Goal: Task Accomplishment & Management: Manage account settings

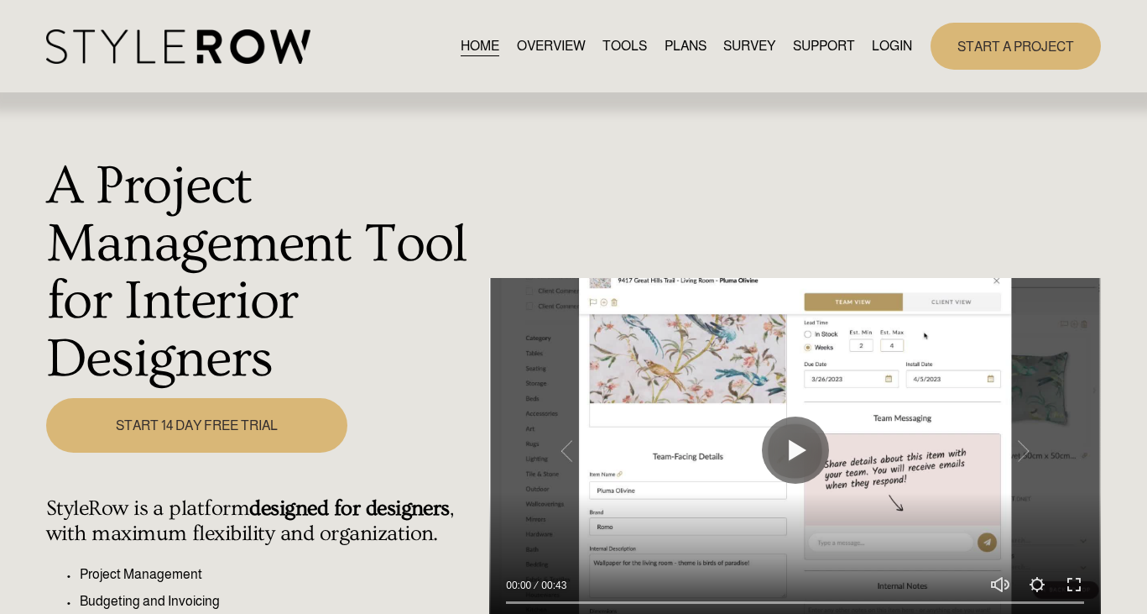
click at [901, 39] on link "LOGIN" at bounding box center [892, 45] width 40 height 23
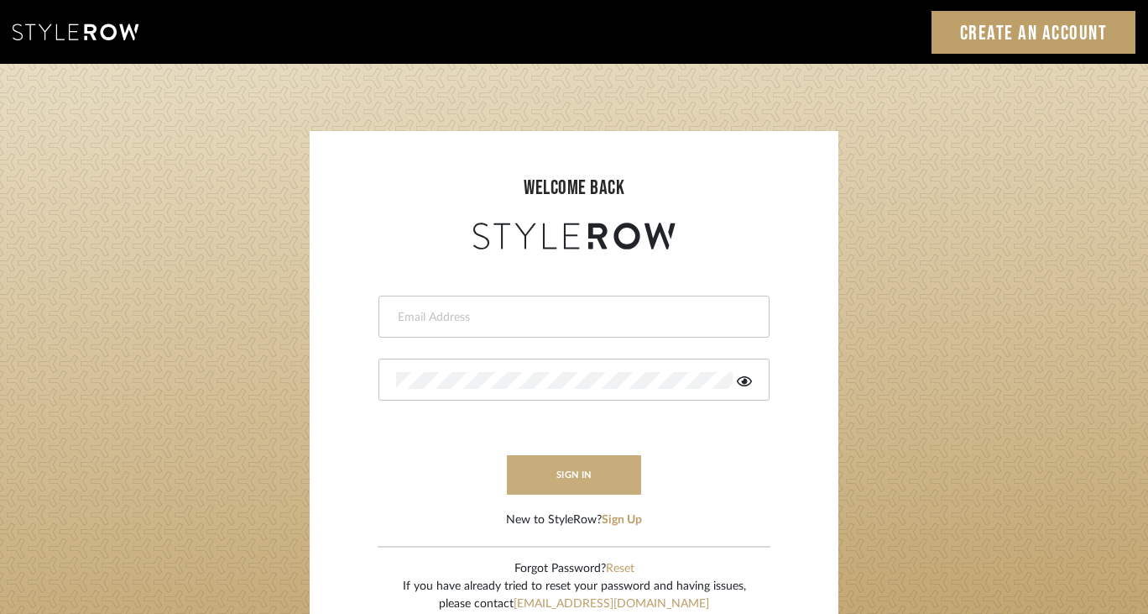
type input "[PERSON_NAME][EMAIL_ADDRESS][DOMAIN_NAME]"
click at [550, 481] on button "sign in" at bounding box center [574, 474] width 134 height 39
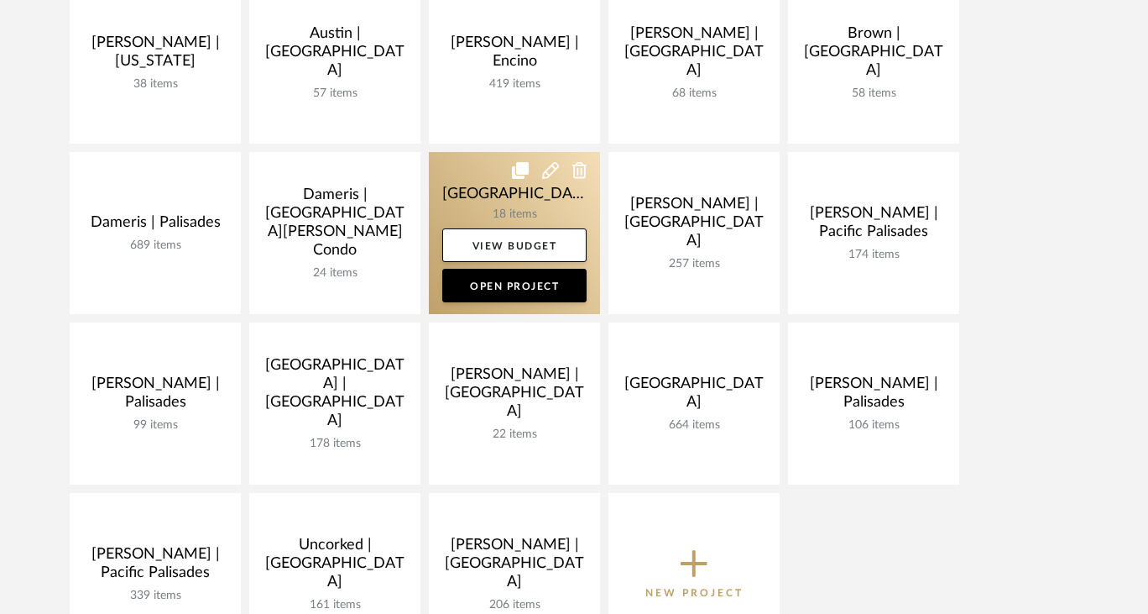
scroll to position [350, 0]
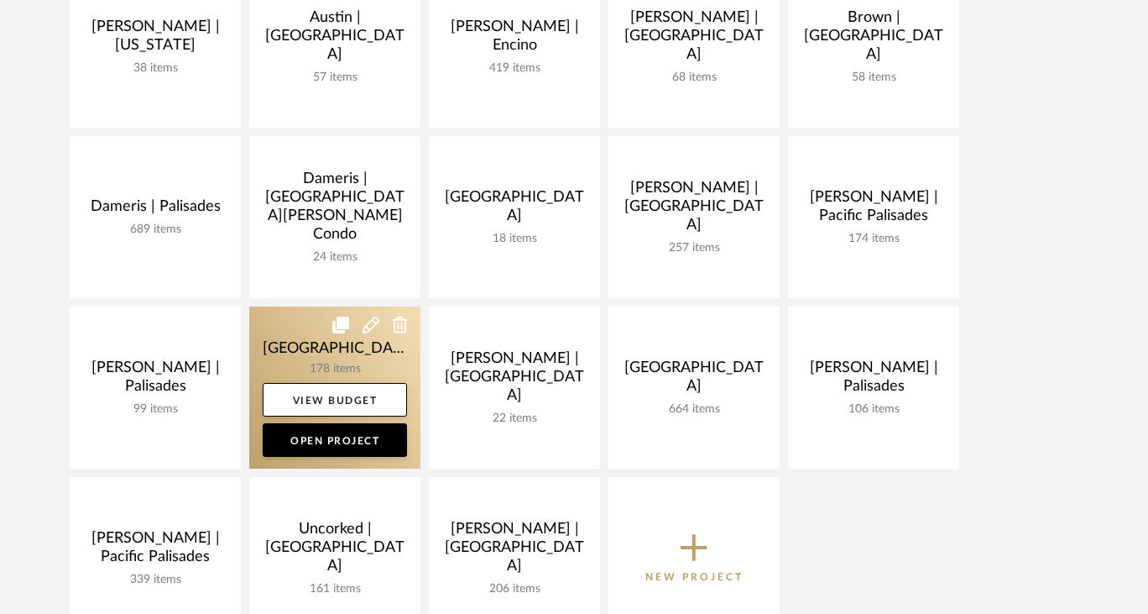
click at [298, 347] on link at bounding box center [334, 387] width 171 height 162
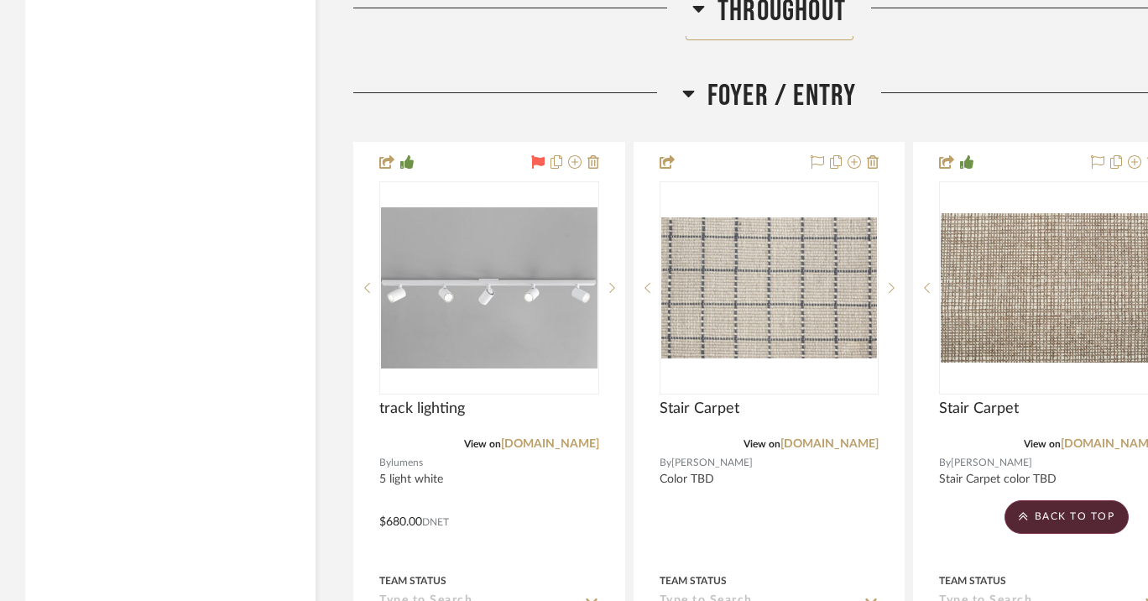
scroll to position [5166, 0]
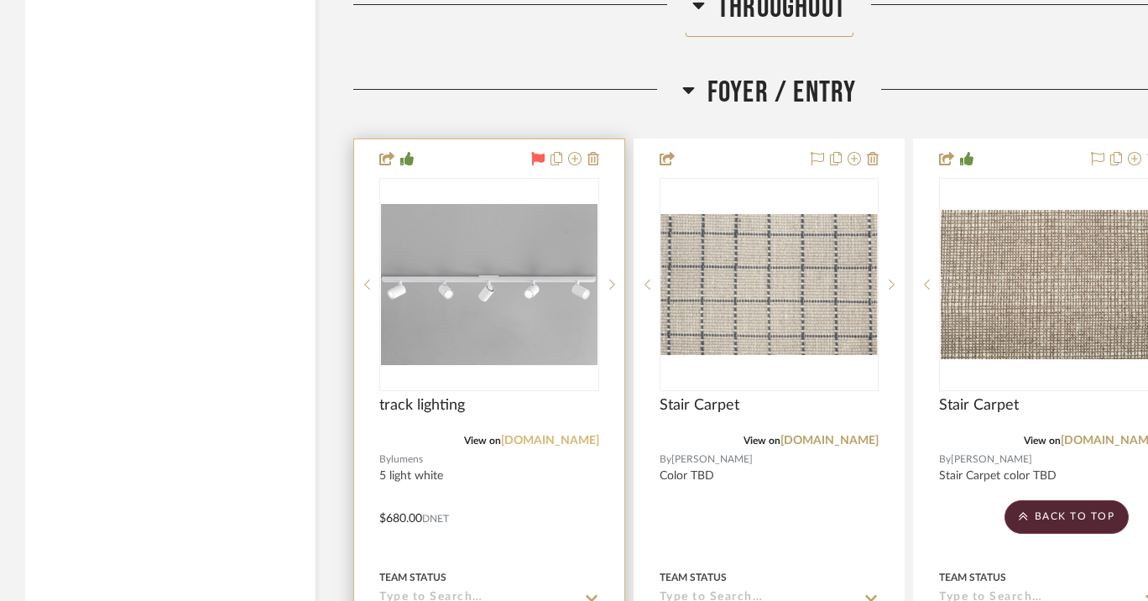
click at [569, 436] on link "lumens.com" at bounding box center [550, 441] width 98 height 12
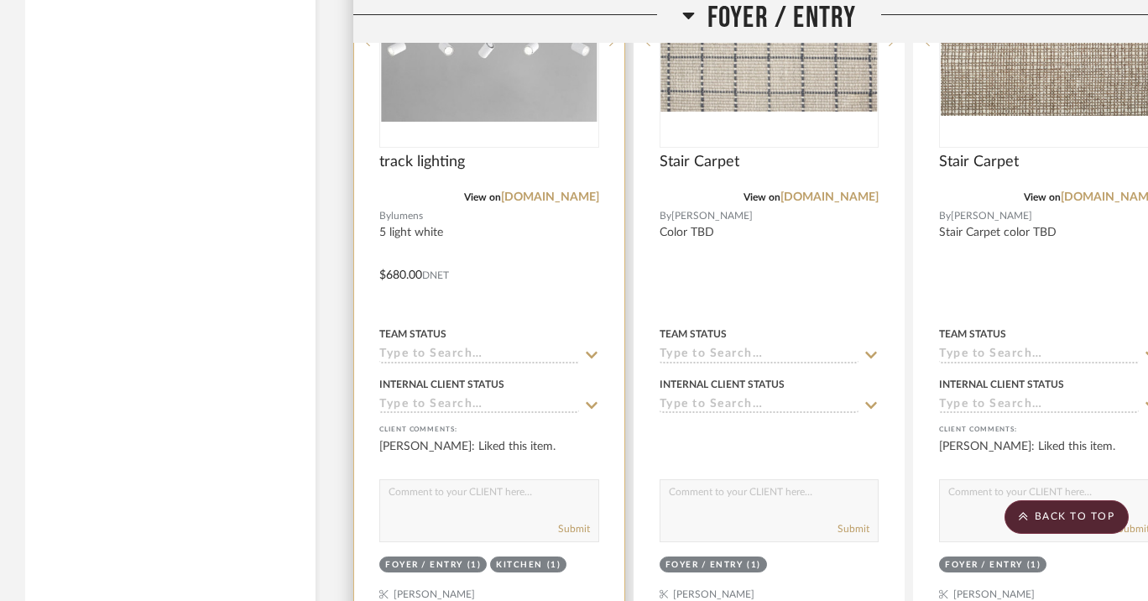
scroll to position [5337, 0]
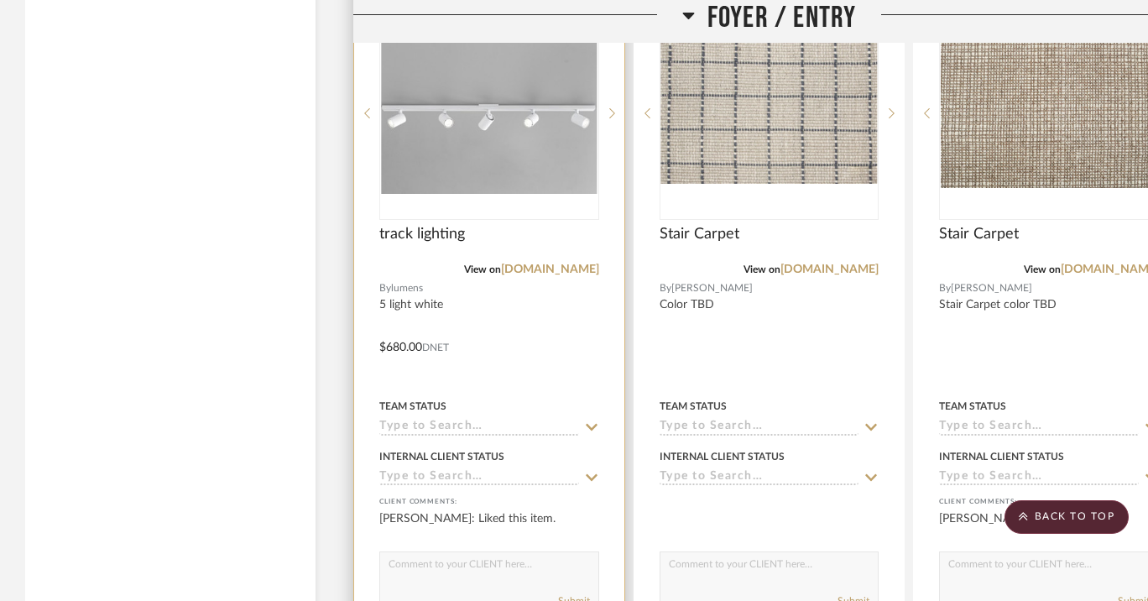
click at [512, 124] on img "0" at bounding box center [489, 113] width 217 height 160
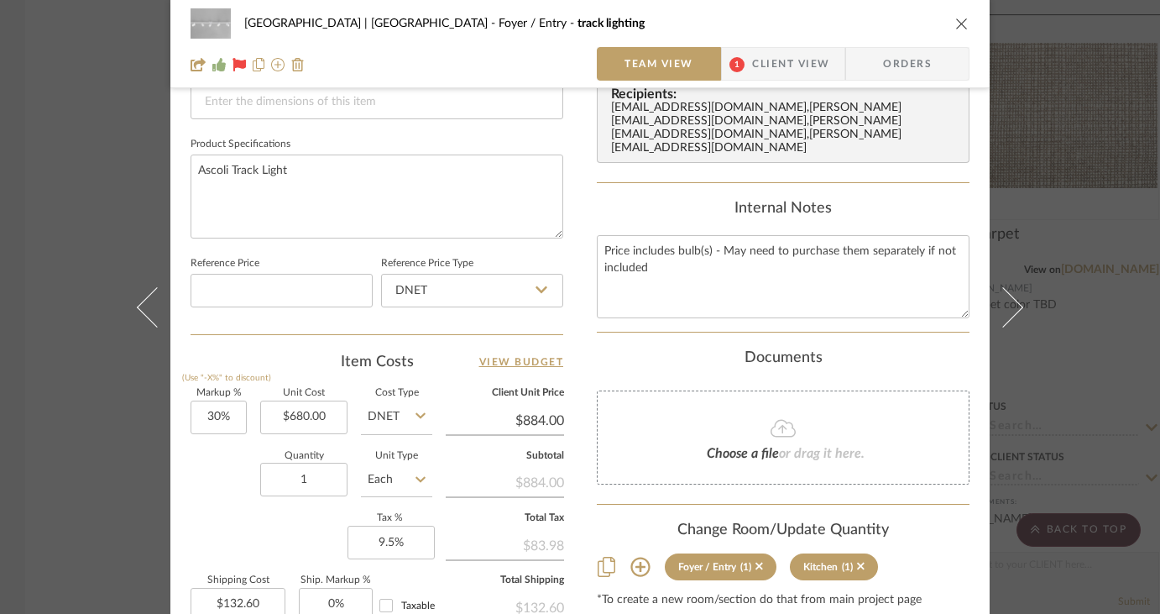
scroll to position [755, 0]
click at [960, 22] on icon "close" at bounding box center [961, 23] width 13 height 13
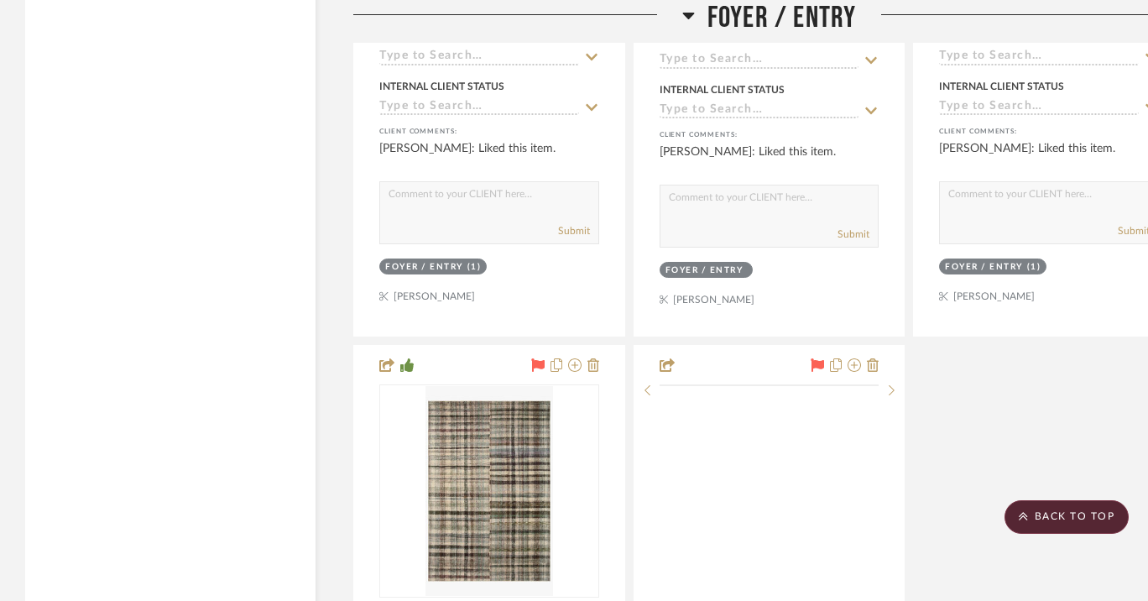
scroll to position [6575, 0]
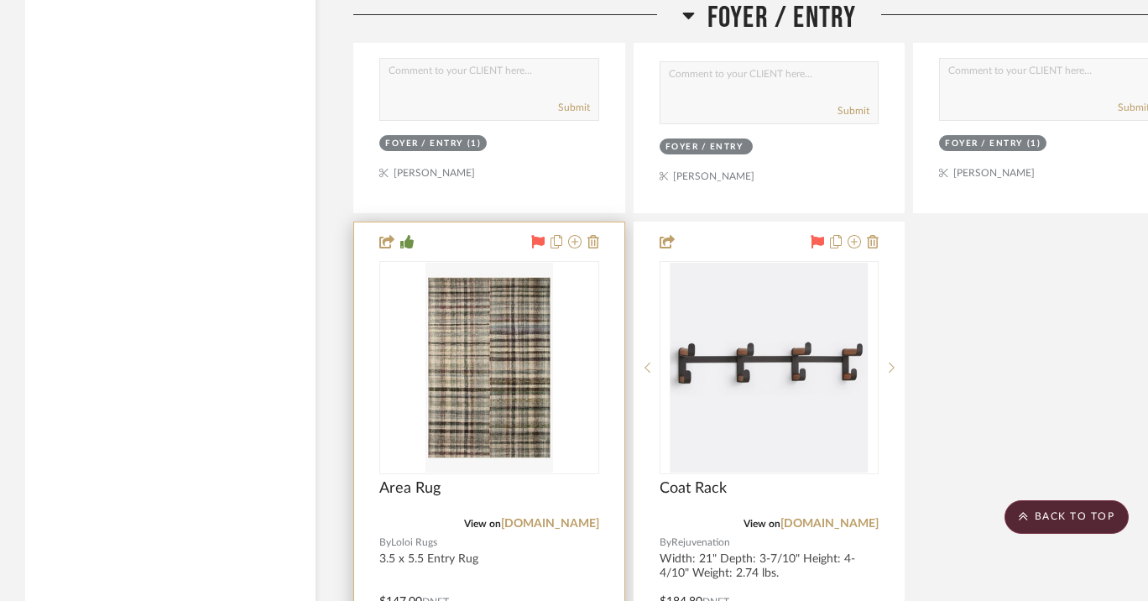
click at [569, 506] on div "Area Rug" at bounding box center [489, 497] width 220 height 37
click at [567, 518] on link "loloirugs.com" at bounding box center [550, 524] width 98 height 12
click at [501, 519] on span "View on" at bounding box center [482, 524] width 37 height 10
click at [502, 413] on img "0" at bounding box center [489, 368] width 127 height 210
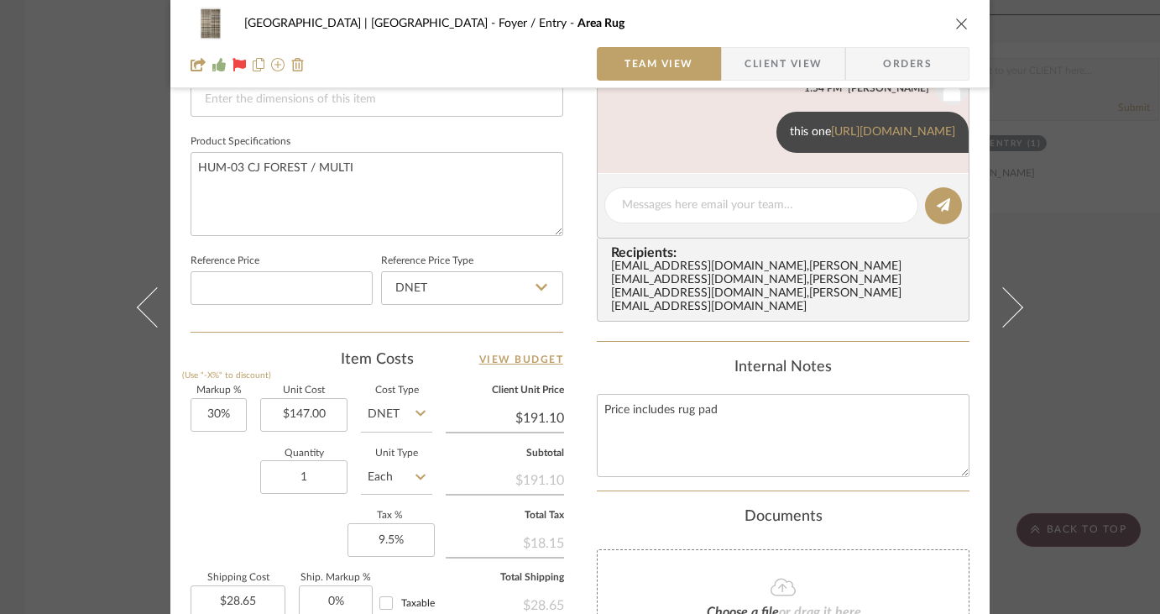
scroll to position [759, 0]
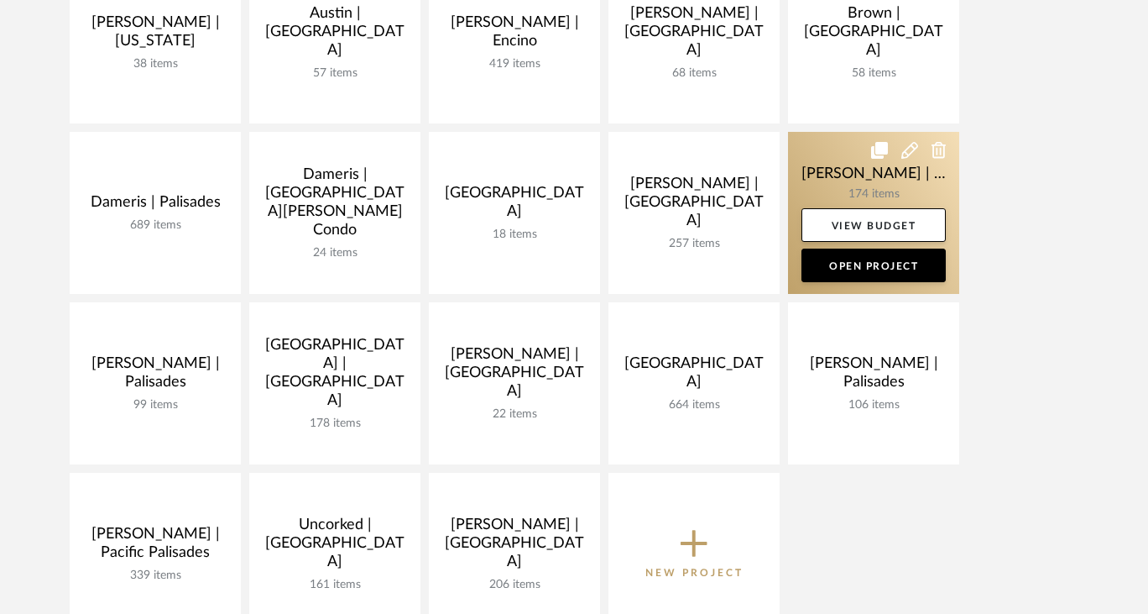
scroll to position [350, 0]
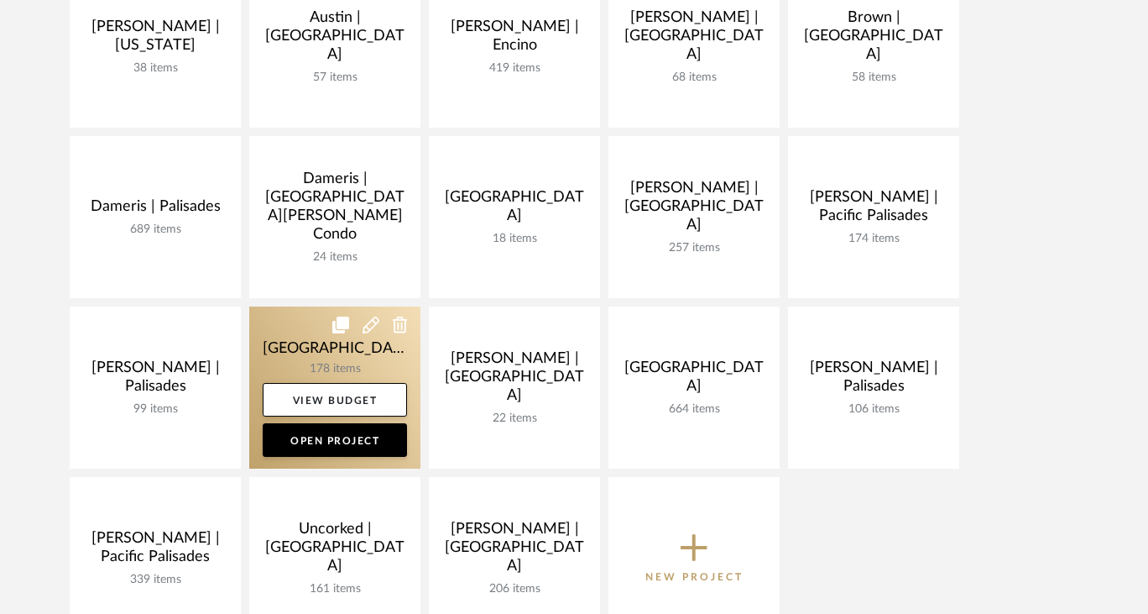
click at [305, 333] on link at bounding box center [334, 387] width 171 height 162
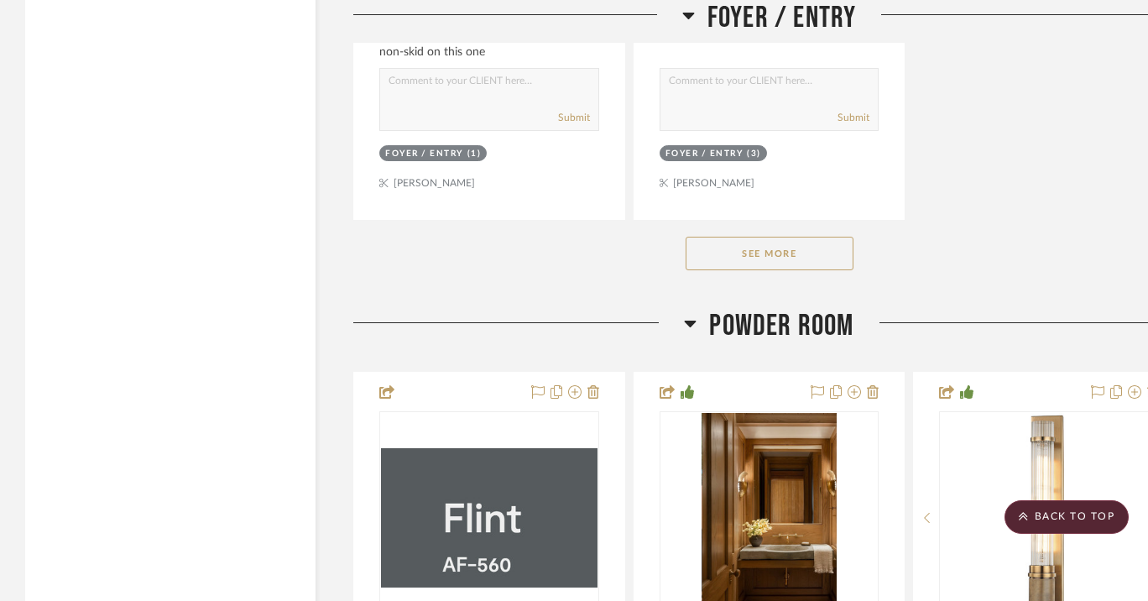
scroll to position [7409, 0]
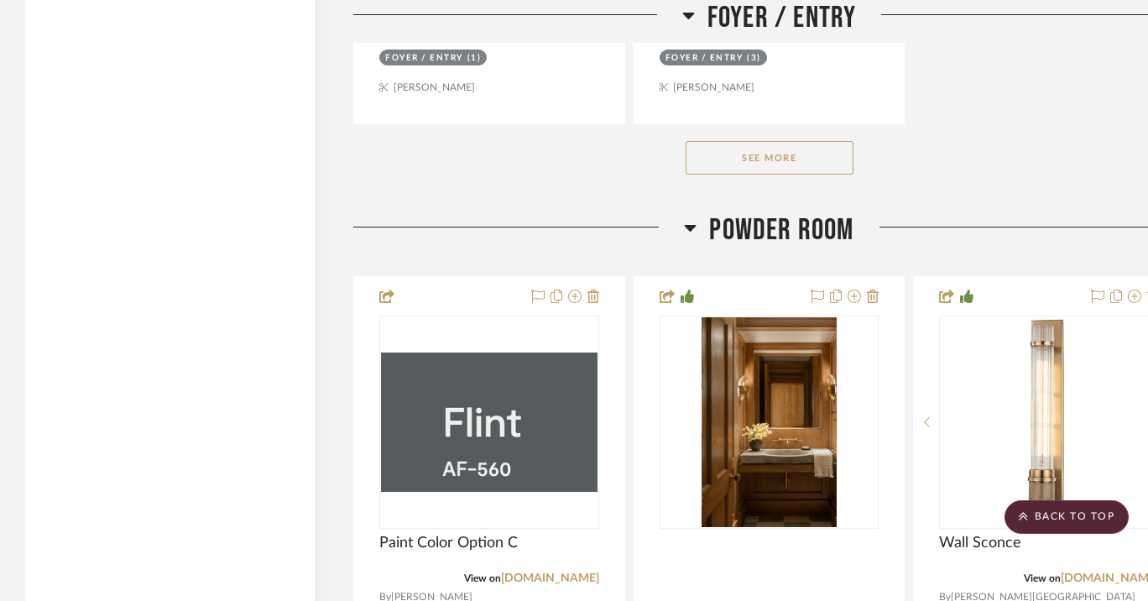
click at [747, 150] on button "See More" at bounding box center [770, 158] width 168 height 34
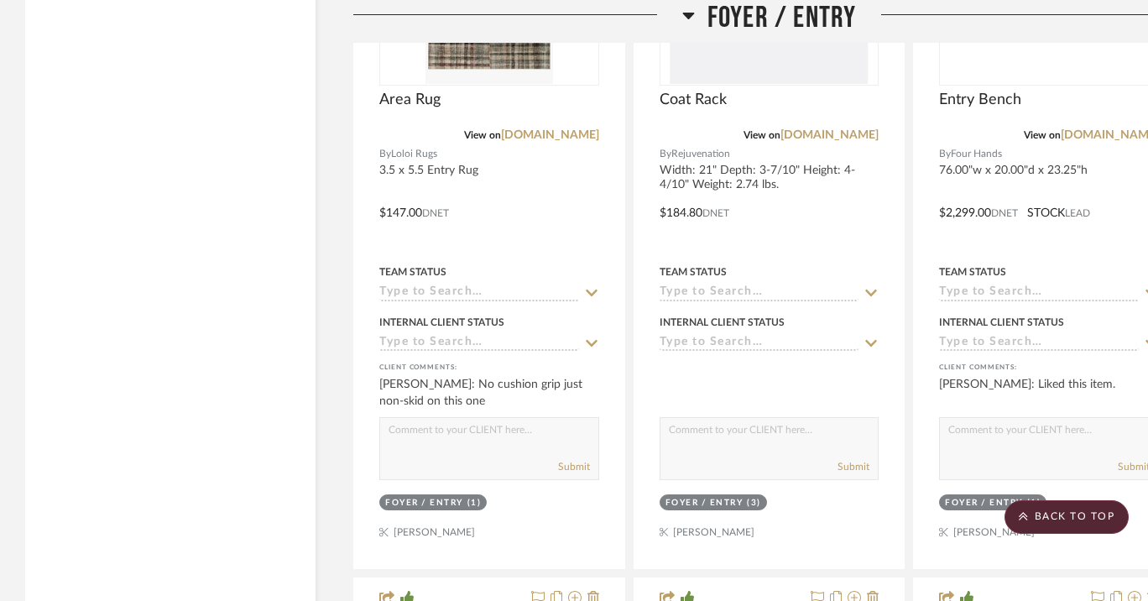
scroll to position [6847, 0]
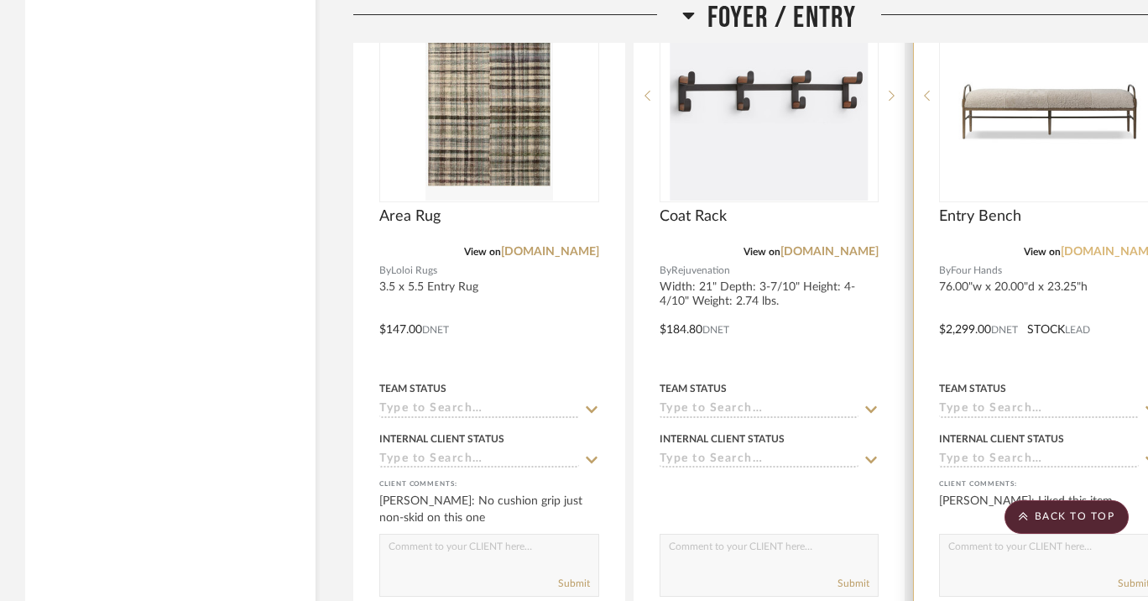
click at [1102, 246] on link "fourhands.com" at bounding box center [1110, 252] width 98 height 12
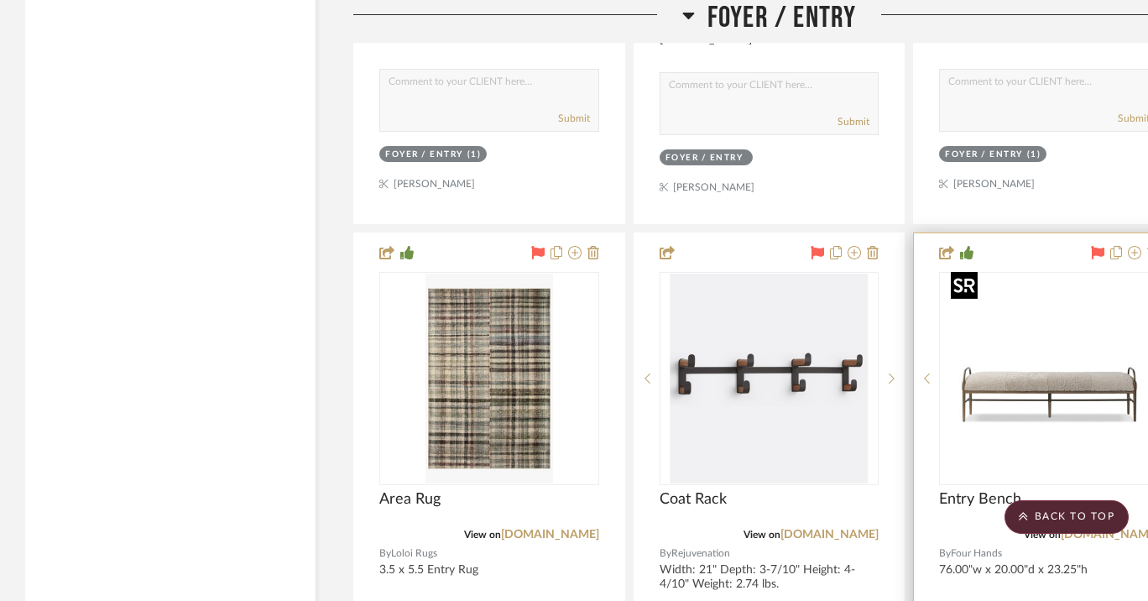
scroll to position [6737, 0]
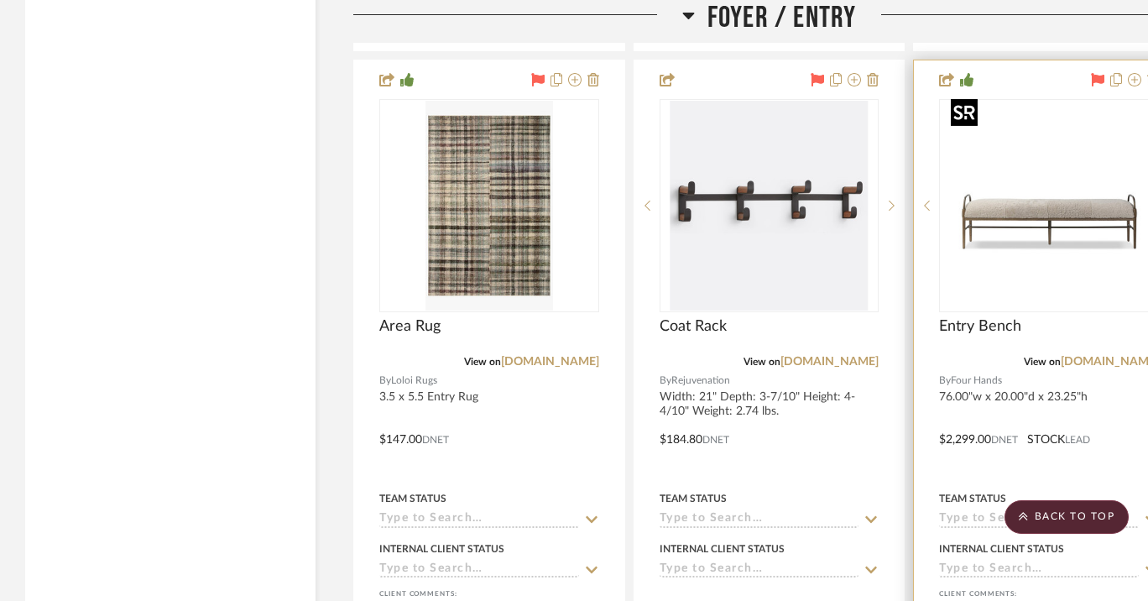
click at [1034, 209] on img "0" at bounding box center [1049, 206] width 210 height 210
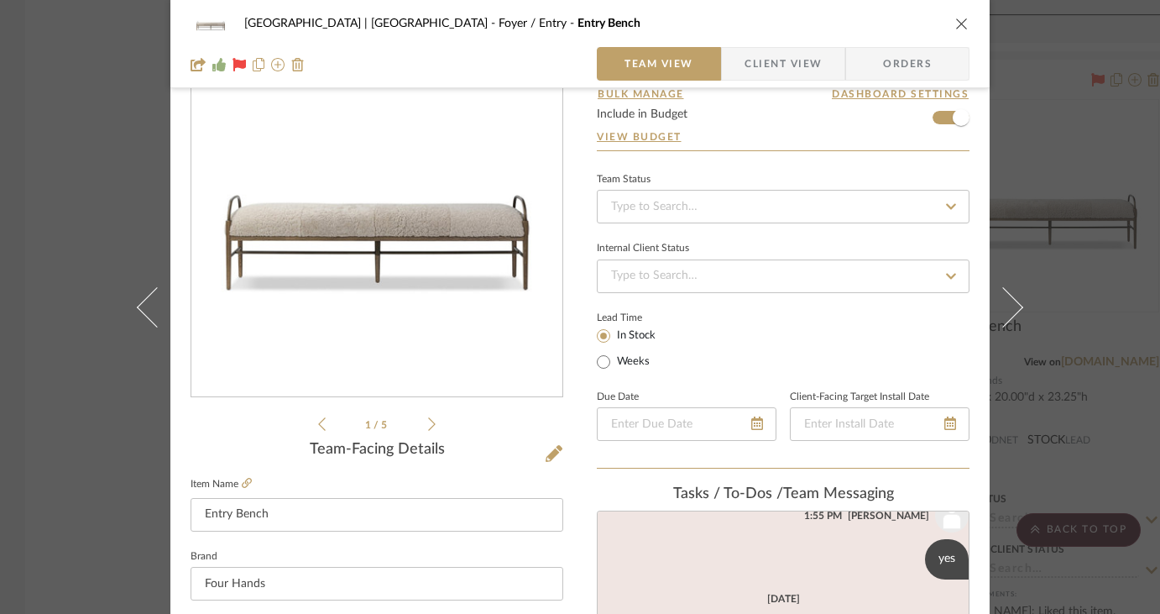
scroll to position [143, 0]
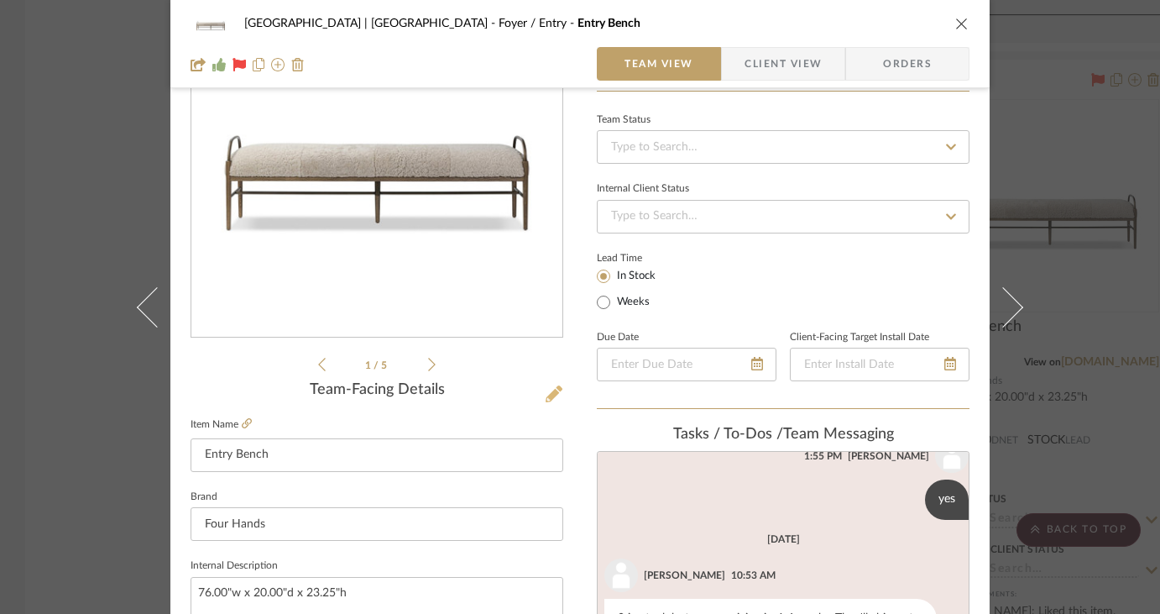
click at [548, 395] on icon at bounding box center [554, 393] width 17 height 17
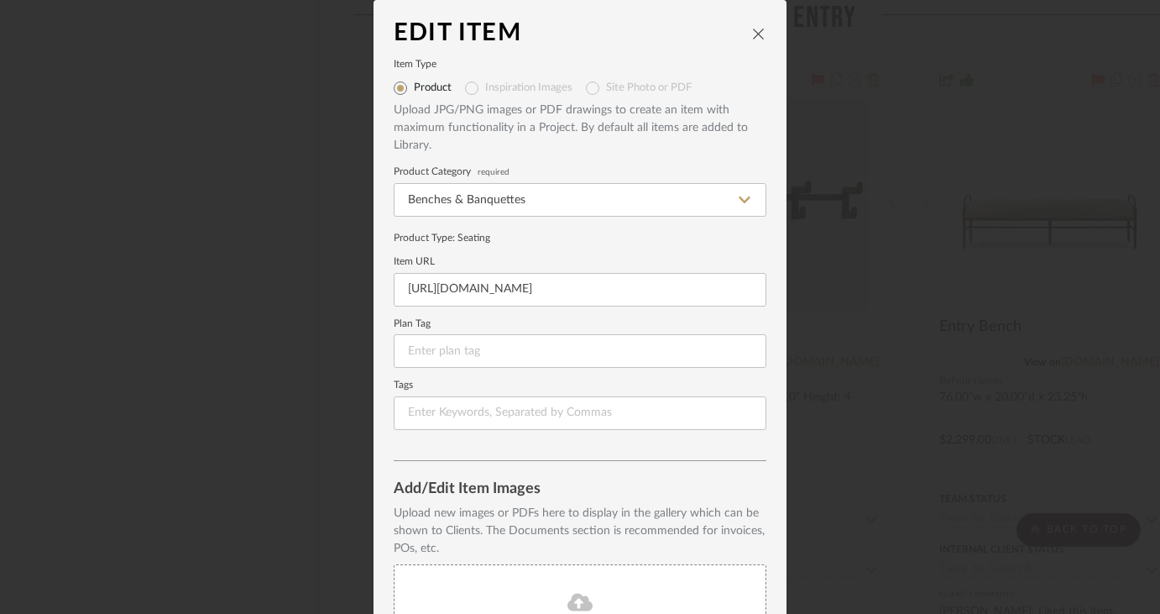
scroll to position [263, 0]
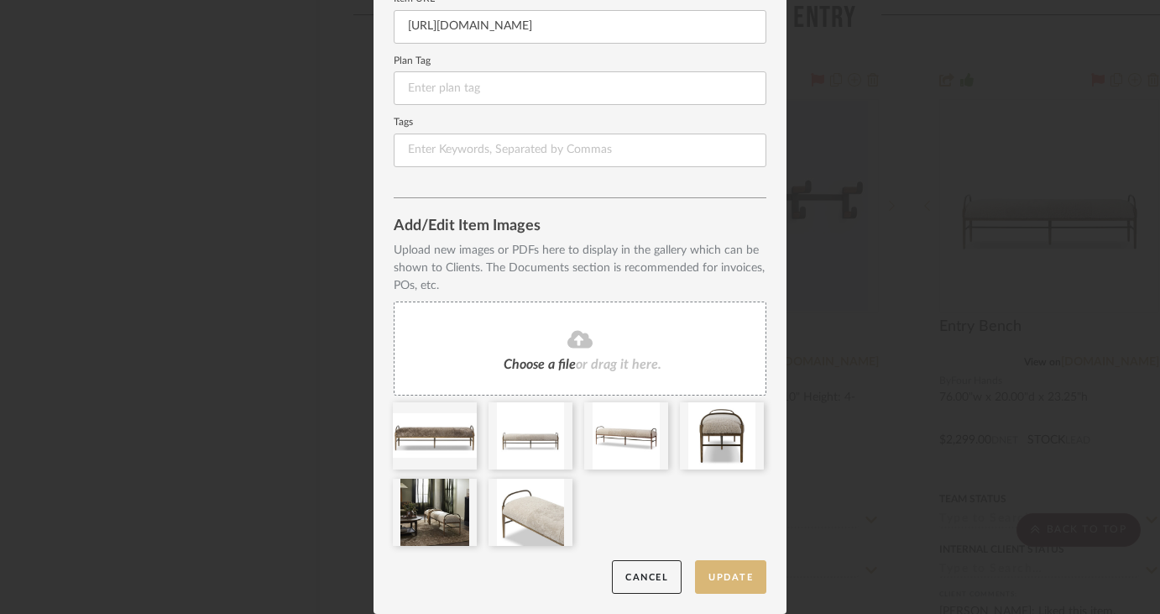
click at [725, 580] on button "Update" at bounding box center [730, 577] width 71 height 34
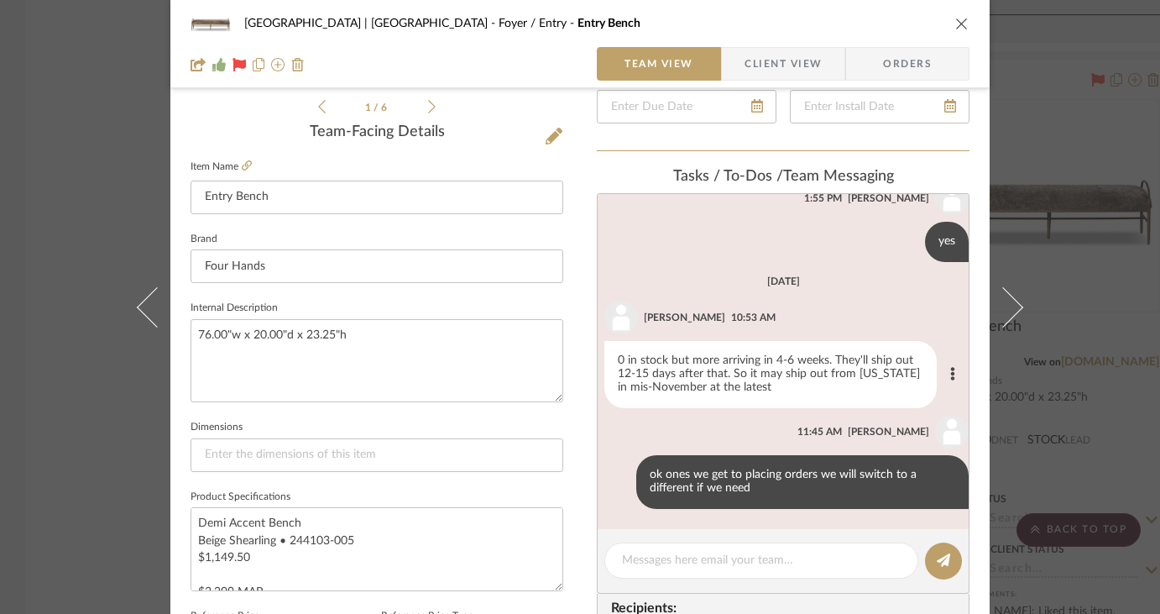
scroll to position [0, 0]
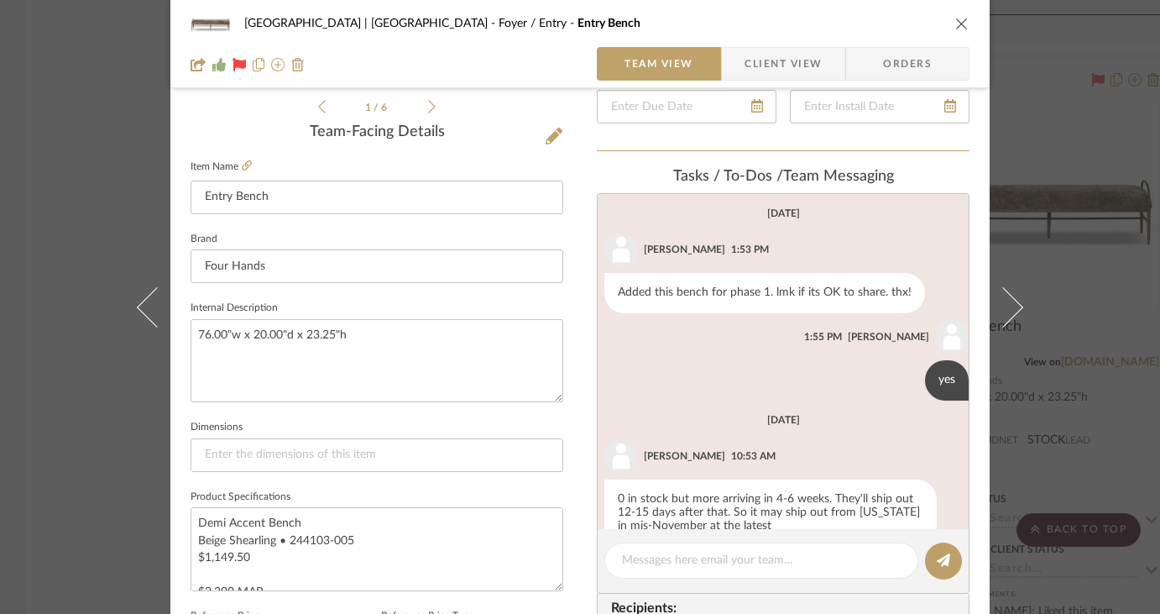
click at [955, 21] on icon "close" at bounding box center [961, 23] width 13 height 13
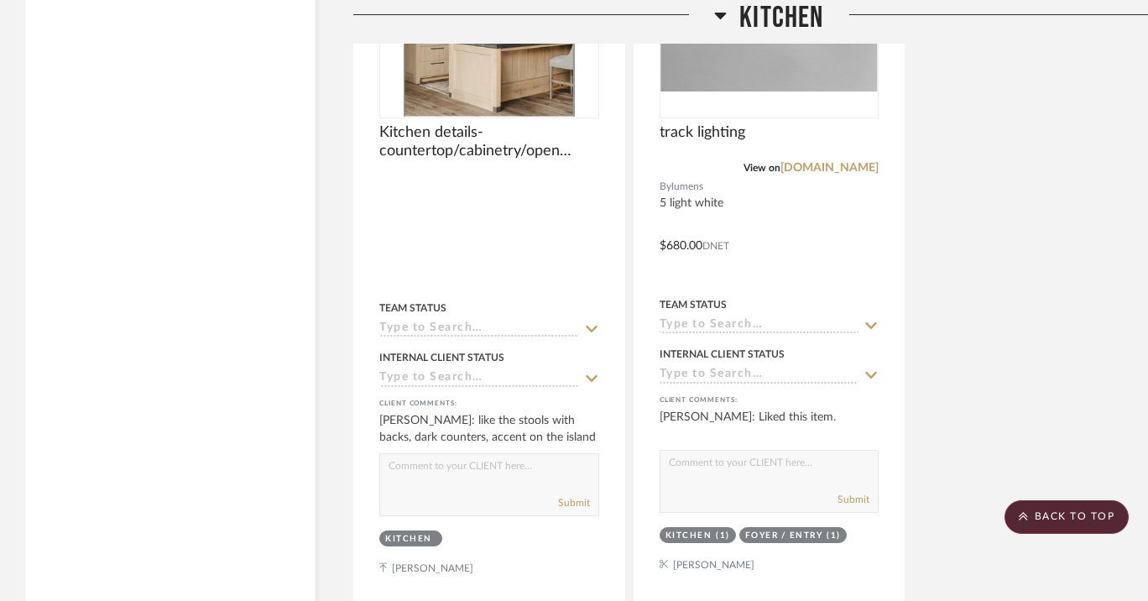
scroll to position [12818, 0]
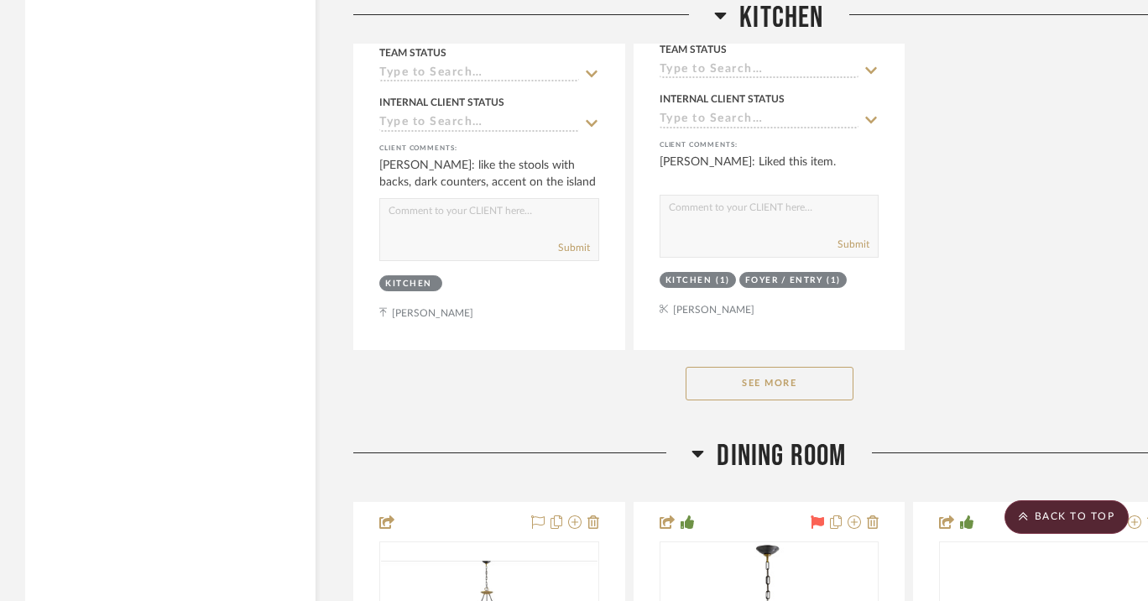
click at [783, 367] on button "See More" at bounding box center [770, 384] width 168 height 34
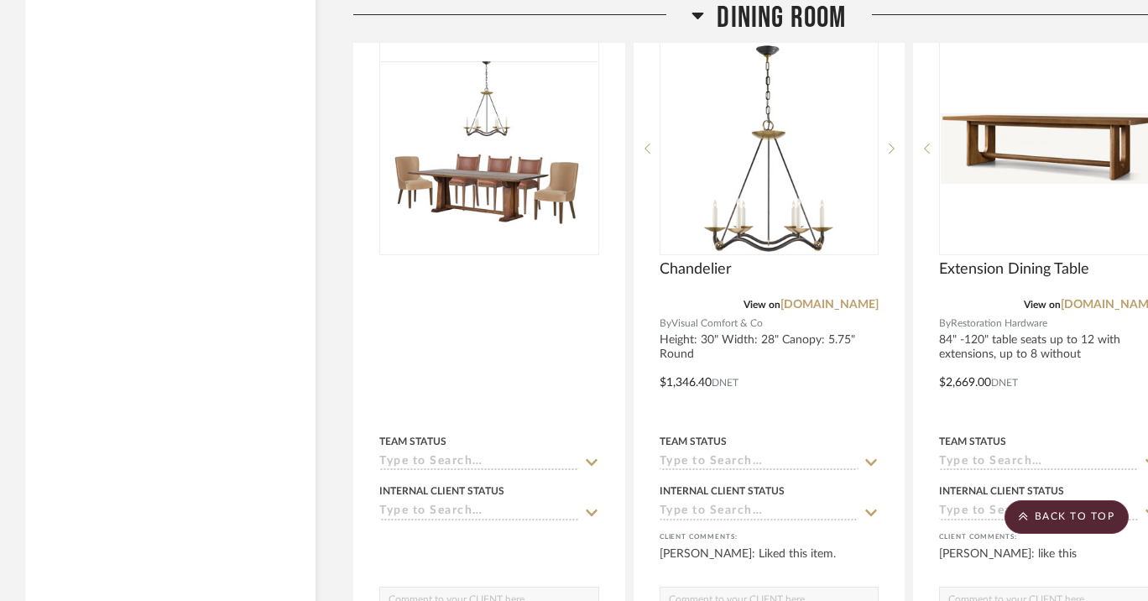
scroll to position [14123, 0]
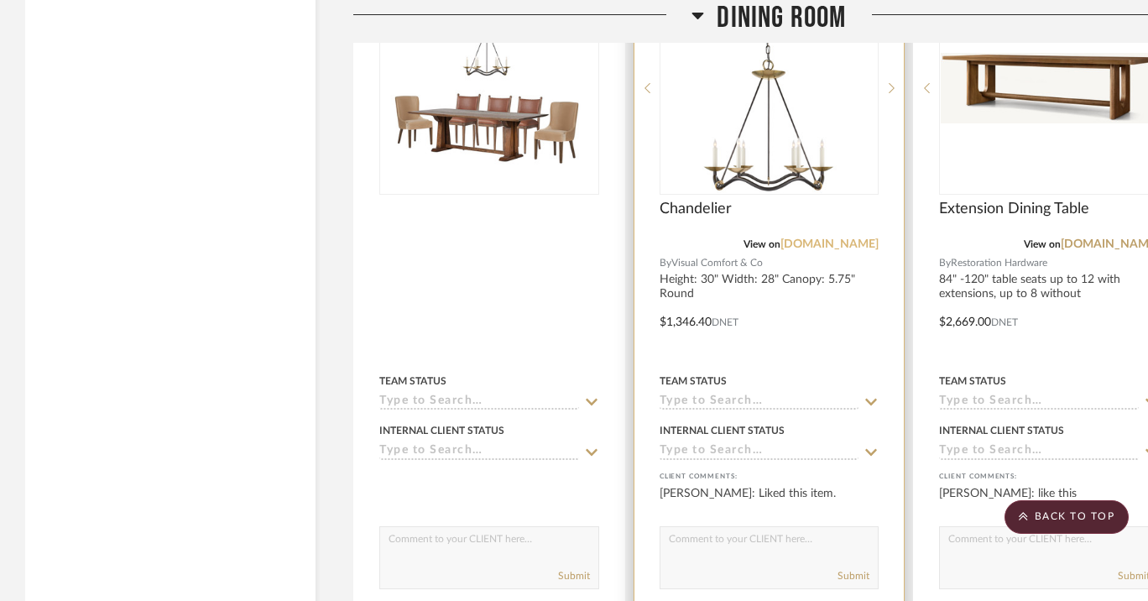
click at [844, 238] on link "[DOMAIN_NAME]" at bounding box center [830, 244] width 98 height 12
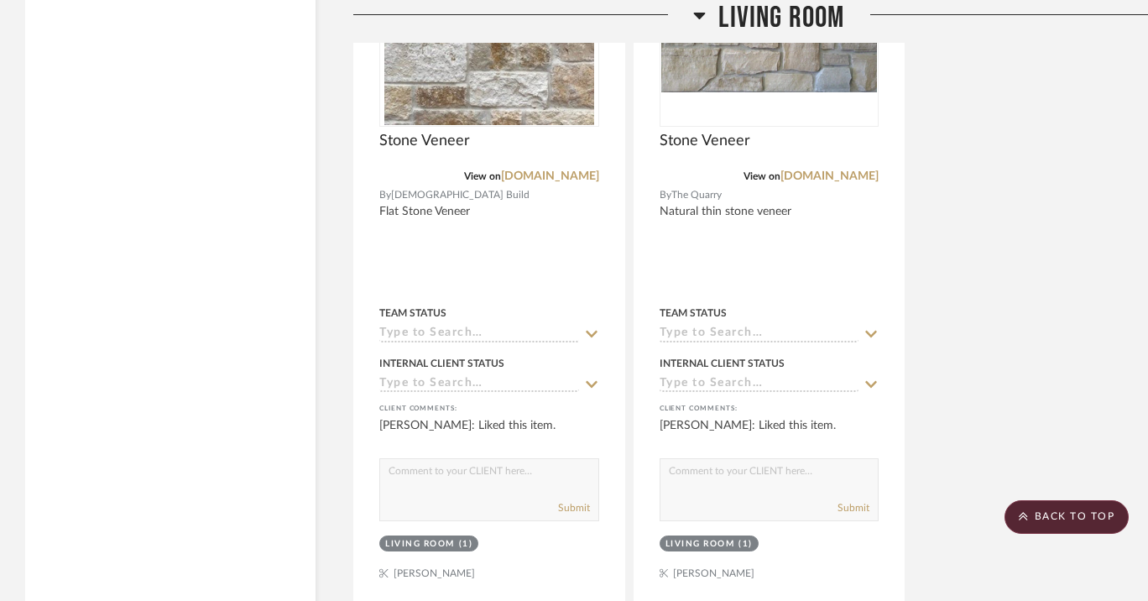
scroll to position [18194, 0]
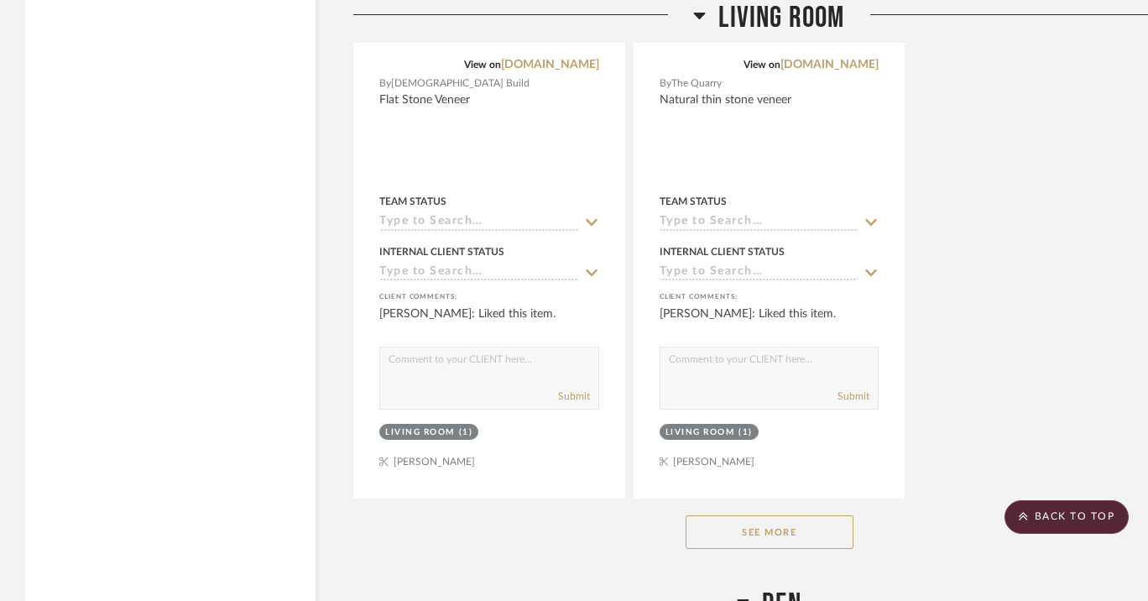
click at [785, 515] on button "See More" at bounding box center [770, 532] width 168 height 34
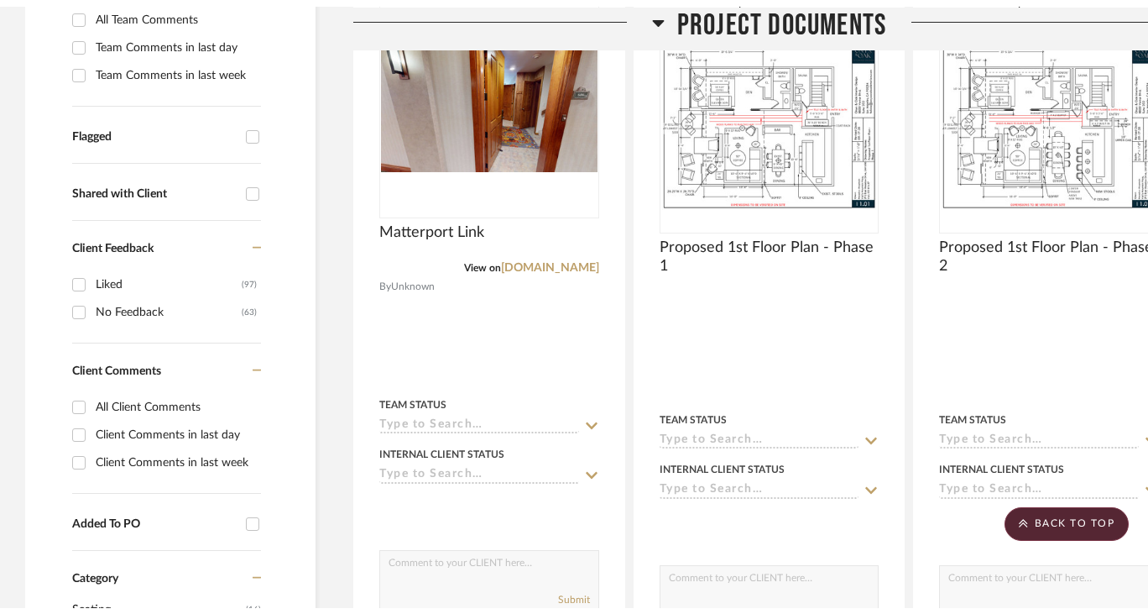
scroll to position [0, 0]
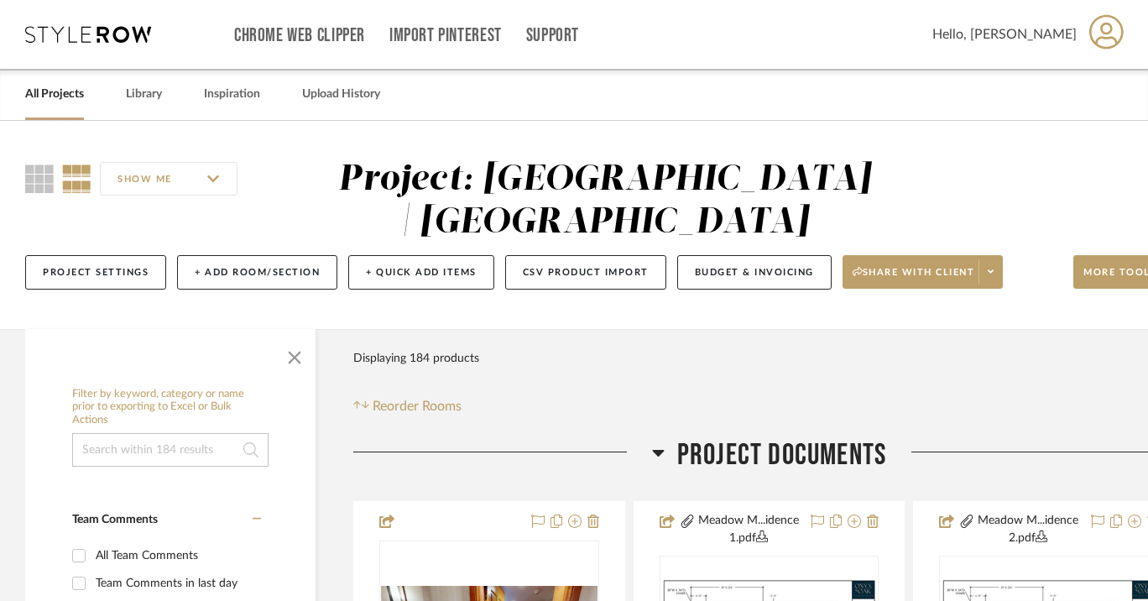
click at [62, 102] on link "All Projects" at bounding box center [54, 94] width 59 height 23
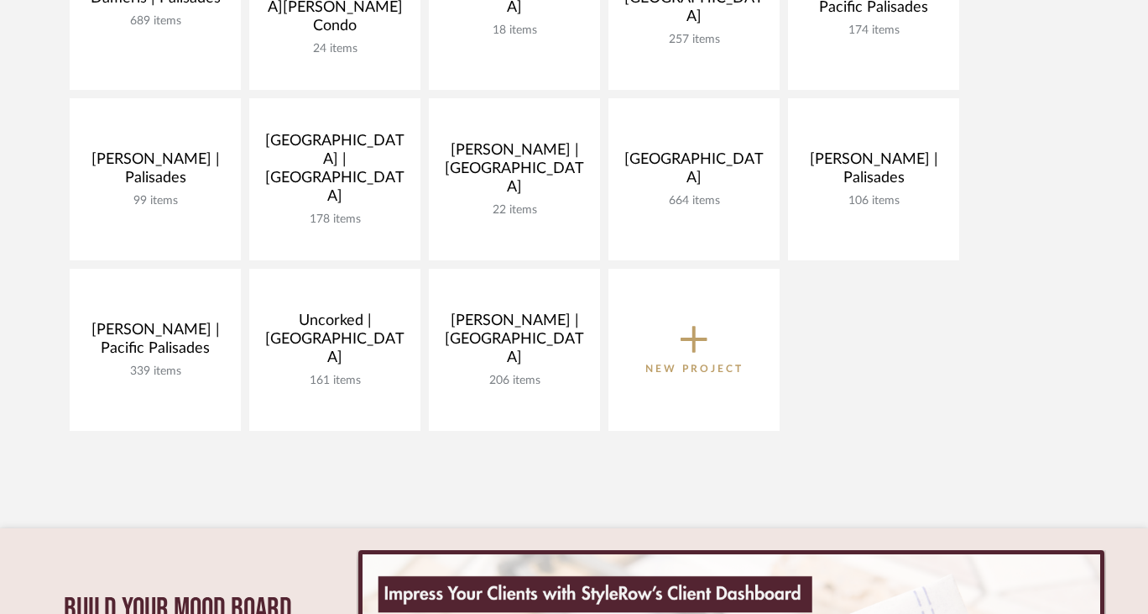
scroll to position [624, 0]
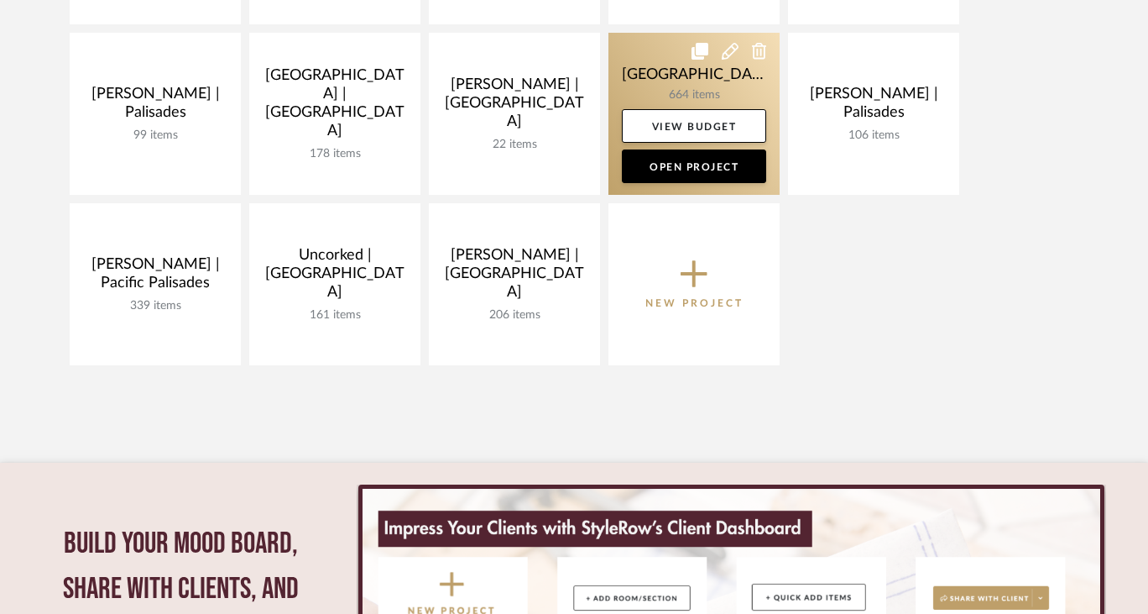
click at [661, 71] on link at bounding box center [694, 114] width 171 height 162
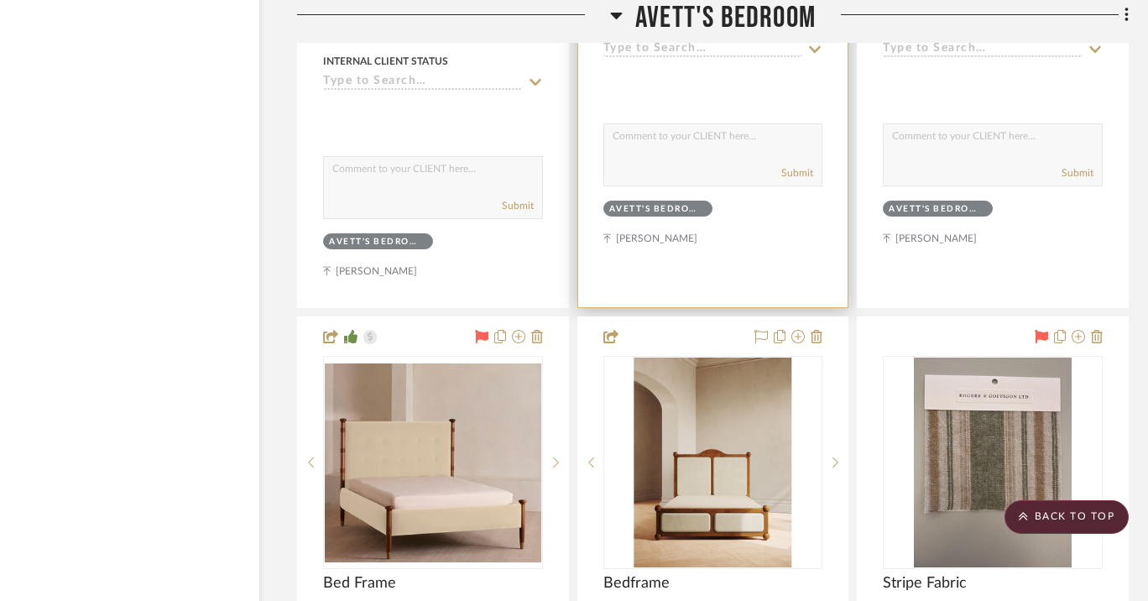
scroll to position [4417, 56]
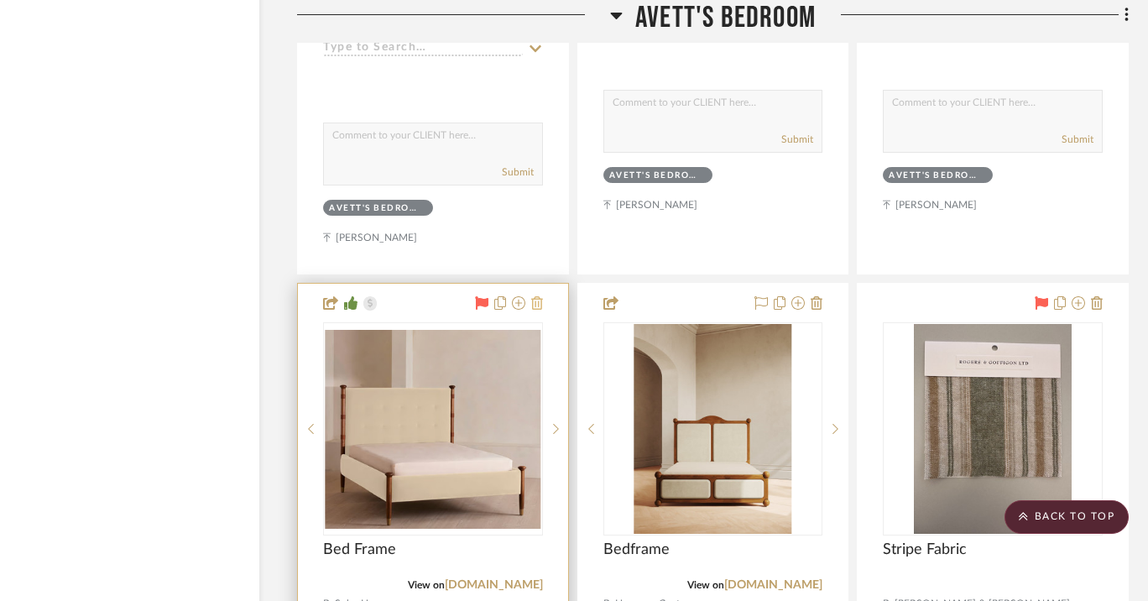
click at [537, 301] on icon at bounding box center [537, 302] width 12 height 13
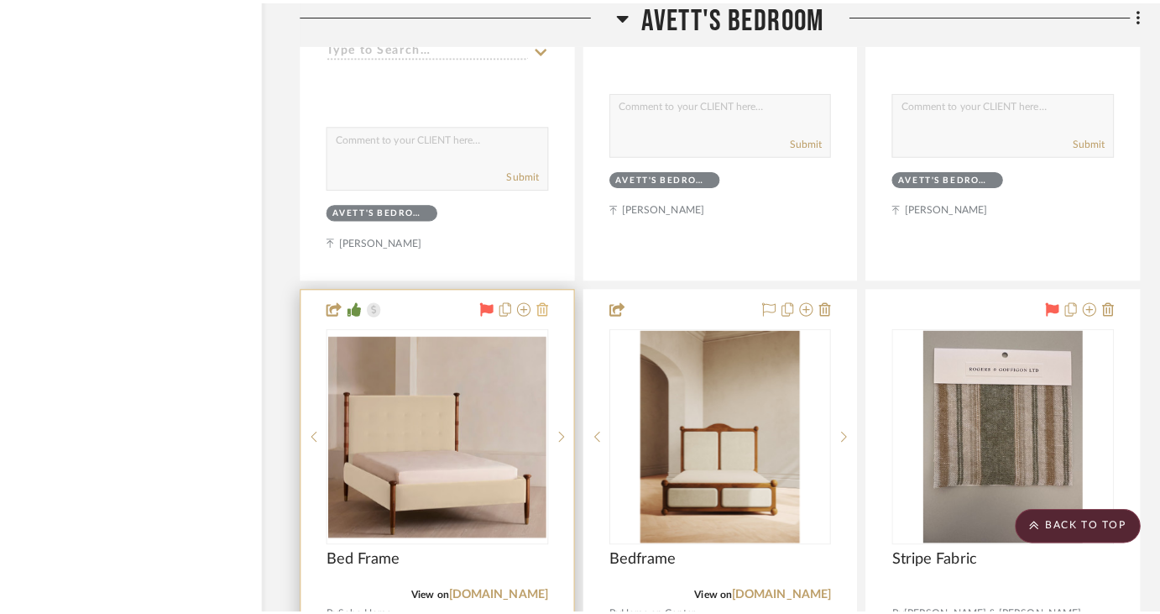
scroll to position [0, 0]
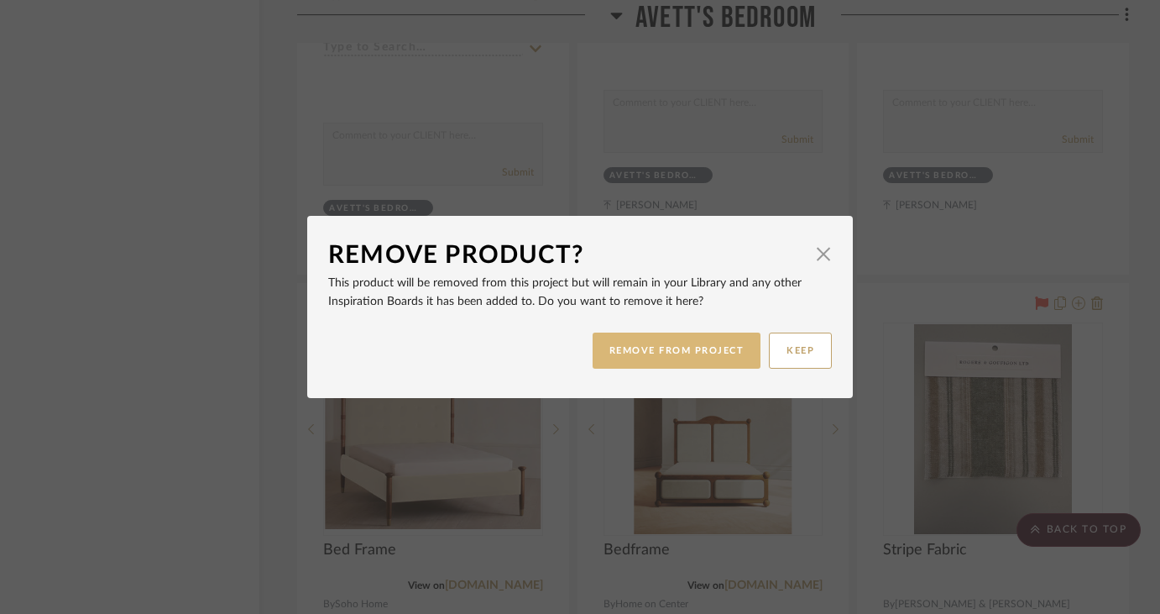
click at [677, 353] on button "REMOVE FROM PROJECT" at bounding box center [677, 350] width 169 height 36
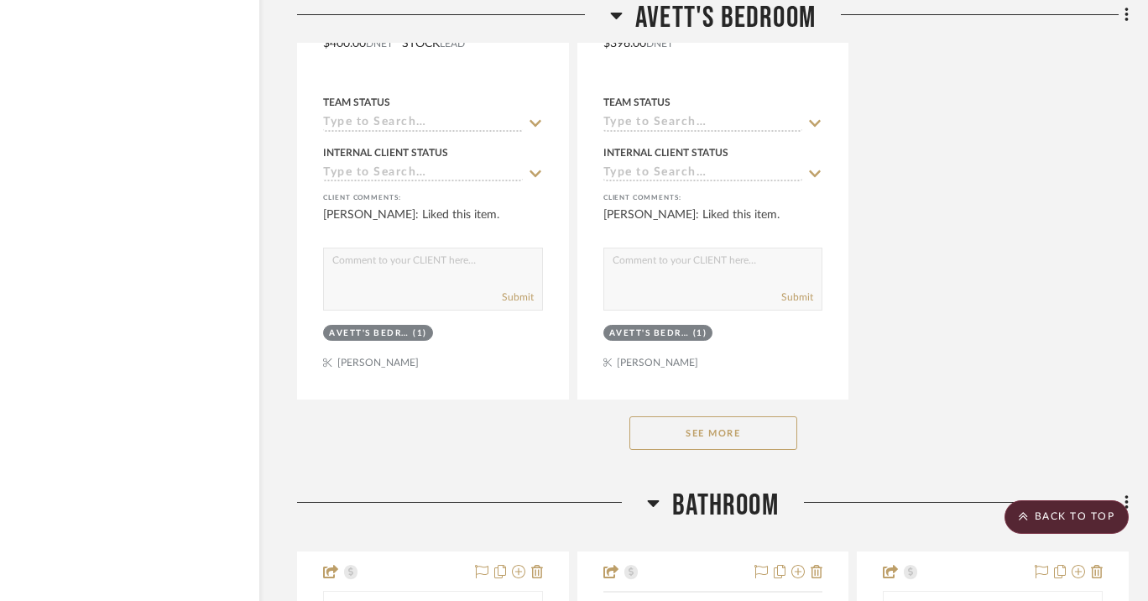
scroll to position [5920, 56]
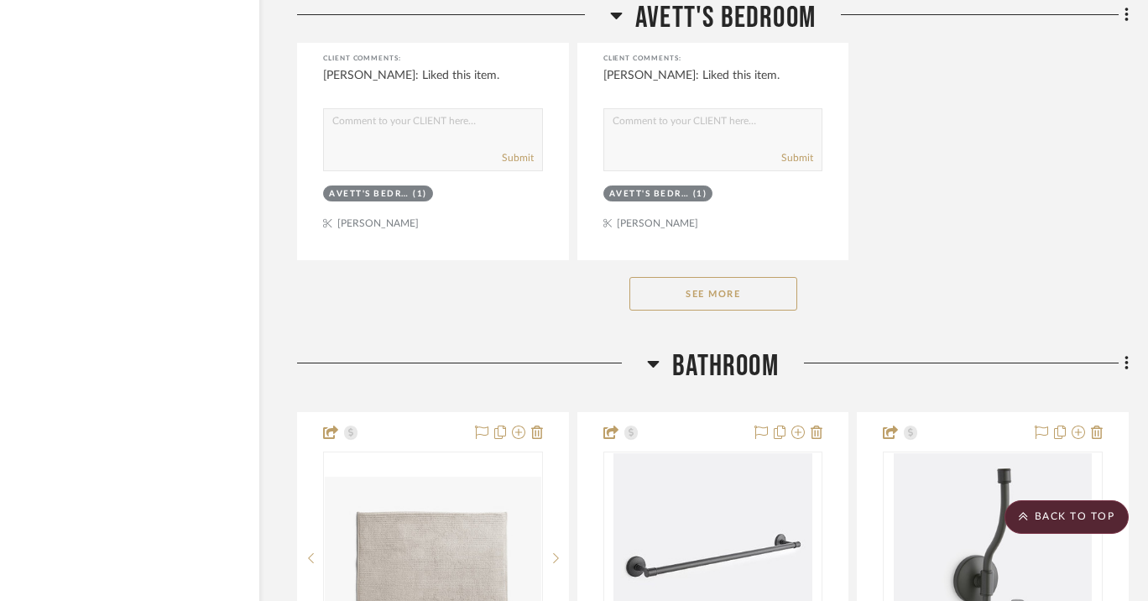
click at [711, 284] on button "See More" at bounding box center [714, 294] width 168 height 34
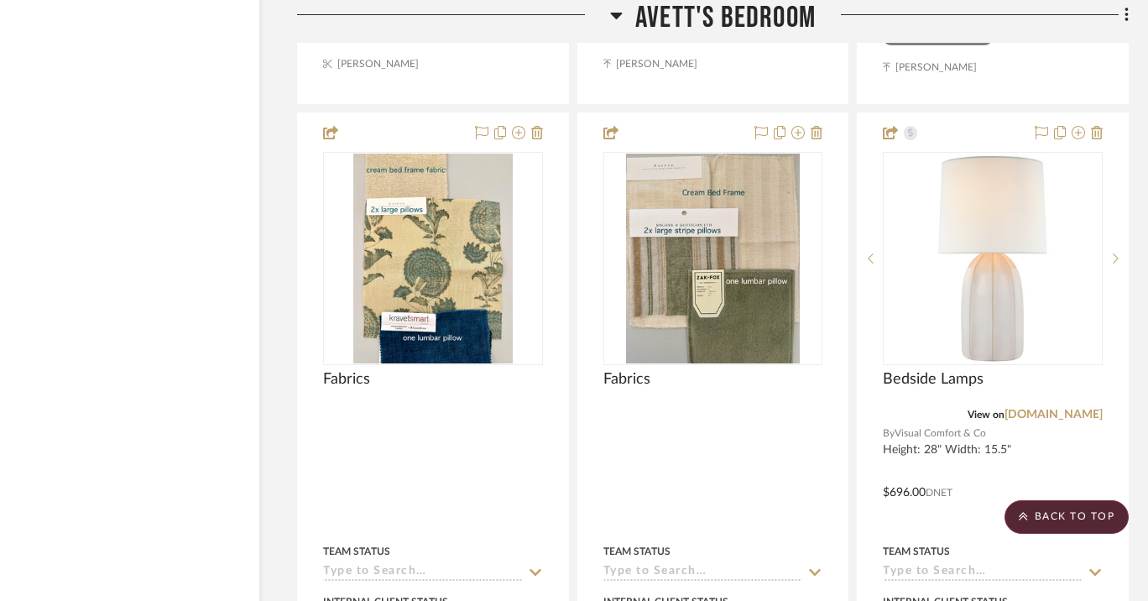
scroll to position [8337, 56]
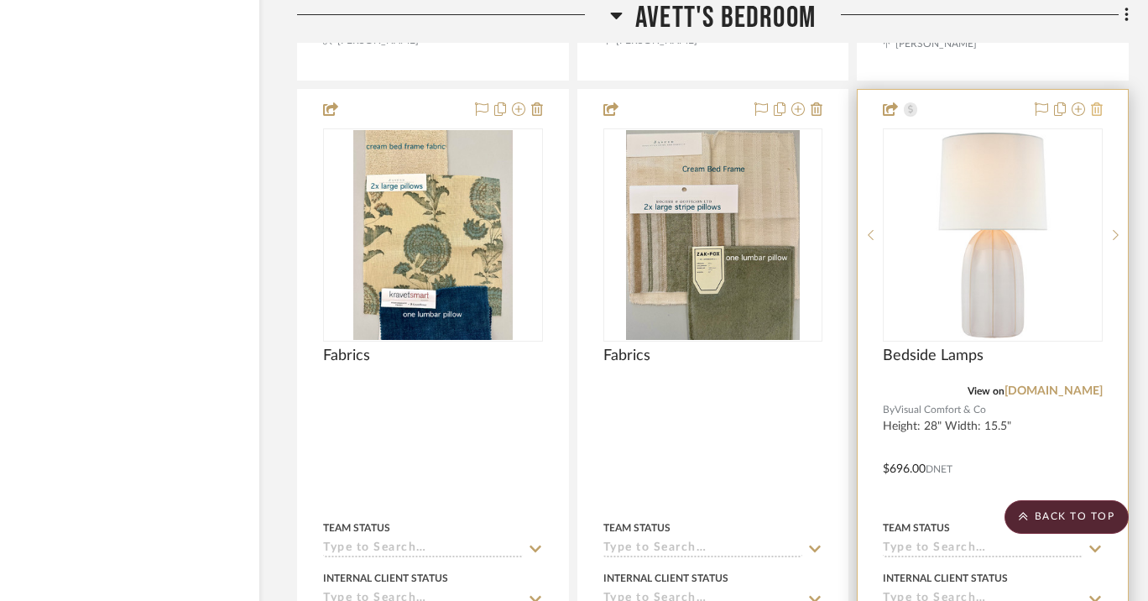
click at [1098, 102] on icon at bounding box center [1097, 108] width 12 height 13
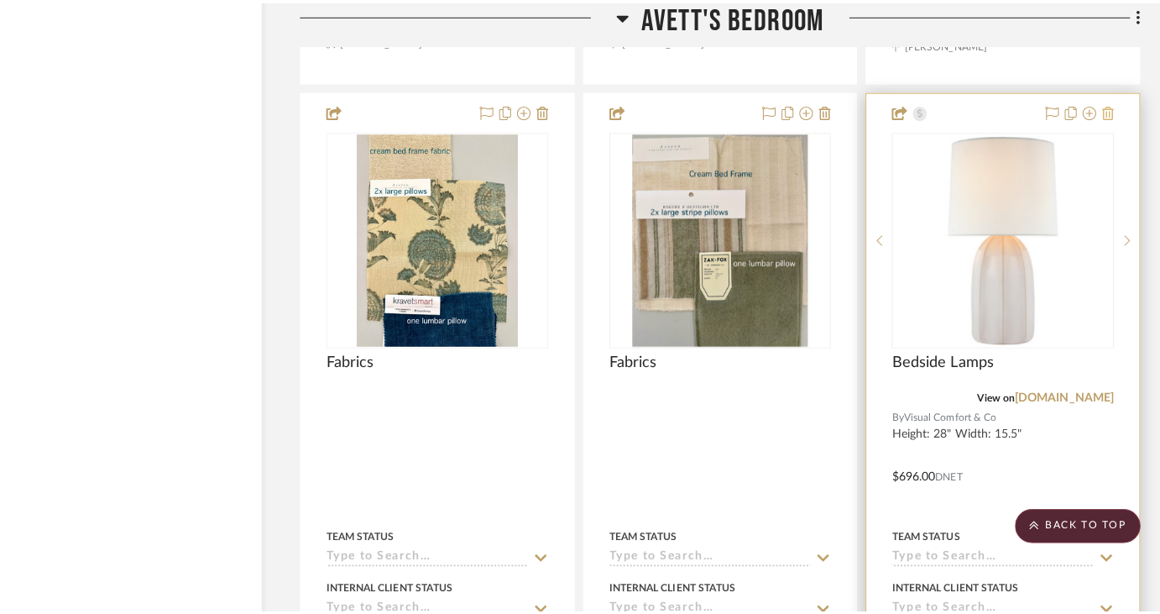
scroll to position [0, 0]
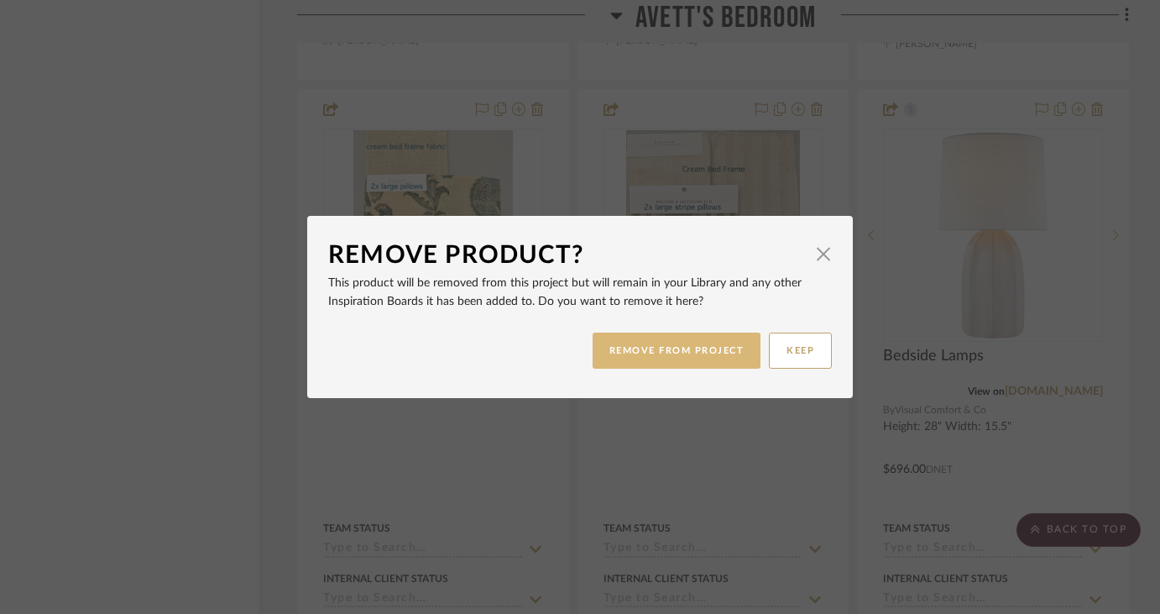
click at [655, 352] on button "REMOVE FROM PROJECT" at bounding box center [677, 350] width 169 height 36
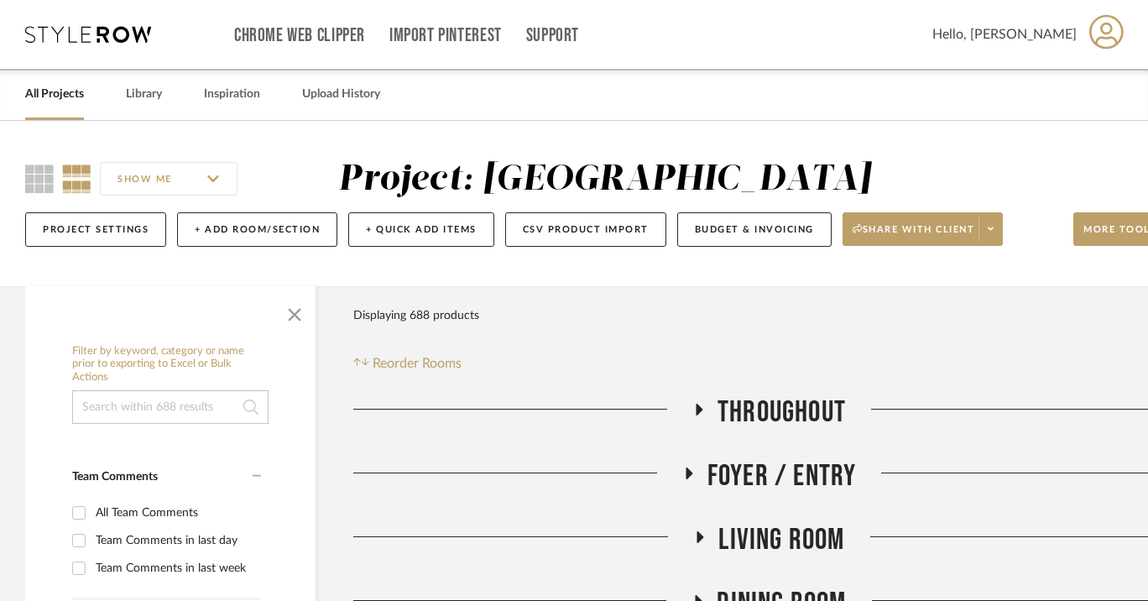
click at [71, 102] on link "All Projects" at bounding box center [54, 94] width 59 height 23
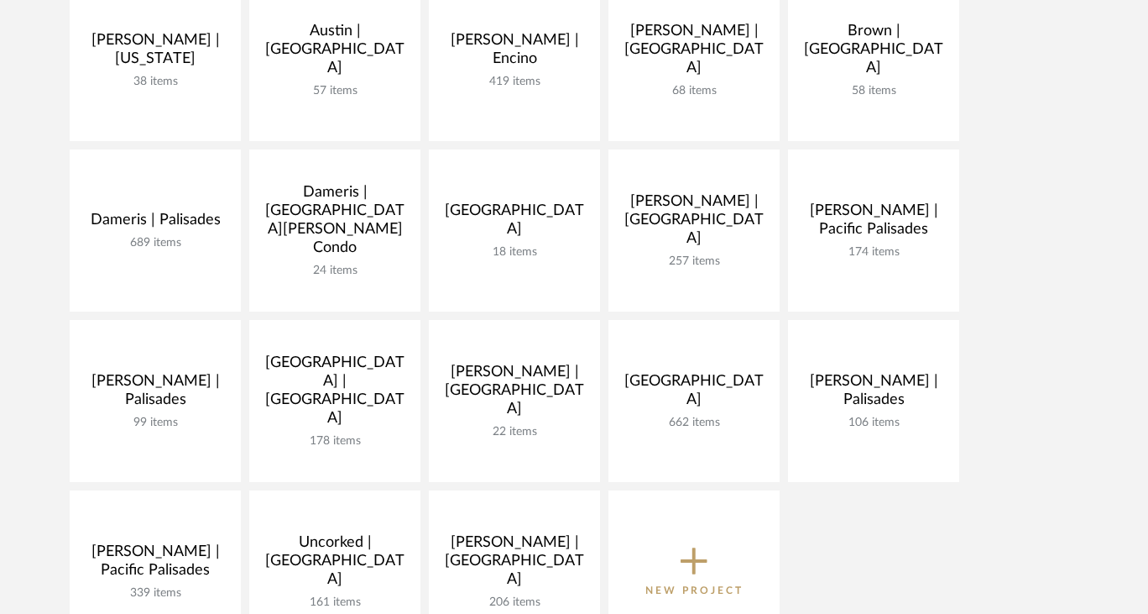
scroll to position [357, 0]
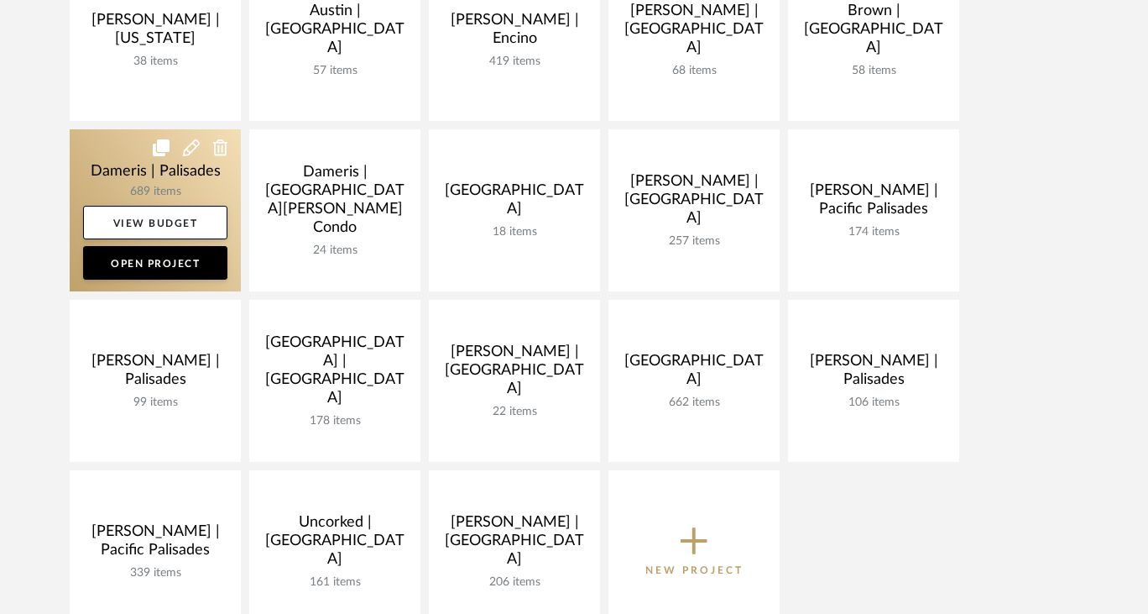
click at [158, 181] on link at bounding box center [155, 210] width 171 height 162
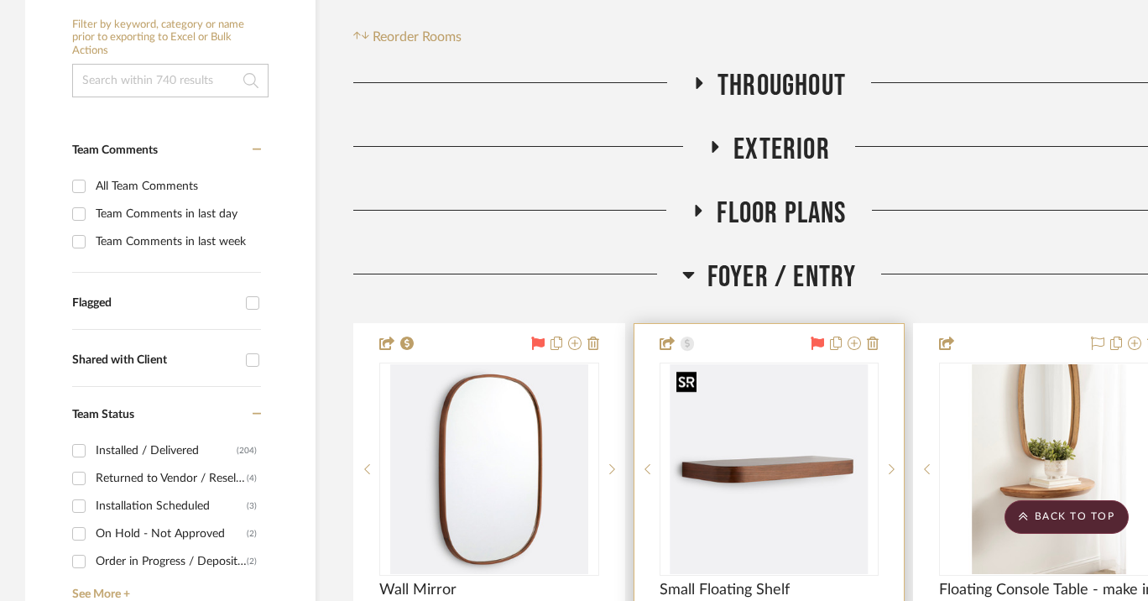
scroll to position [295, 0]
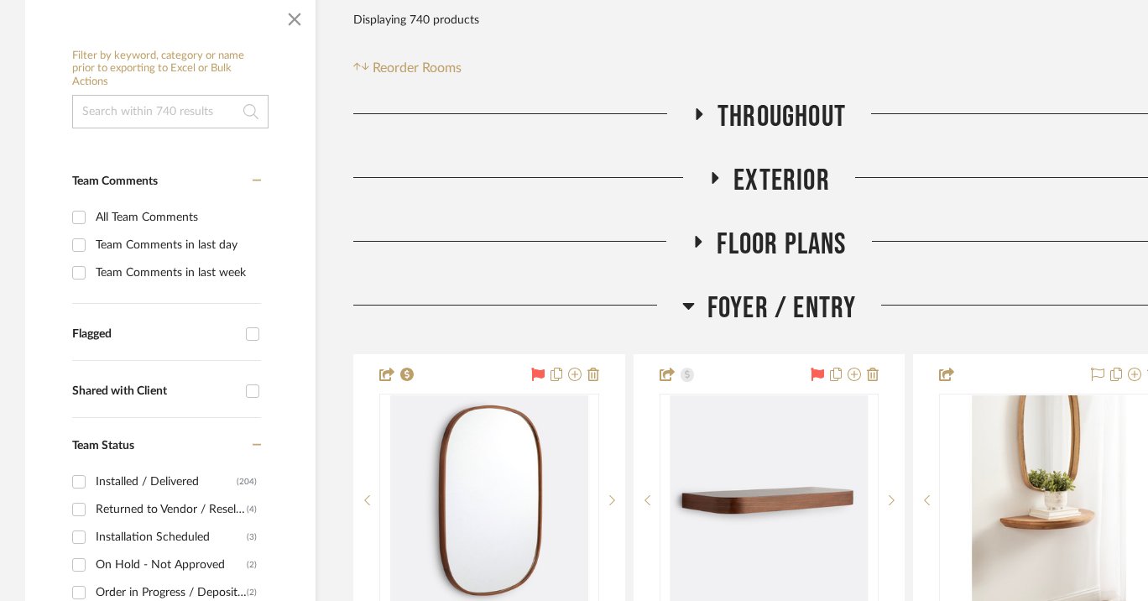
click at [253, 334] on input "Flagged" at bounding box center [252, 334] width 27 height 27
checkbox input "true"
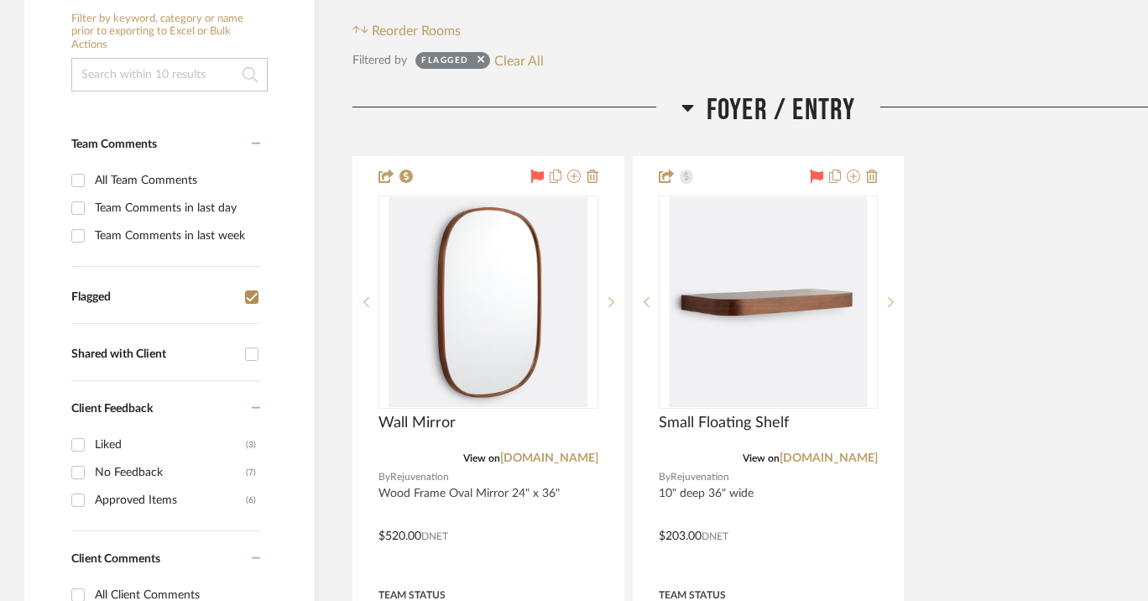
scroll to position [451, 1]
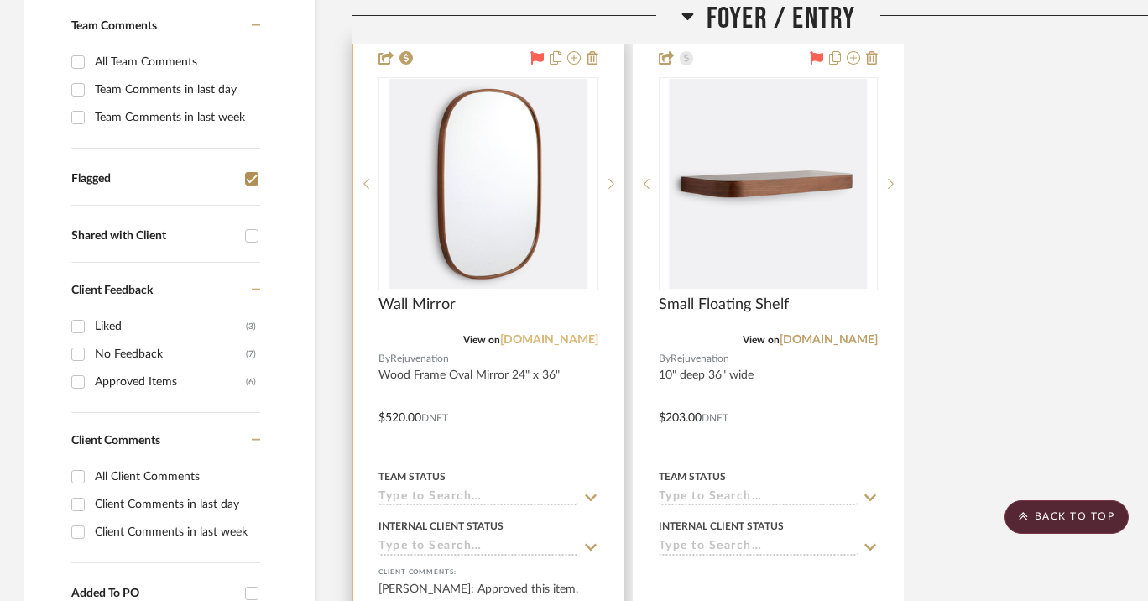
click at [572, 340] on link "[DOMAIN_NAME]" at bounding box center [549, 340] width 98 height 12
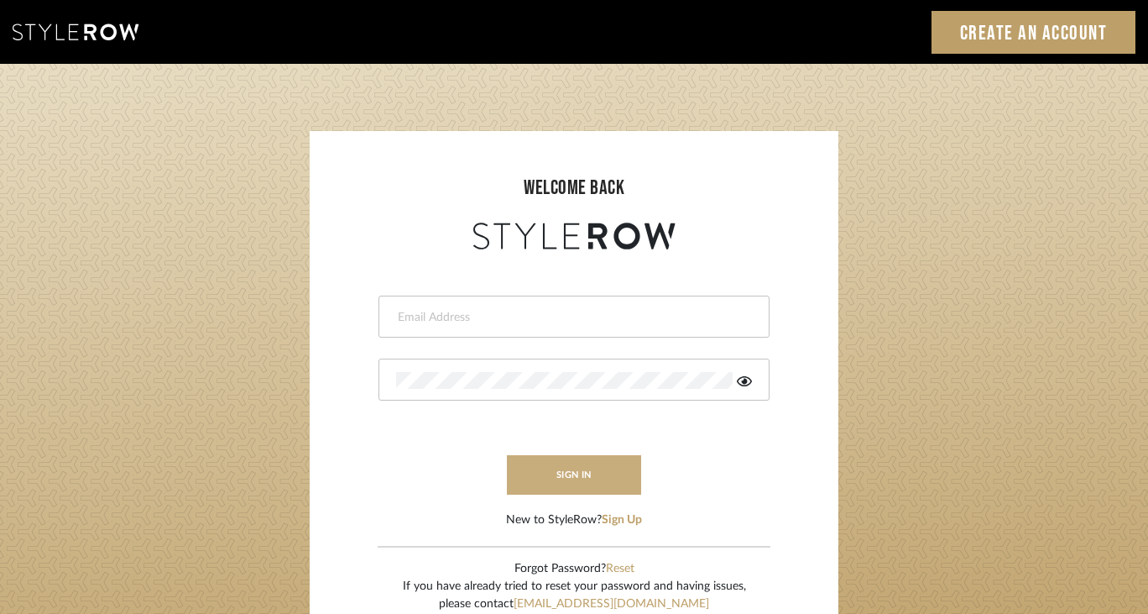
type input "felicia@onyxandoakinteriors.com"
click at [567, 477] on button "sign in" at bounding box center [574, 474] width 134 height 39
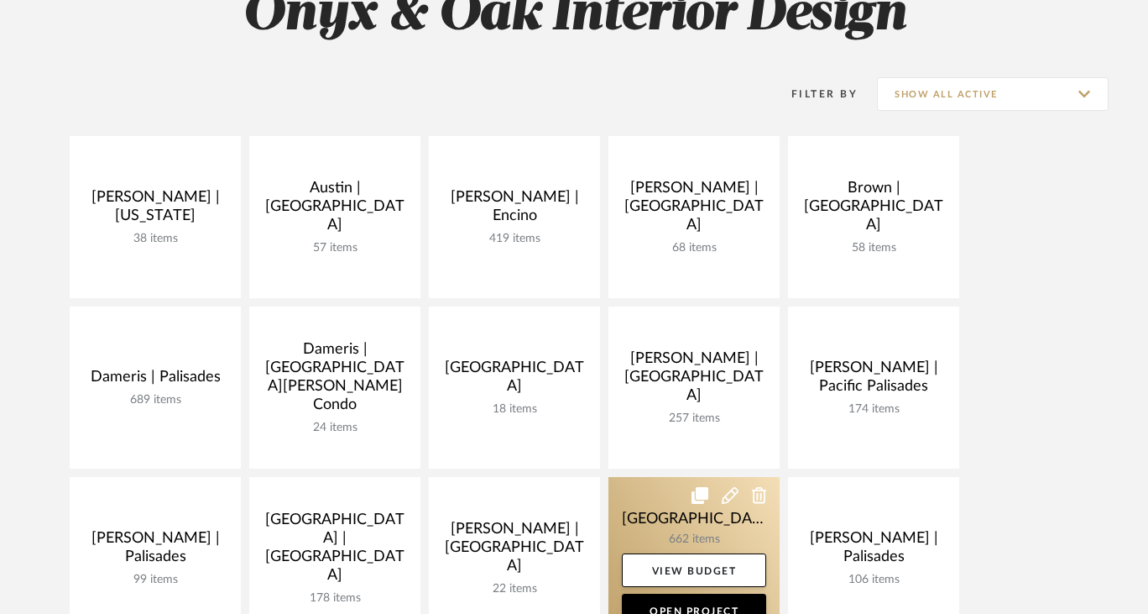
scroll to position [160, 0]
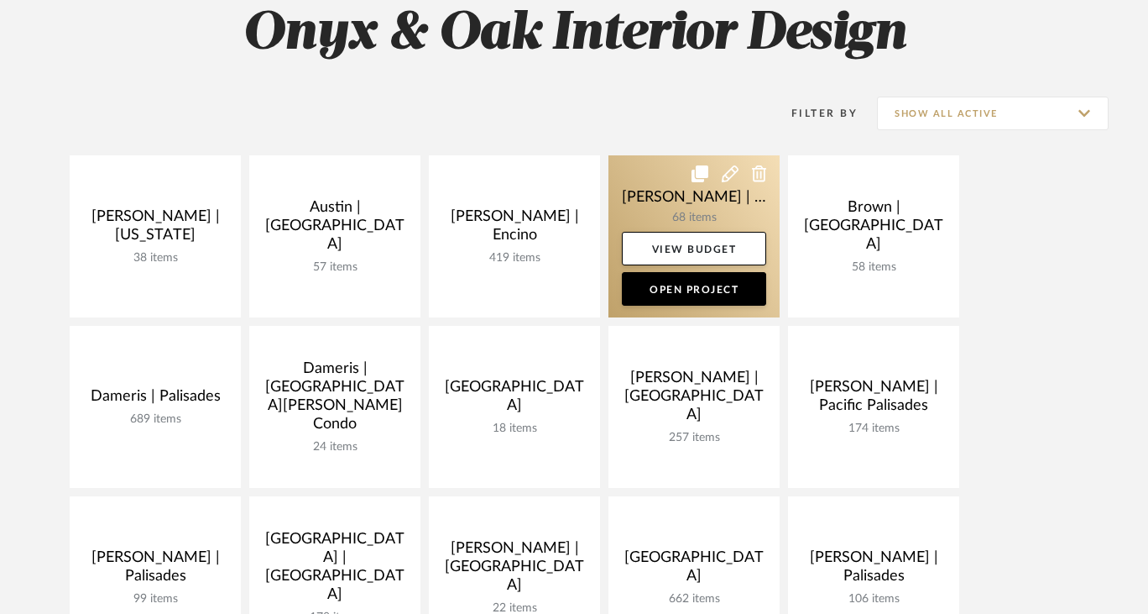
click at [666, 196] on link at bounding box center [694, 236] width 171 height 162
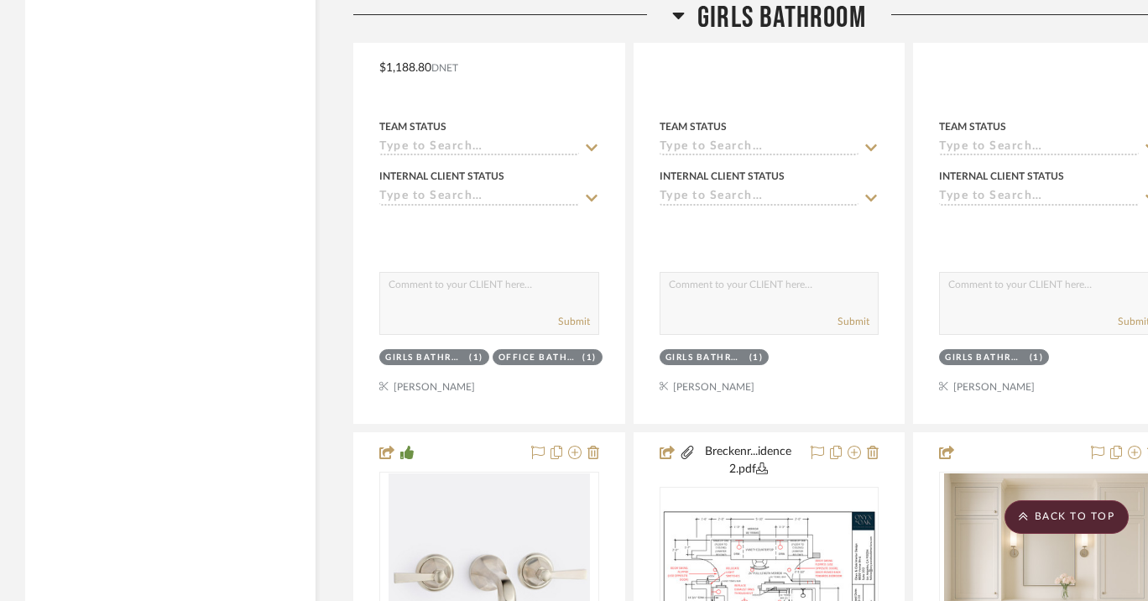
scroll to position [2802, 0]
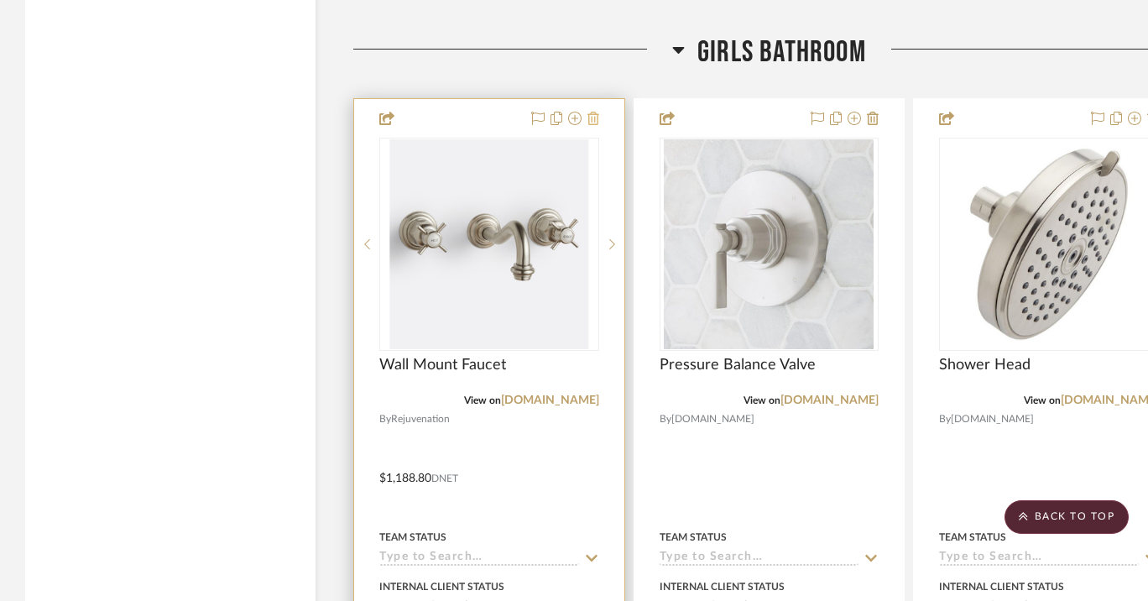
click at [594, 113] on icon at bounding box center [594, 118] width 12 height 13
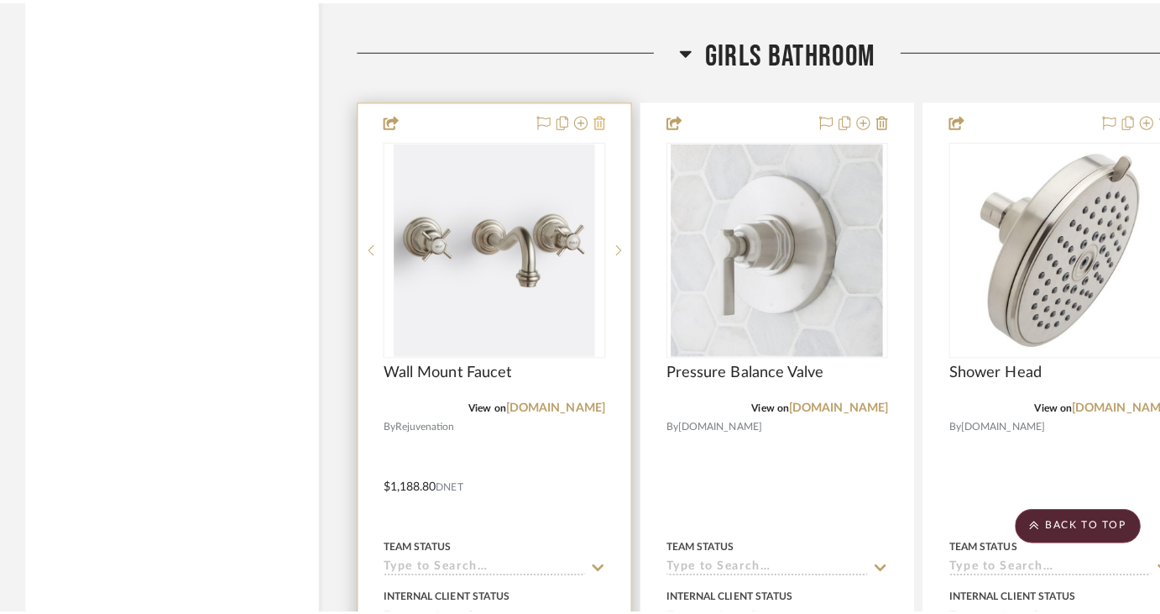
scroll to position [0, 0]
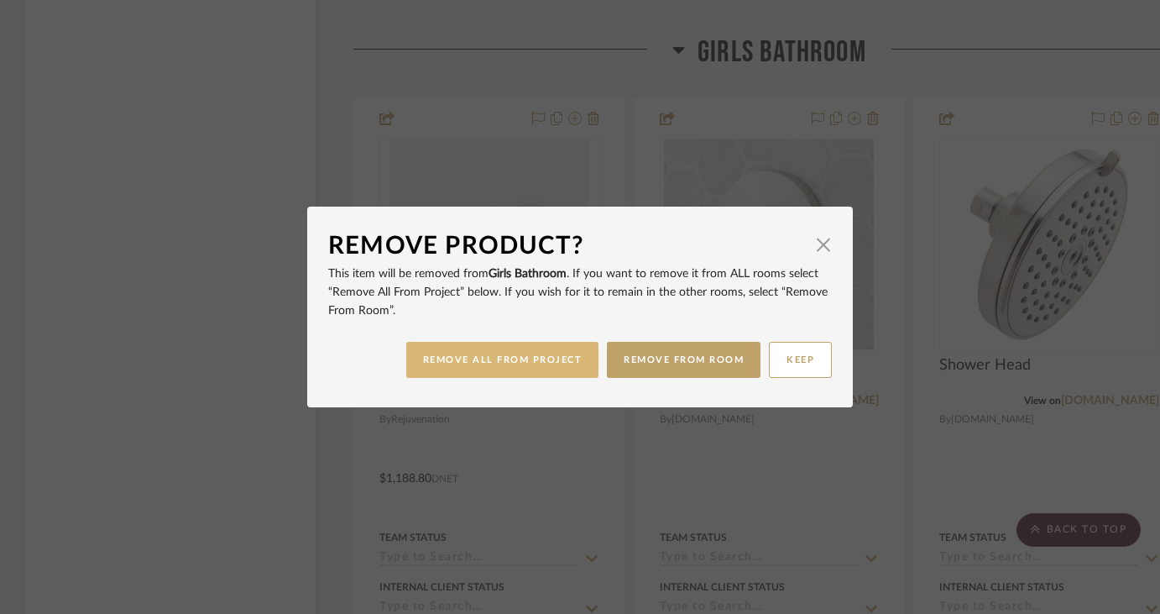
click at [494, 358] on button "REMOVE ALL FROM PROJECT" at bounding box center [502, 360] width 193 height 36
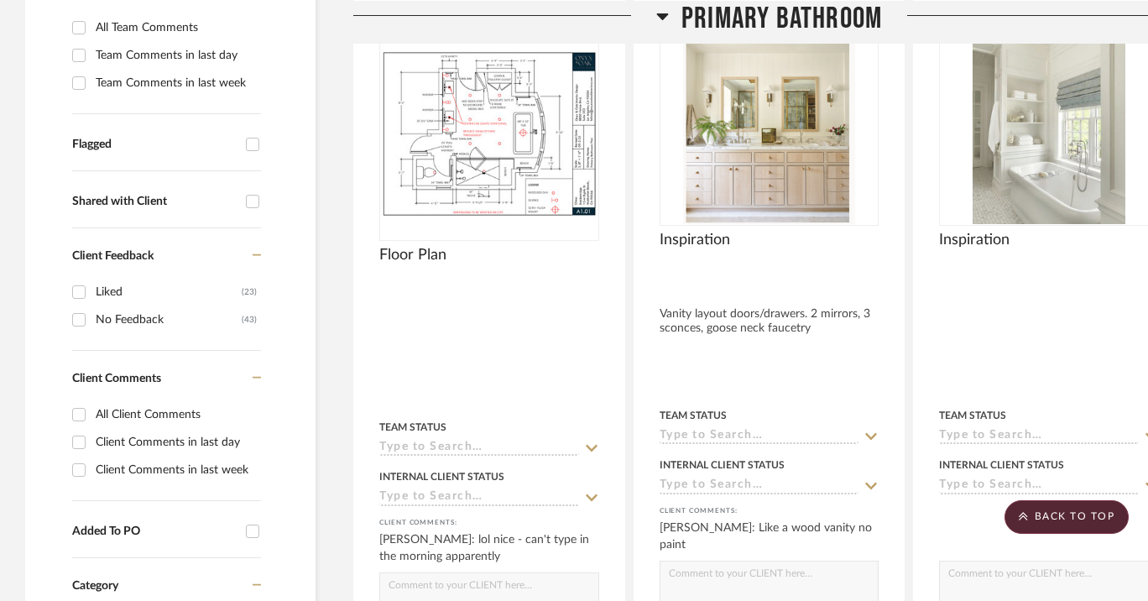
scroll to position [473, 0]
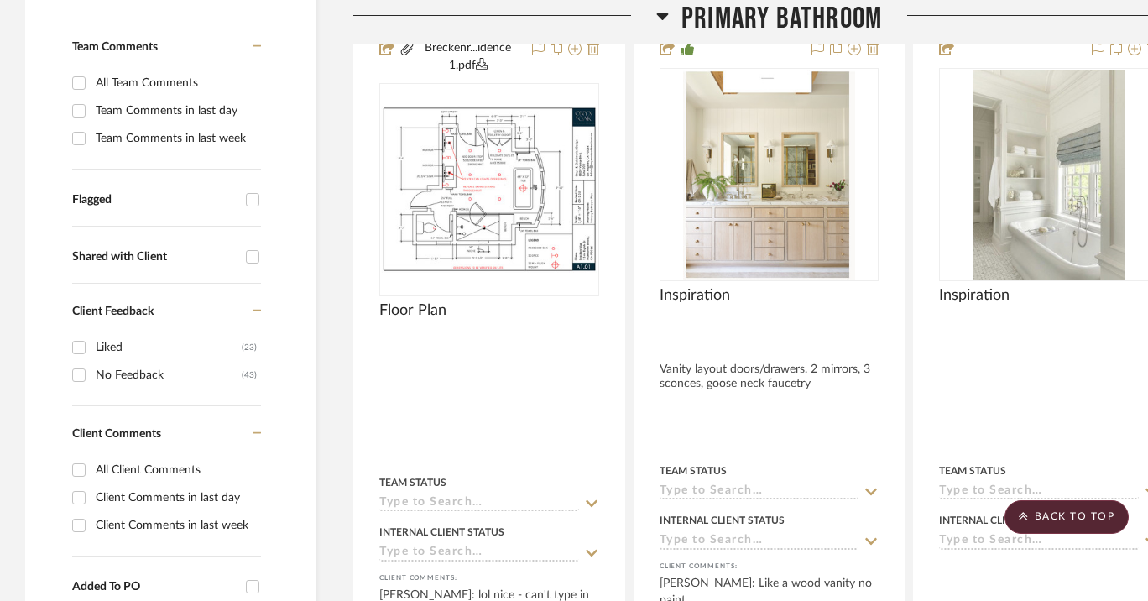
drag, startPoint x: 931, startPoint y: 320, endPoint x: 234, endPoint y: 16, distance: 760.1
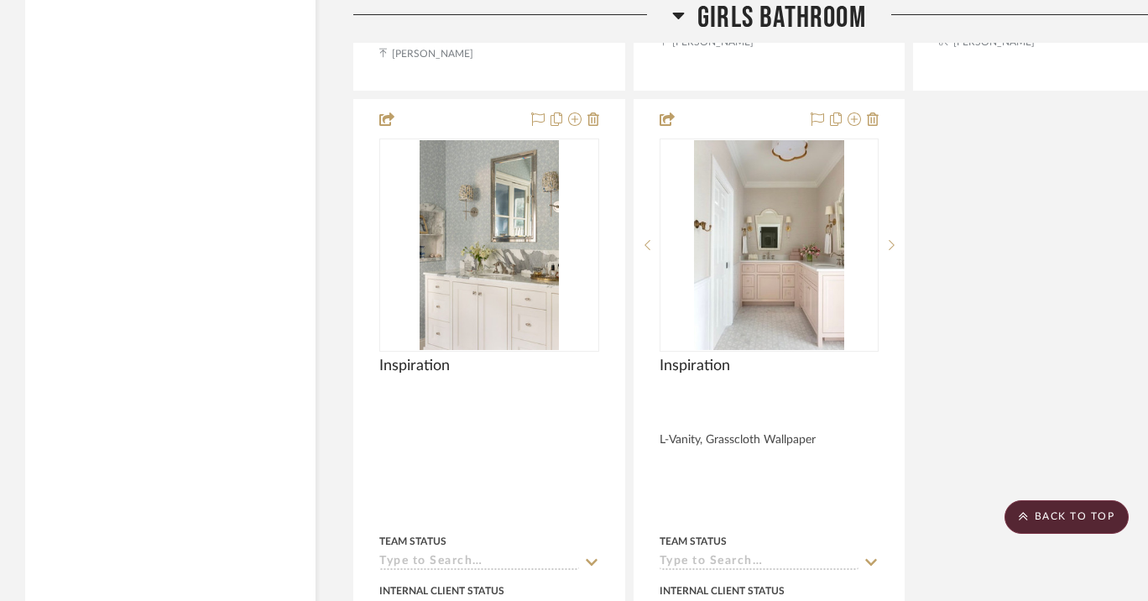
scroll to position [4604, 0]
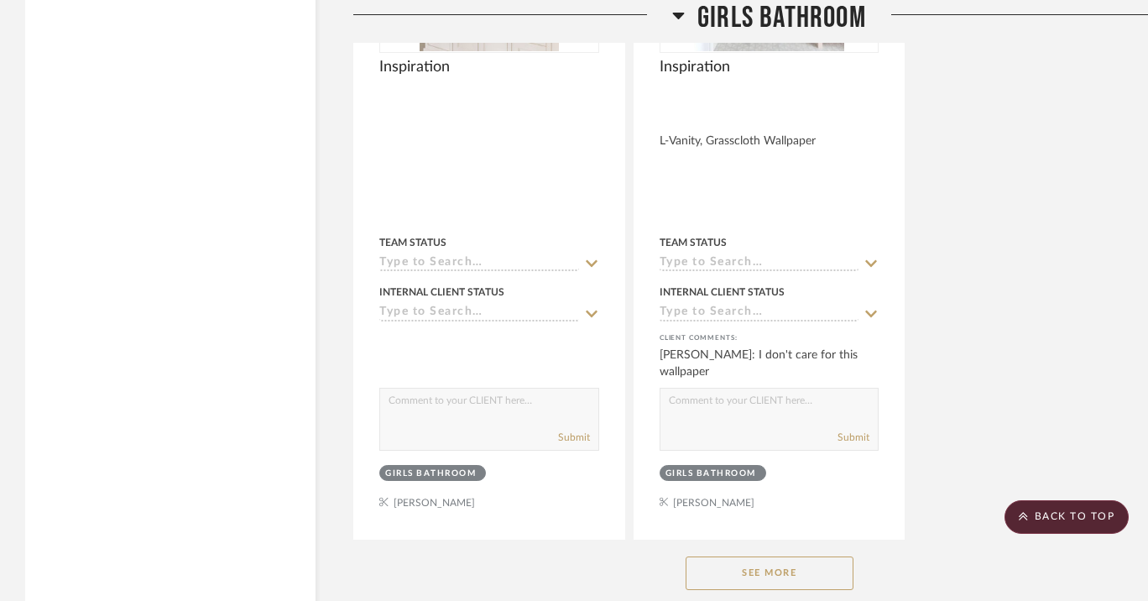
click at [808, 565] on button "See More" at bounding box center [770, 574] width 168 height 34
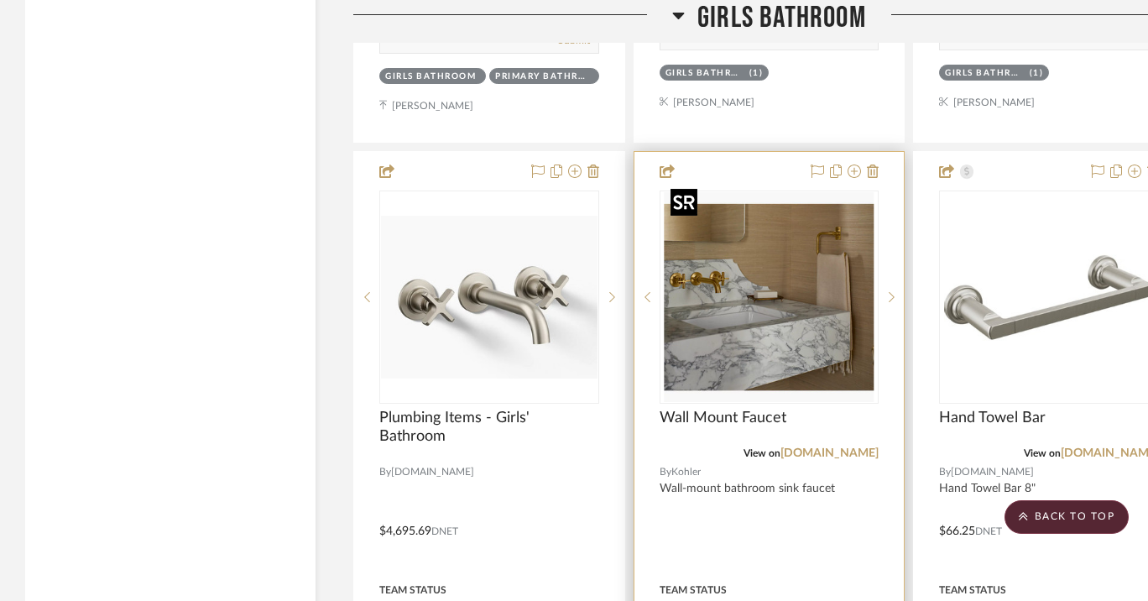
scroll to position [6494, 0]
click at [874, 164] on icon at bounding box center [873, 170] width 12 height 13
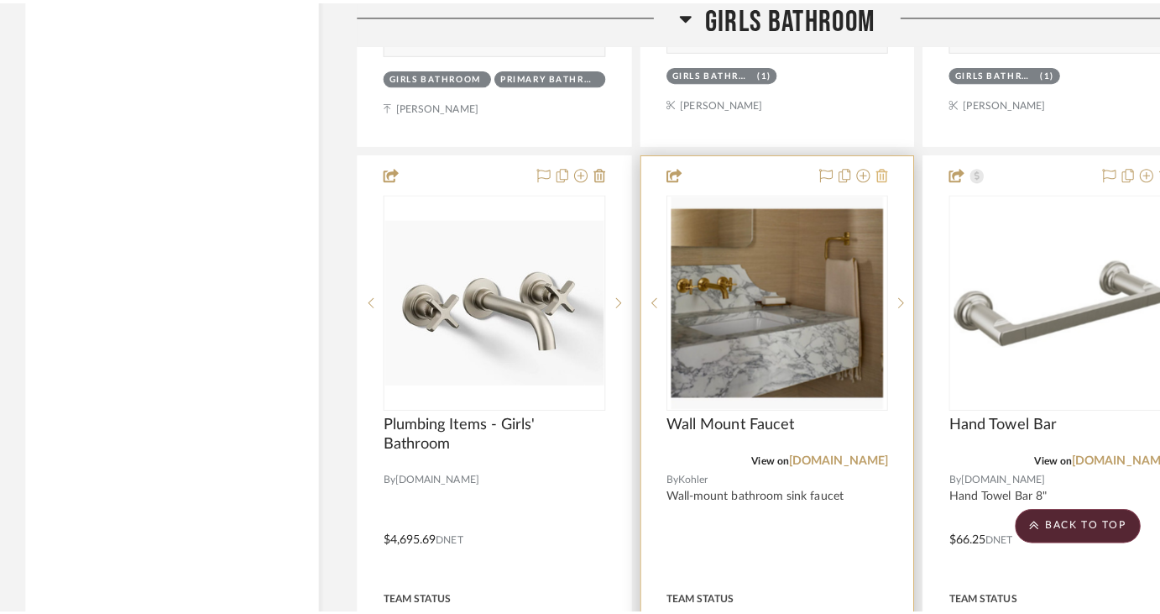
scroll to position [0, 0]
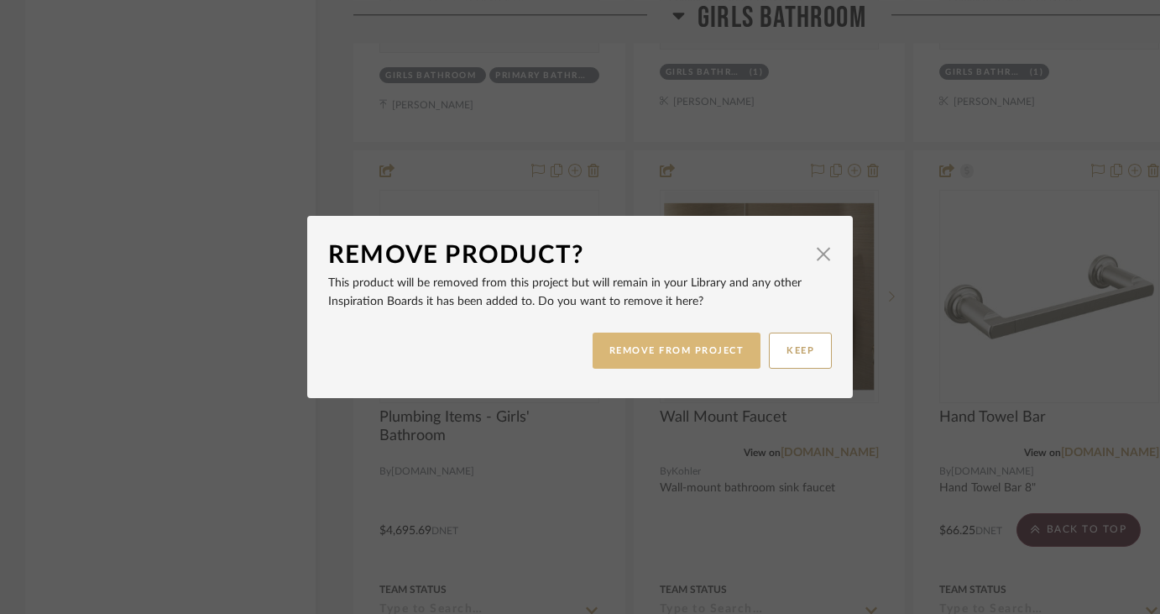
click at [655, 352] on button "REMOVE FROM PROJECT" at bounding box center [677, 350] width 169 height 36
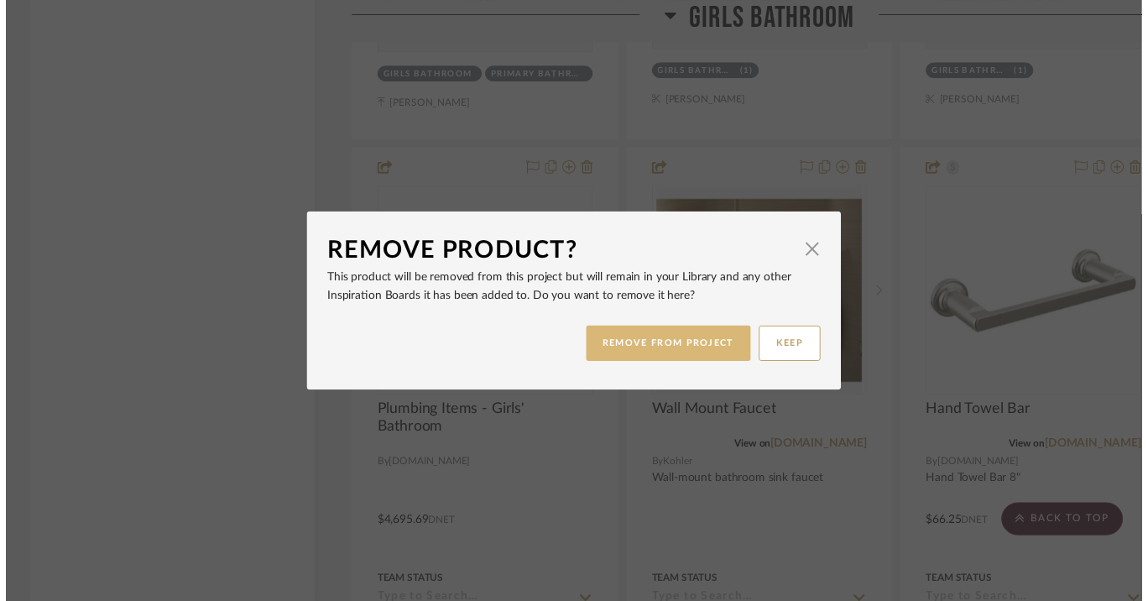
scroll to position [6494, 0]
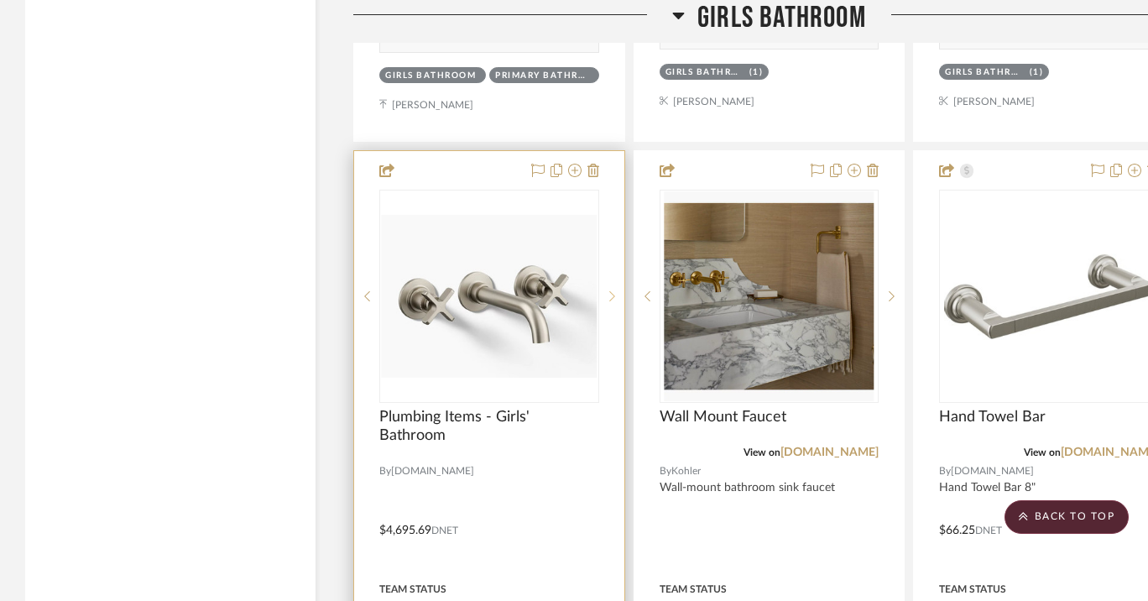
click at [613, 291] on icon at bounding box center [612, 296] width 6 height 10
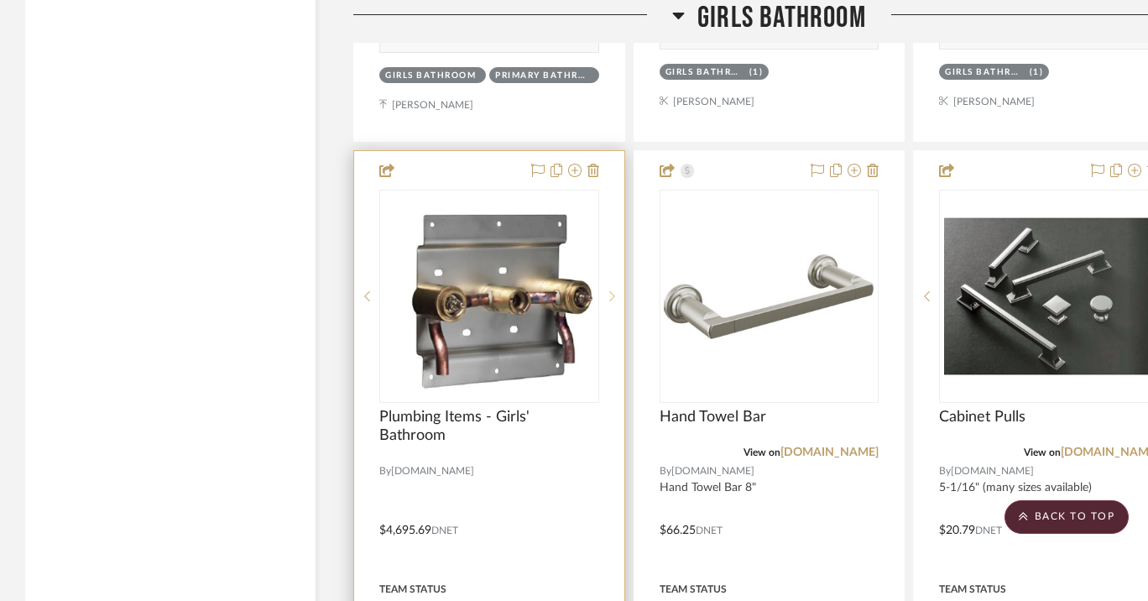
click at [613, 291] on icon at bounding box center [612, 296] width 6 height 10
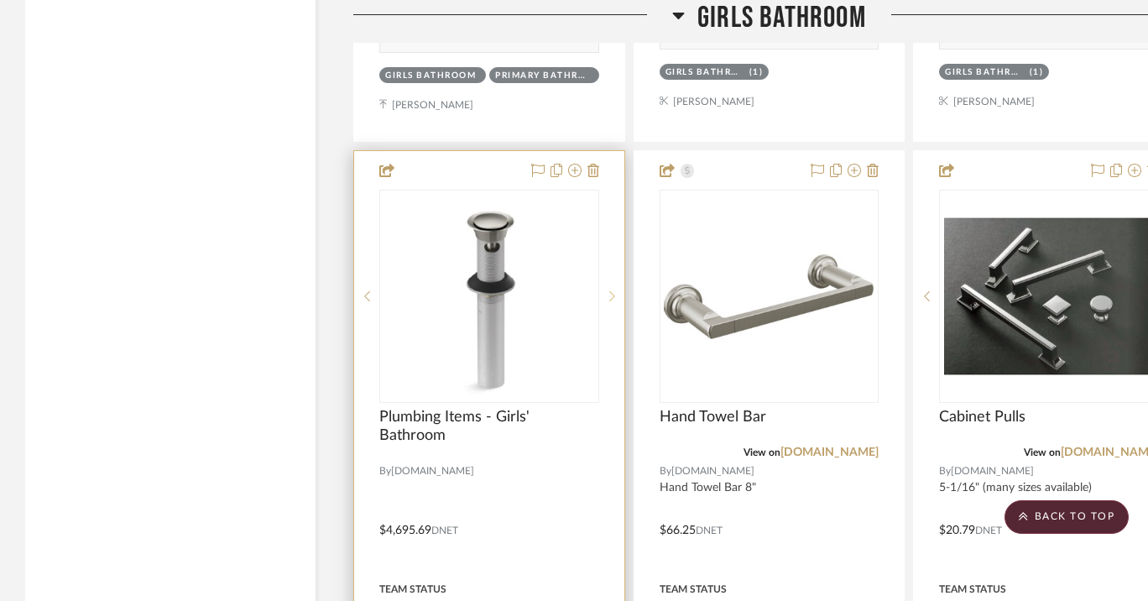
click at [613, 291] on icon at bounding box center [612, 296] width 6 height 10
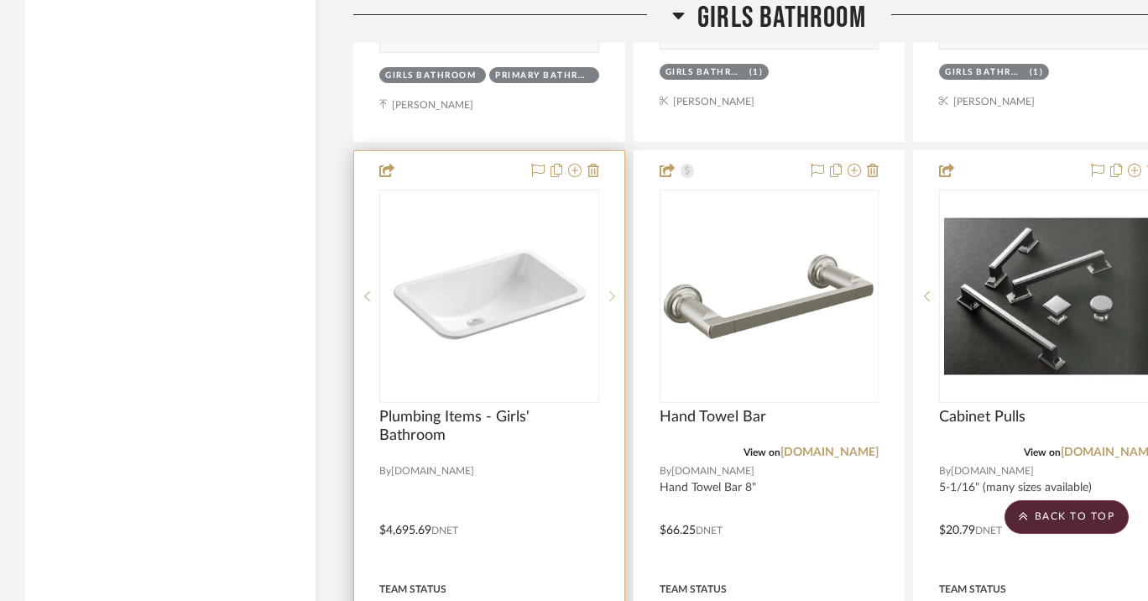
click at [613, 291] on icon at bounding box center [612, 296] width 6 height 10
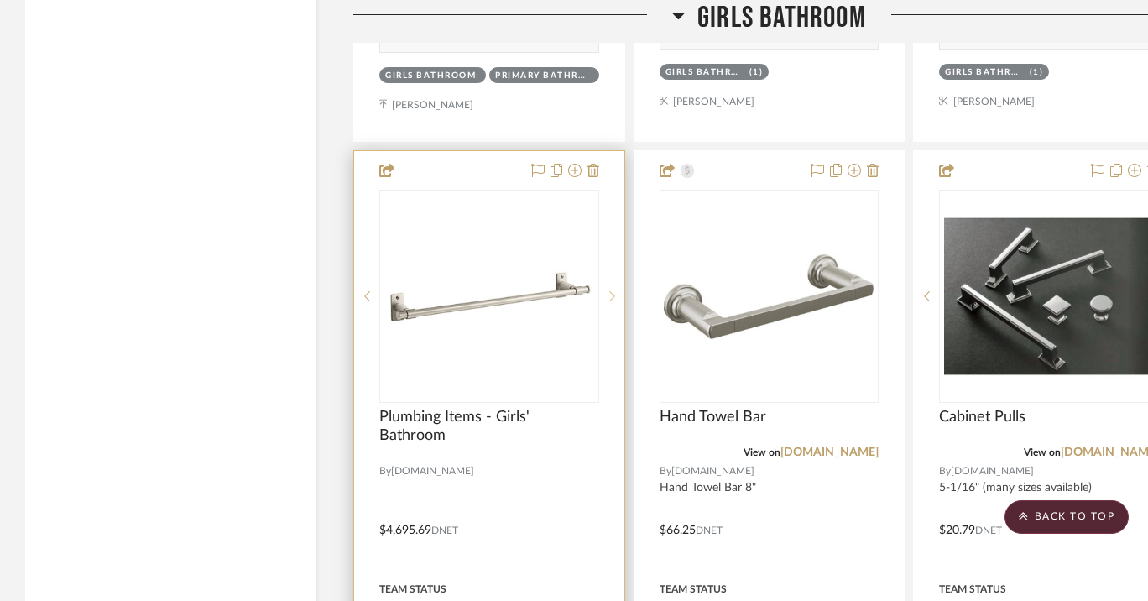
click at [613, 291] on icon at bounding box center [612, 296] width 6 height 10
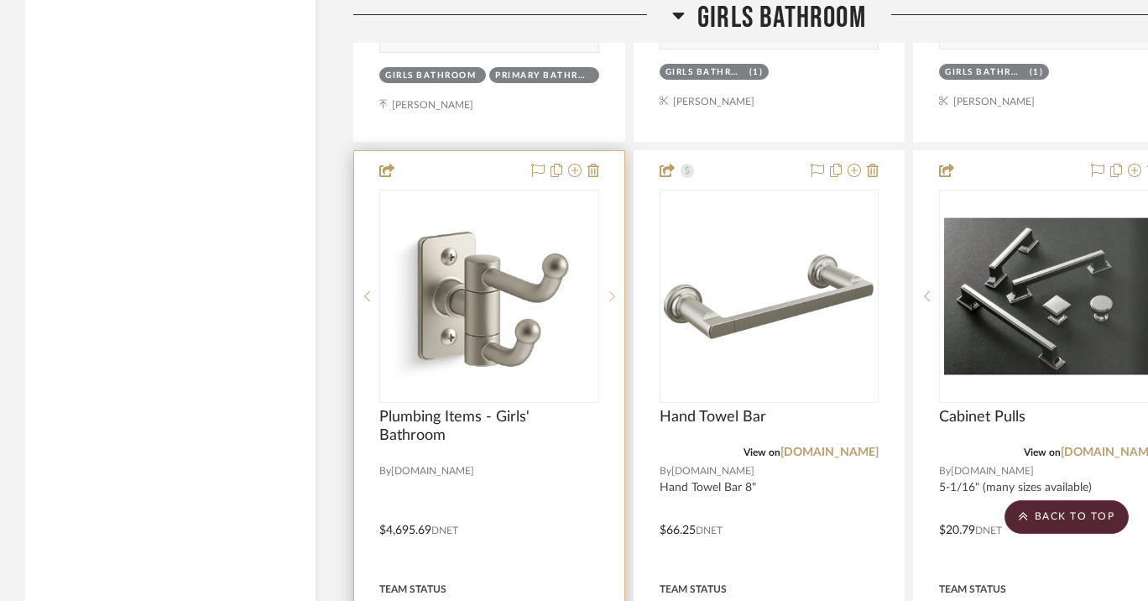
click at [613, 291] on icon at bounding box center [612, 296] width 6 height 10
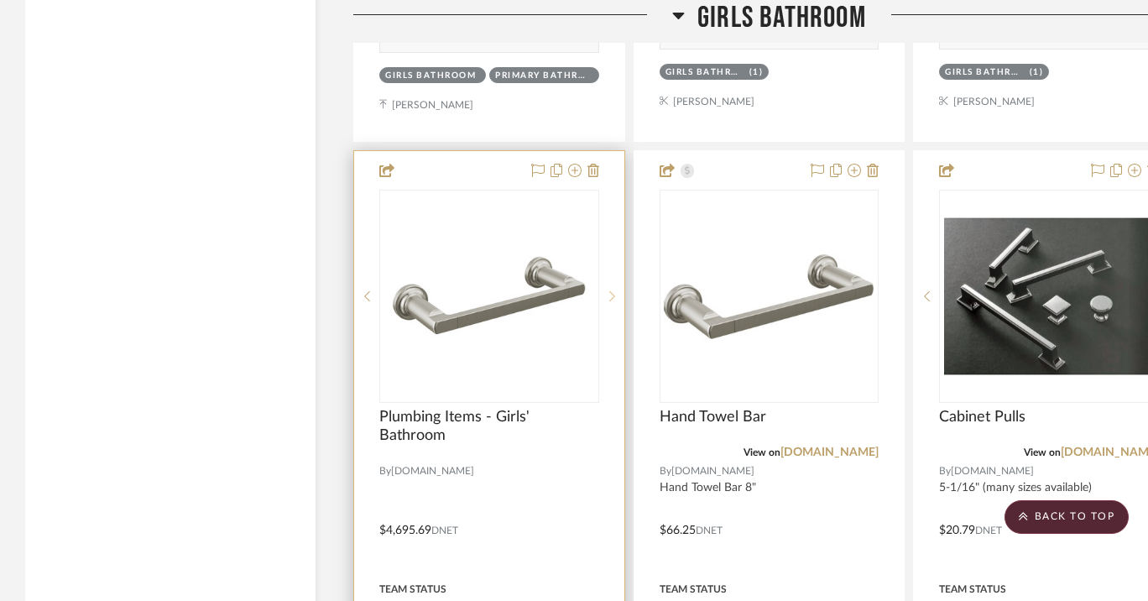
click at [613, 291] on icon at bounding box center [612, 296] width 6 height 10
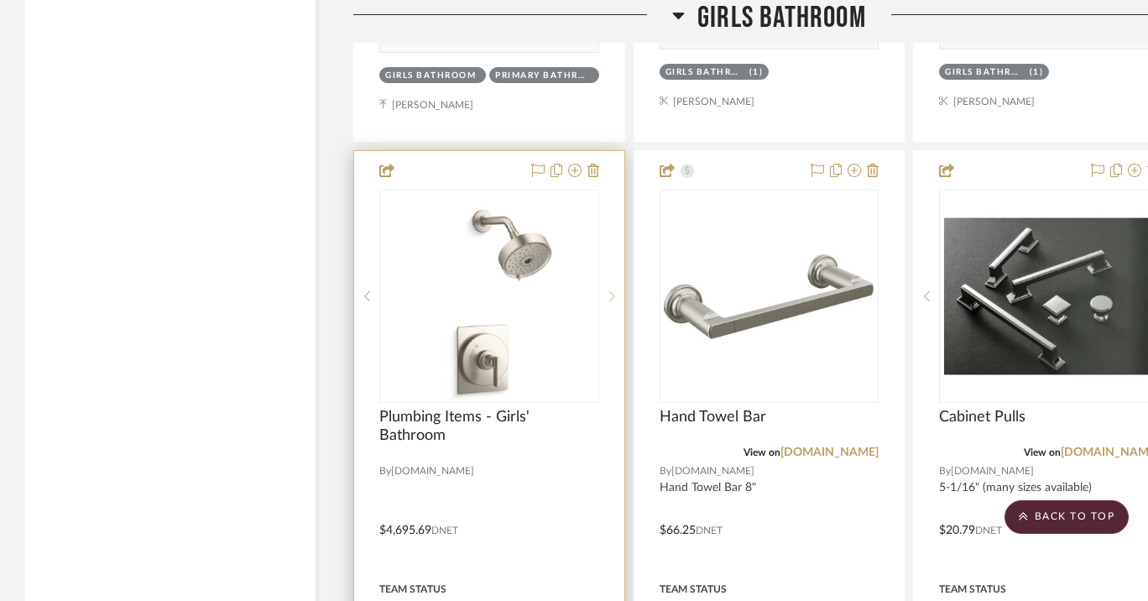
click at [613, 291] on icon at bounding box center [612, 296] width 6 height 10
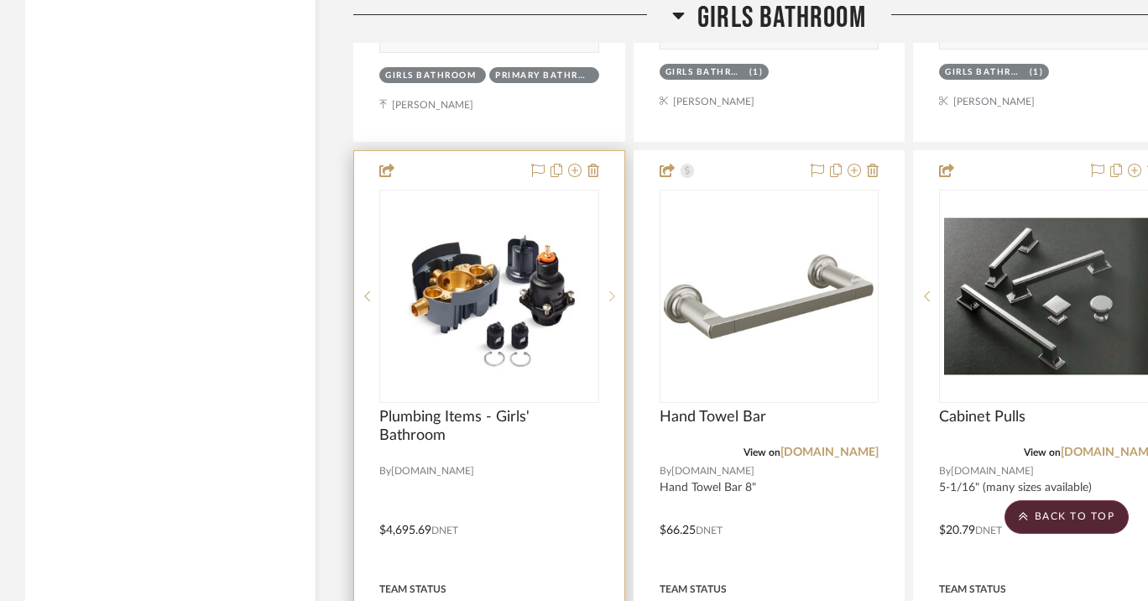
click at [613, 291] on icon at bounding box center [612, 296] width 6 height 10
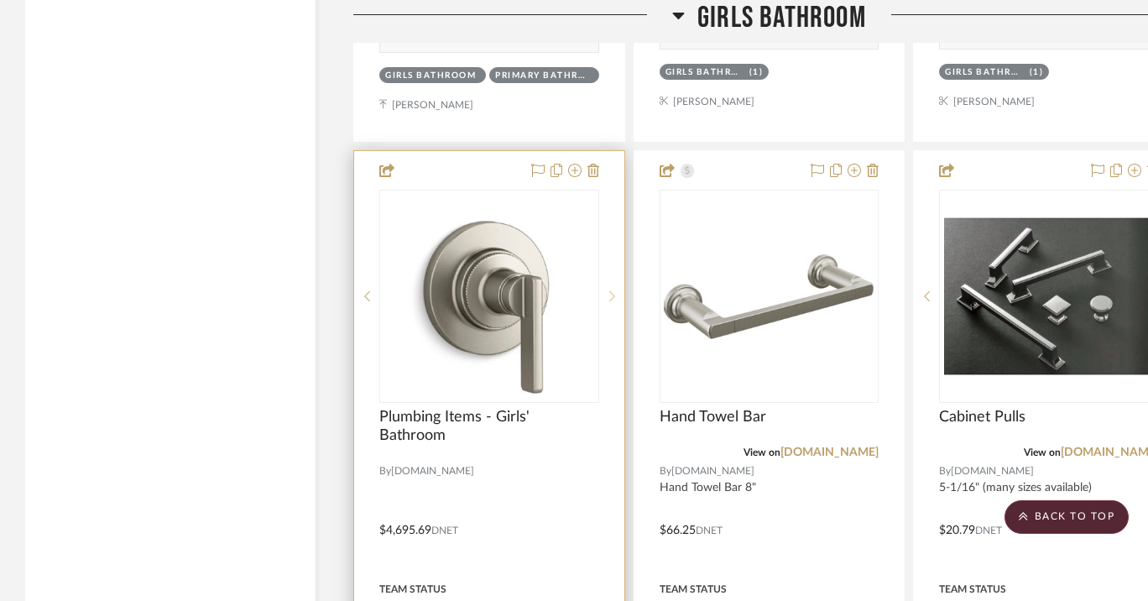
click at [613, 291] on icon at bounding box center [612, 296] width 6 height 10
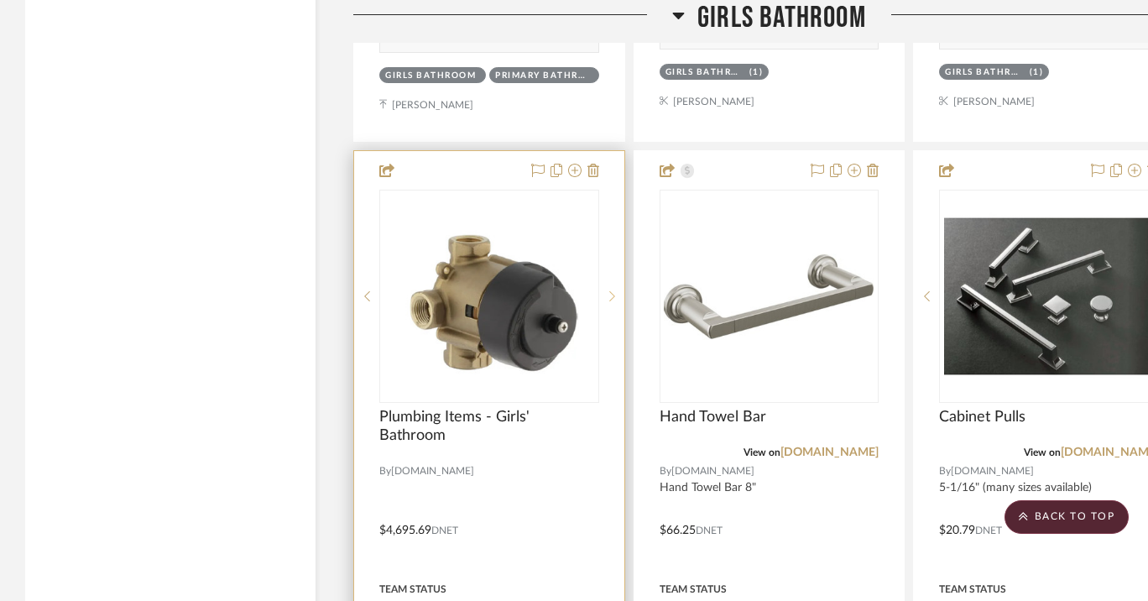
click at [613, 291] on icon at bounding box center [612, 296] width 6 height 10
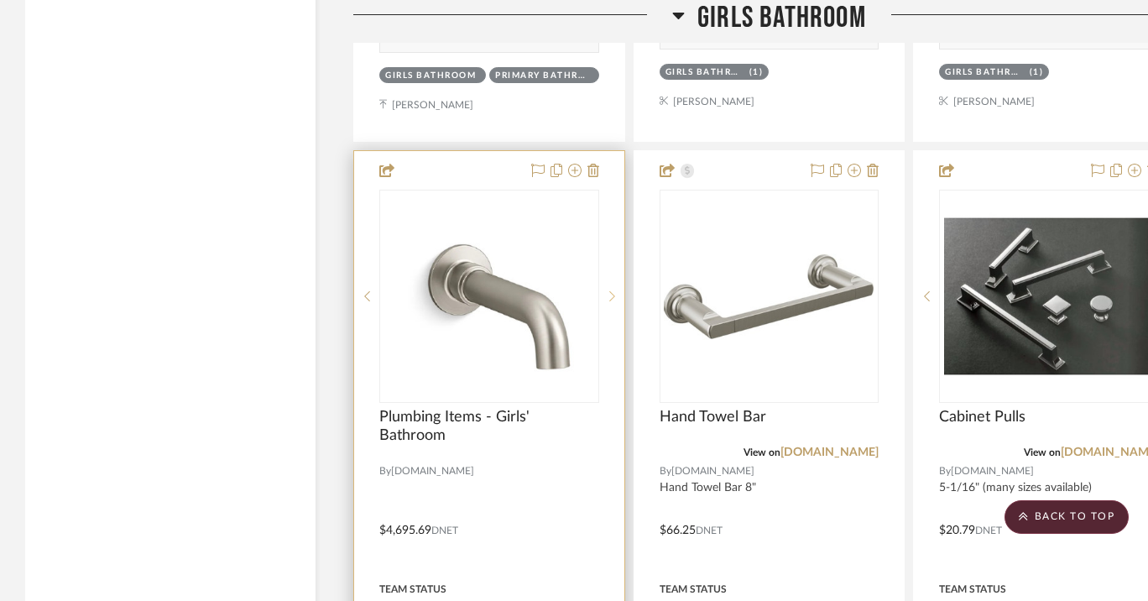
click at [613, 291] on icon at bounding box center [612, 296] width 6 height 10
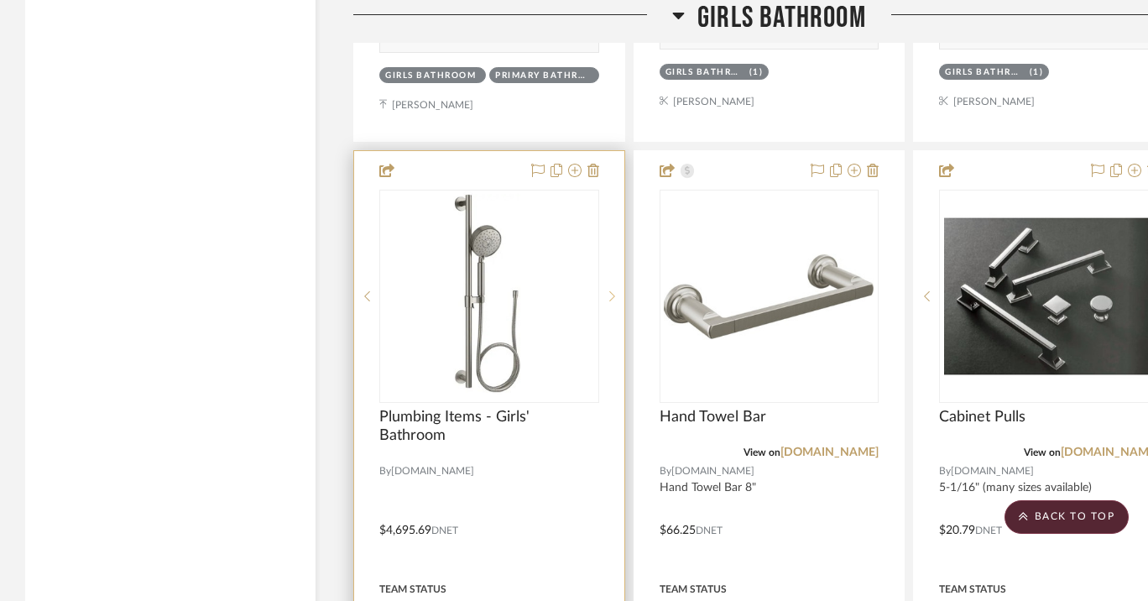
click at [613, 291] on icon at bounding box center [612, 296] width 6 height 10
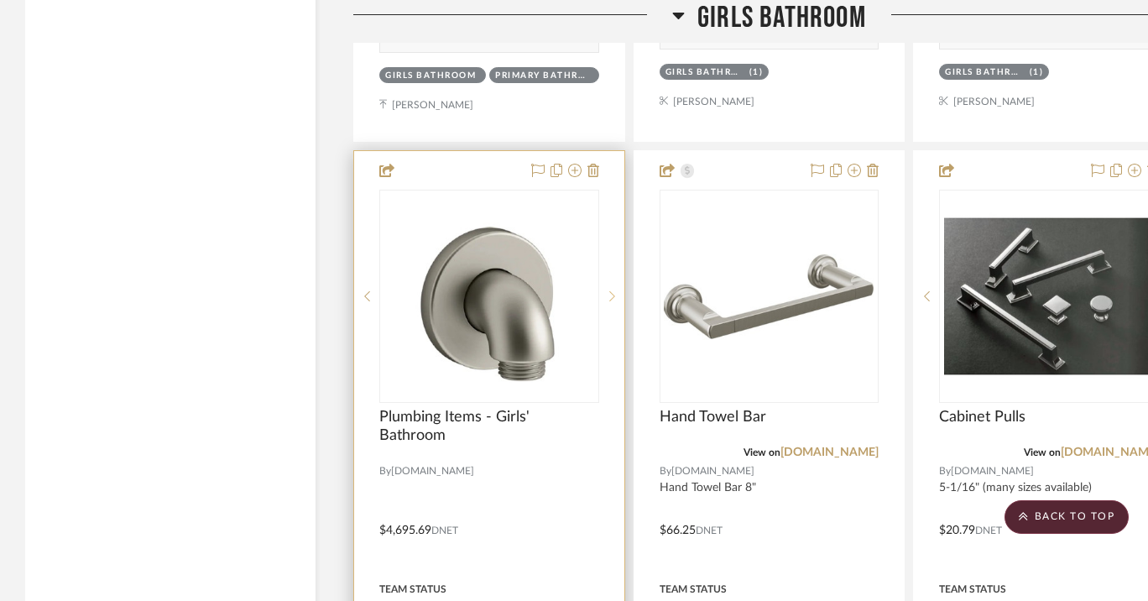
click at [613, 291] on icon at bounding box center [612, 296] width 6 height 10
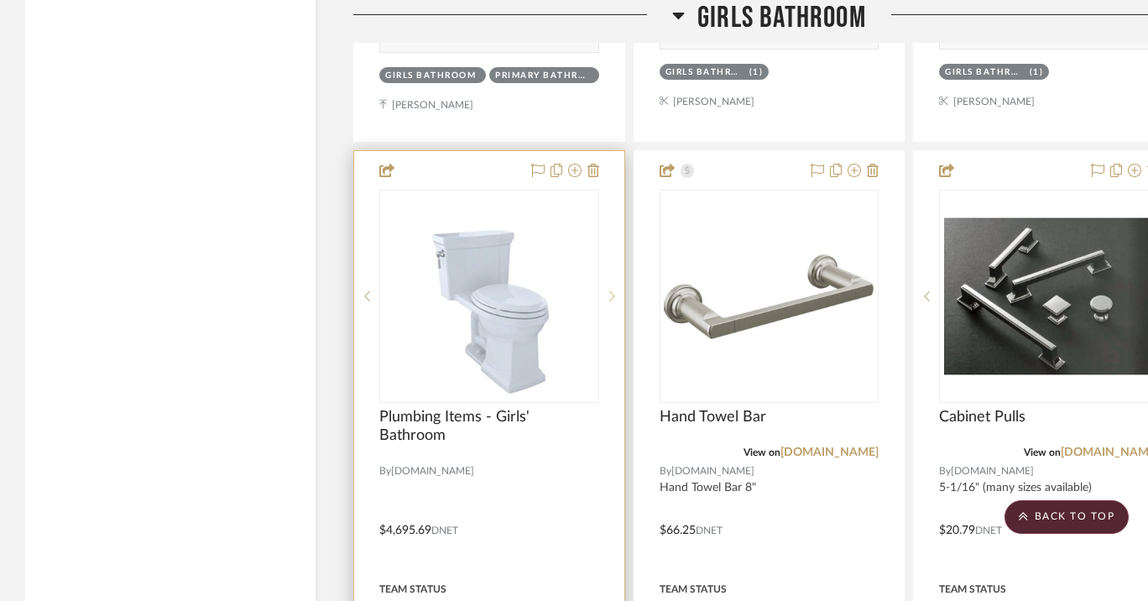
click at [613, 291] on icon at bounding box center [612, 296] width 6 height 10
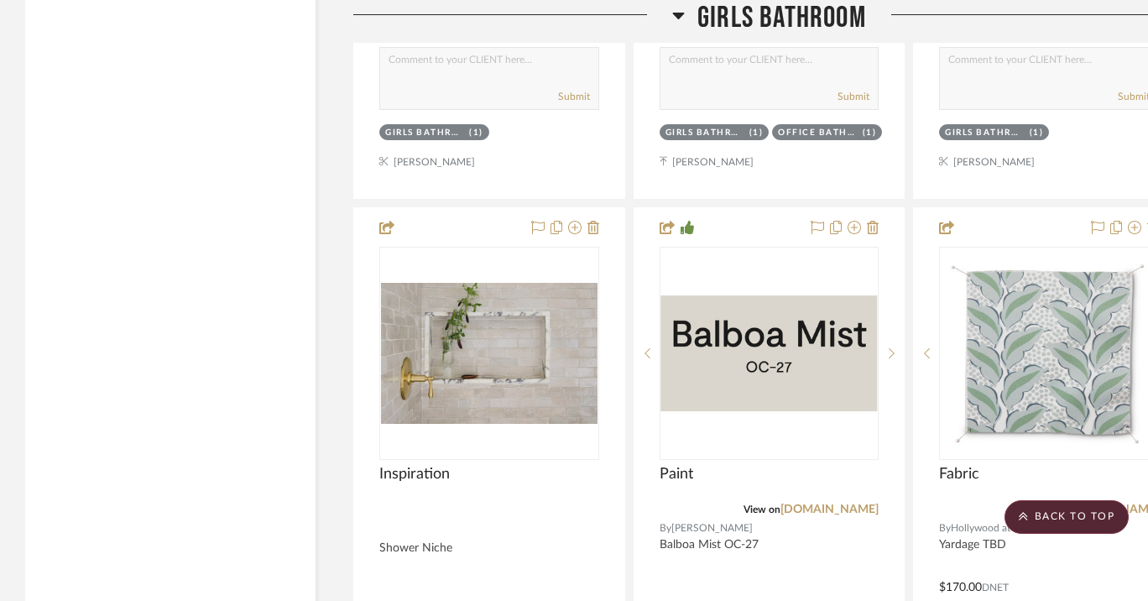
scroll to position [5656, 0]
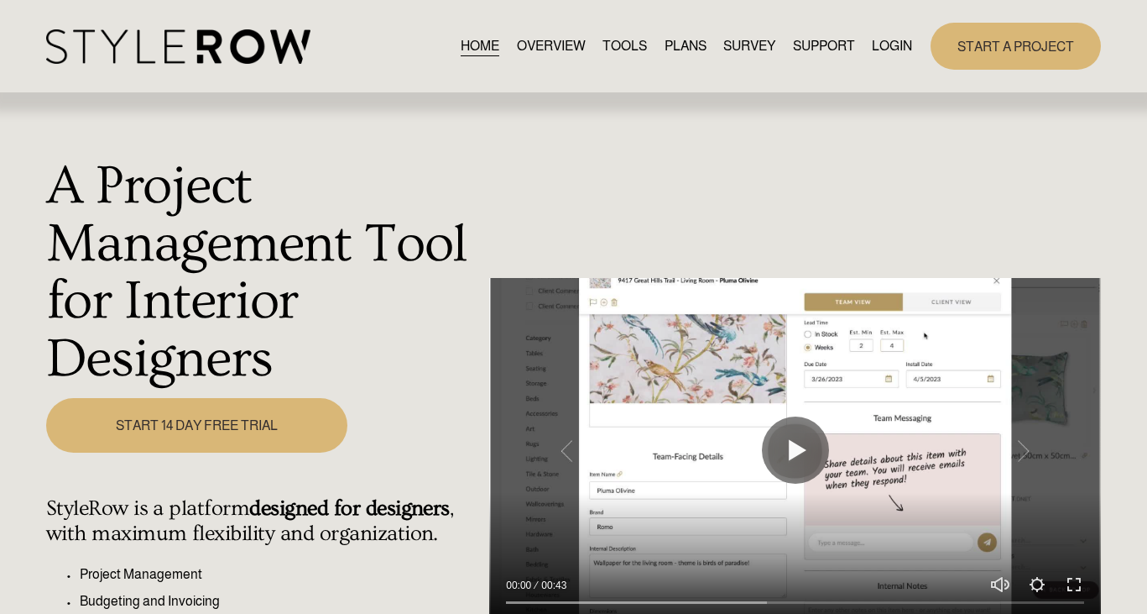
click at [889, 48] on link "LOGIN" at bounding box center [892, 45] width 40 height 23
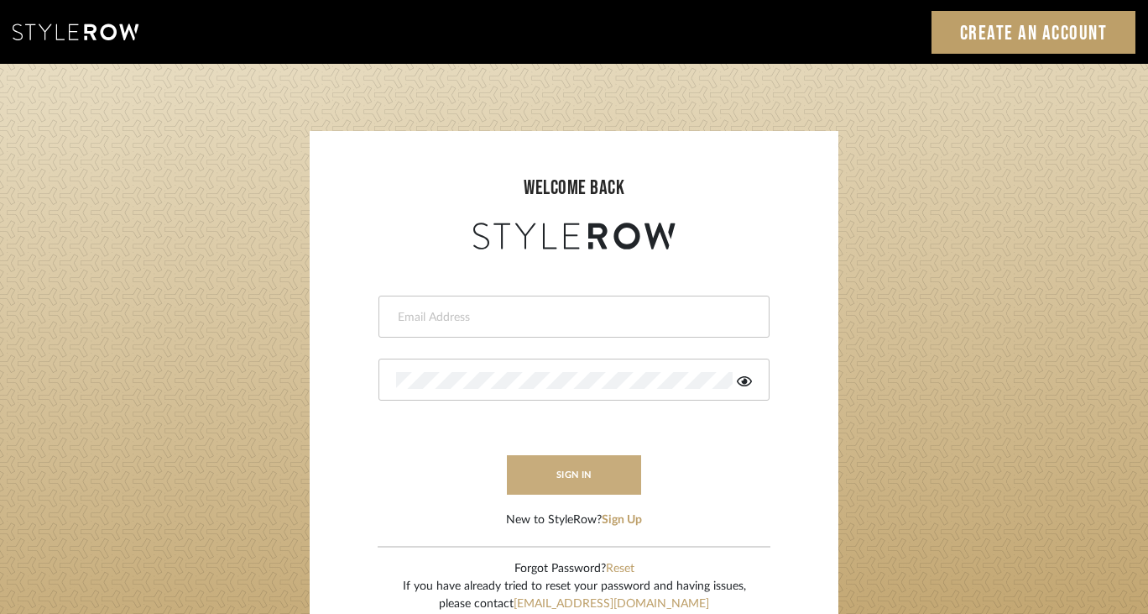
type input "felicia@onyxandoakinteriors.com"
click at [562, 484] on button "sign in" at bounding box center [574, 474] width 134 height 39
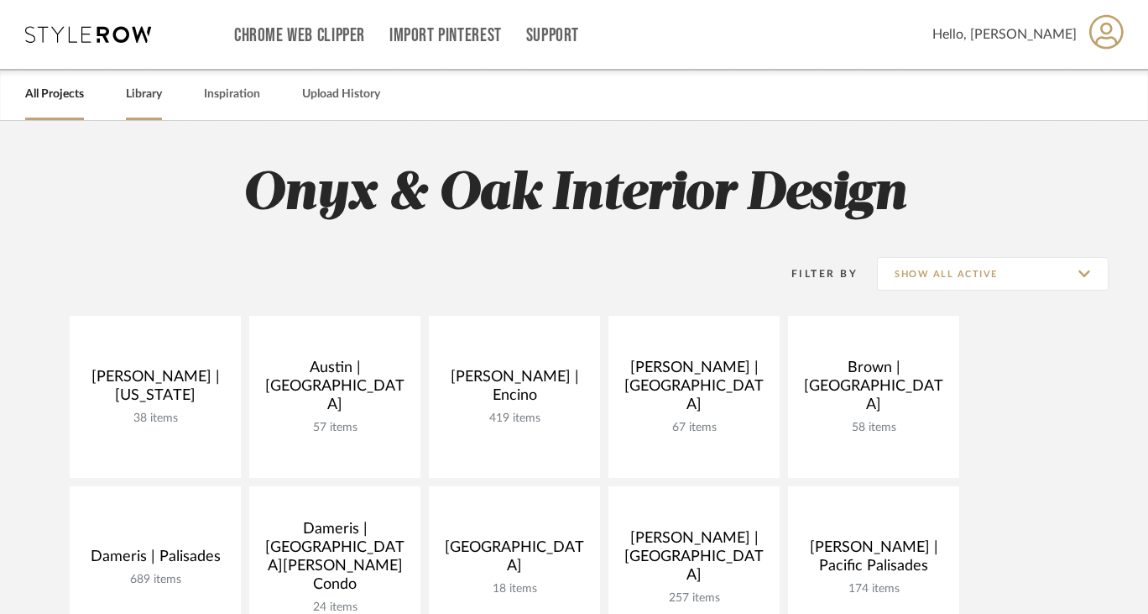
click at [149, 93] on link "Library" at bounding box center [144, 94] width 36 height 23
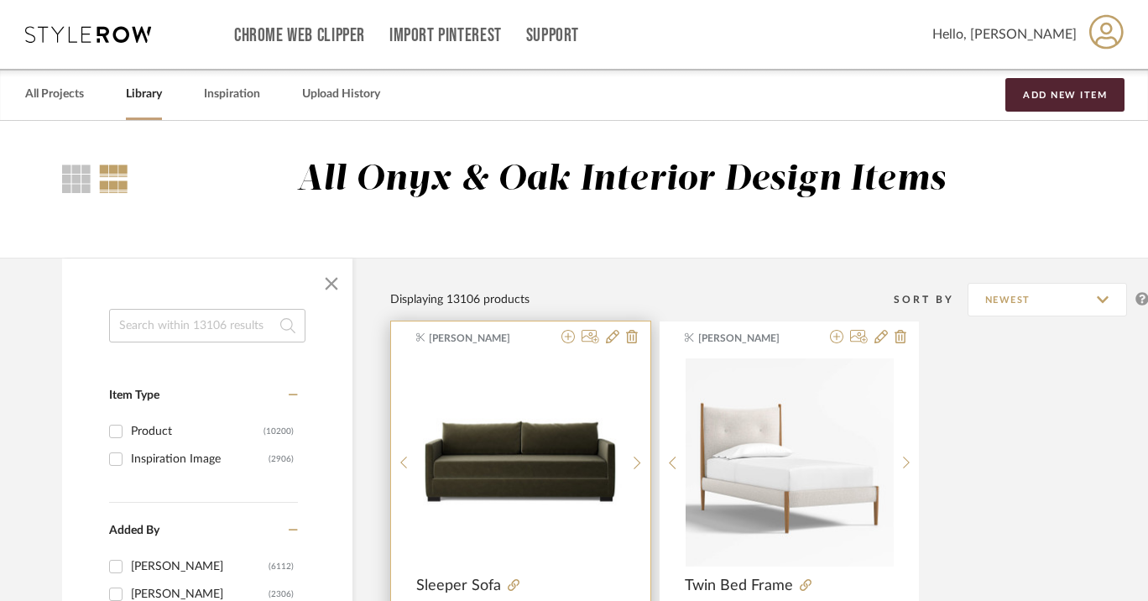
scroll to position [7, 0]
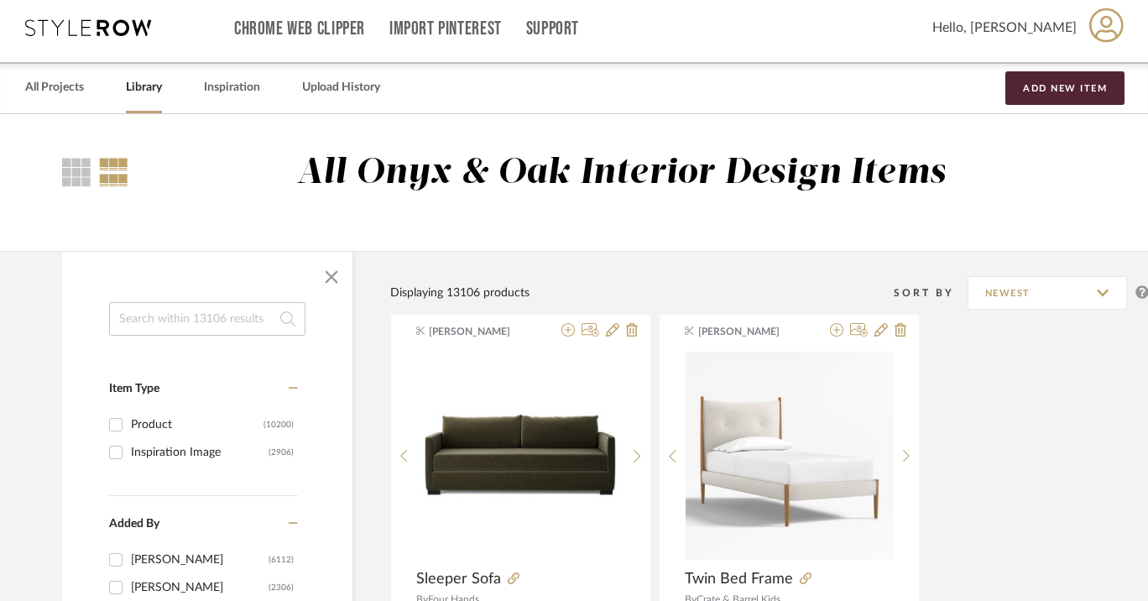
click at [212, 314] on input at bounding box center [207, 319] width 196 height 34
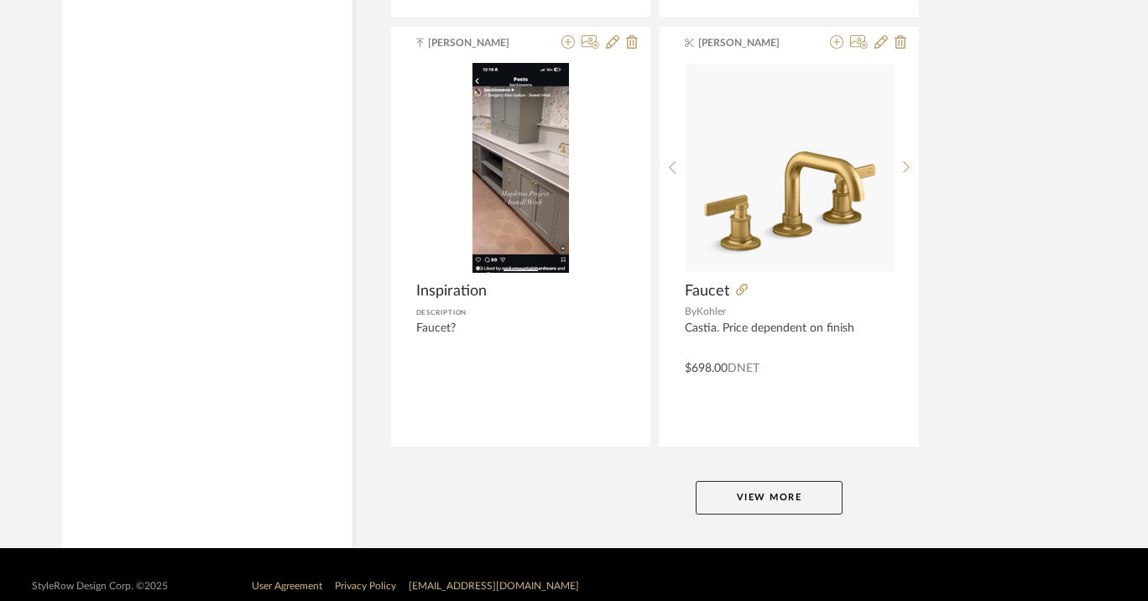
scroll to position [7666, 0]
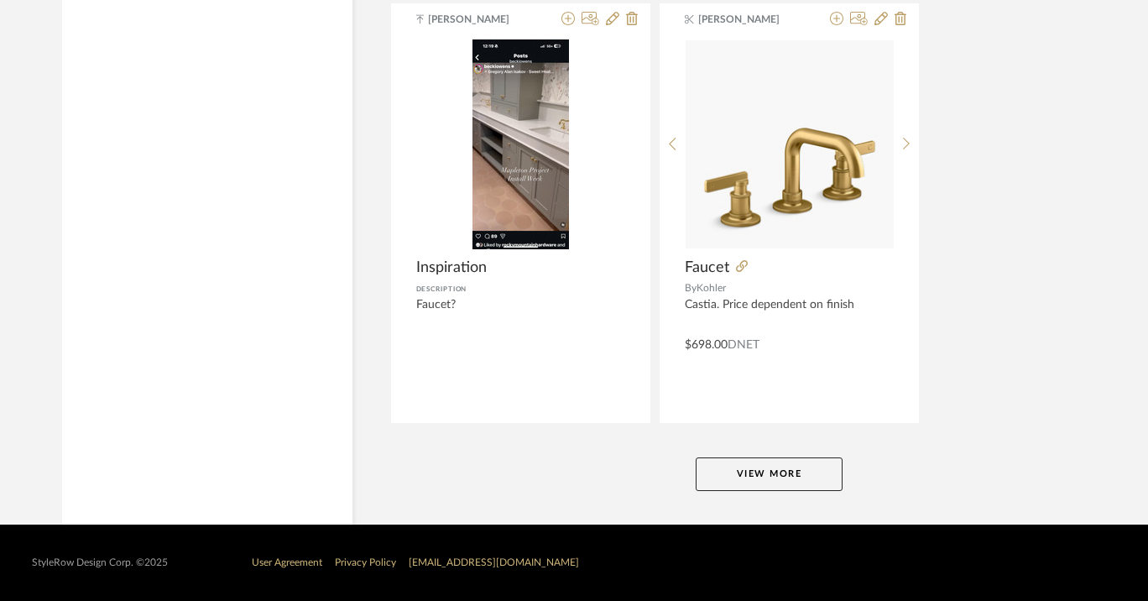
type input "faucet"
click at [787, 482] on button "View More" at bounding box center [769, 474] width 147 height 34
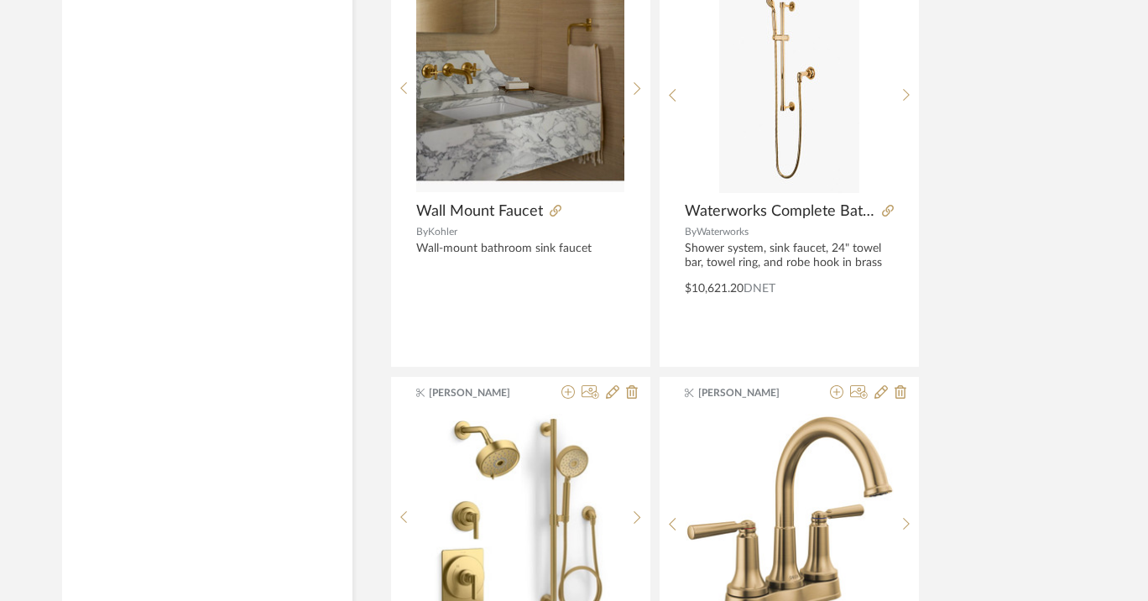
scroll to position [6260, 0]
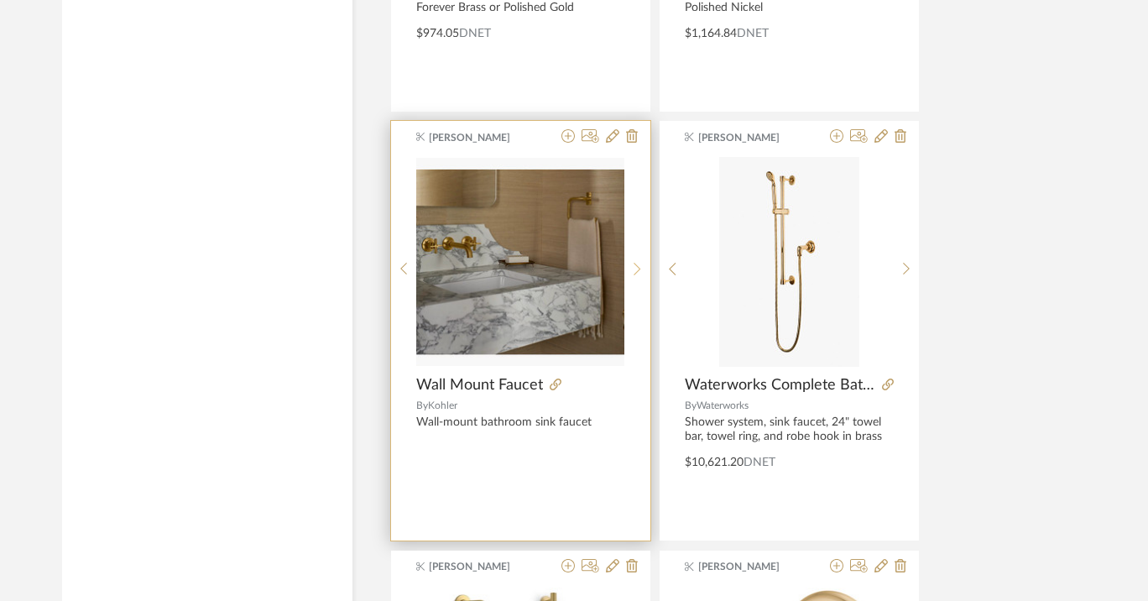
click at [635, 266] on icon at bounding box center [638, 269] width 8 height 14
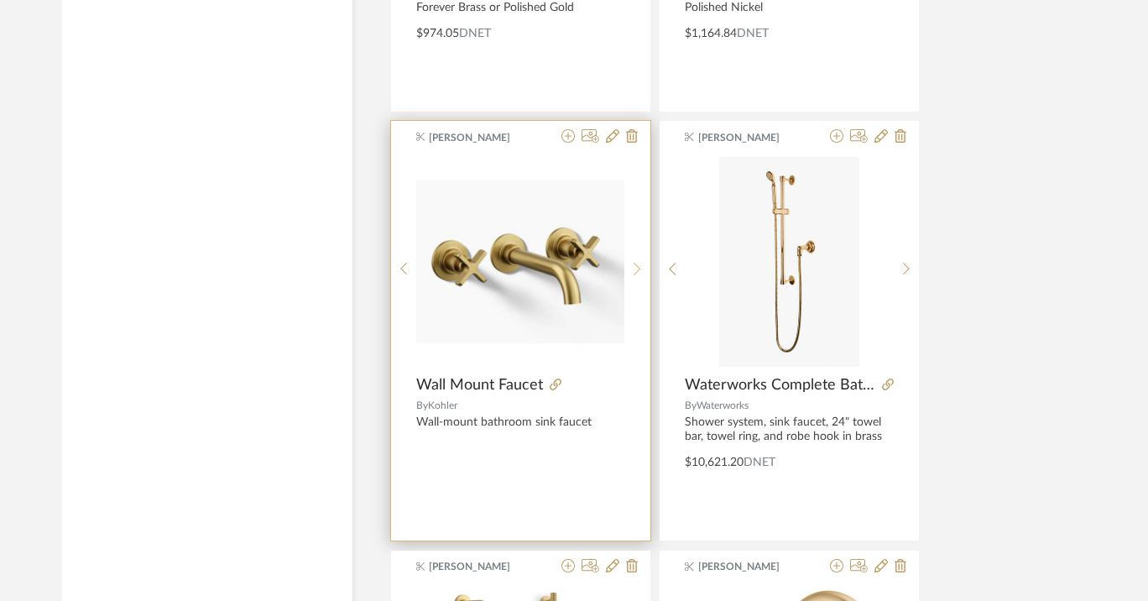
click at [635, 266] on icon at bounding box center [638, 269] width 8 height 14
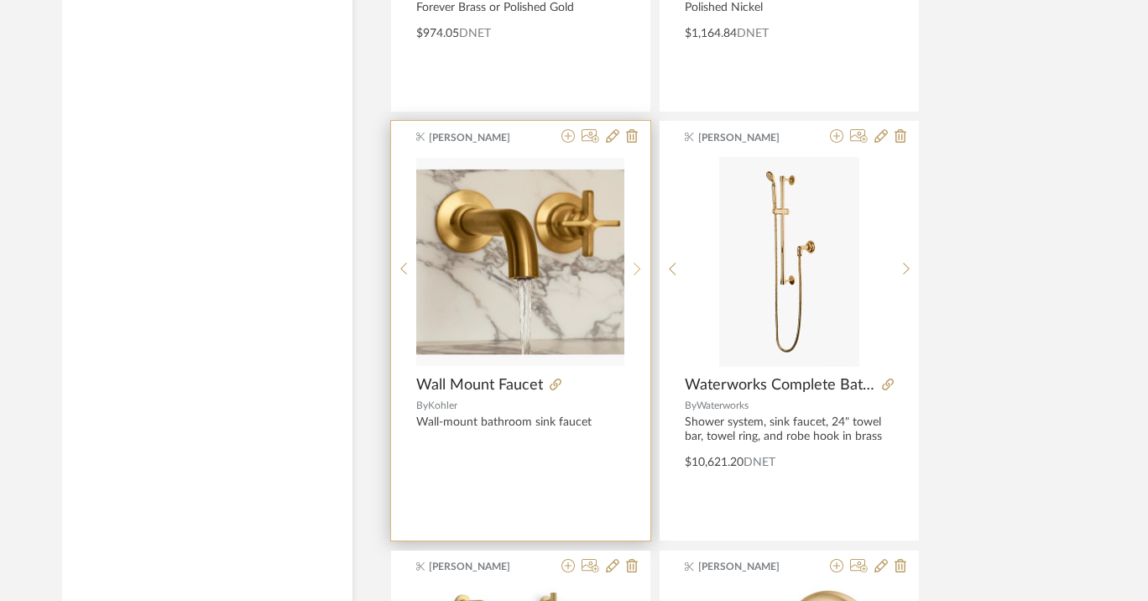
click at [635, 266] on icon at bounding box center [638, 269] width 8 height 14
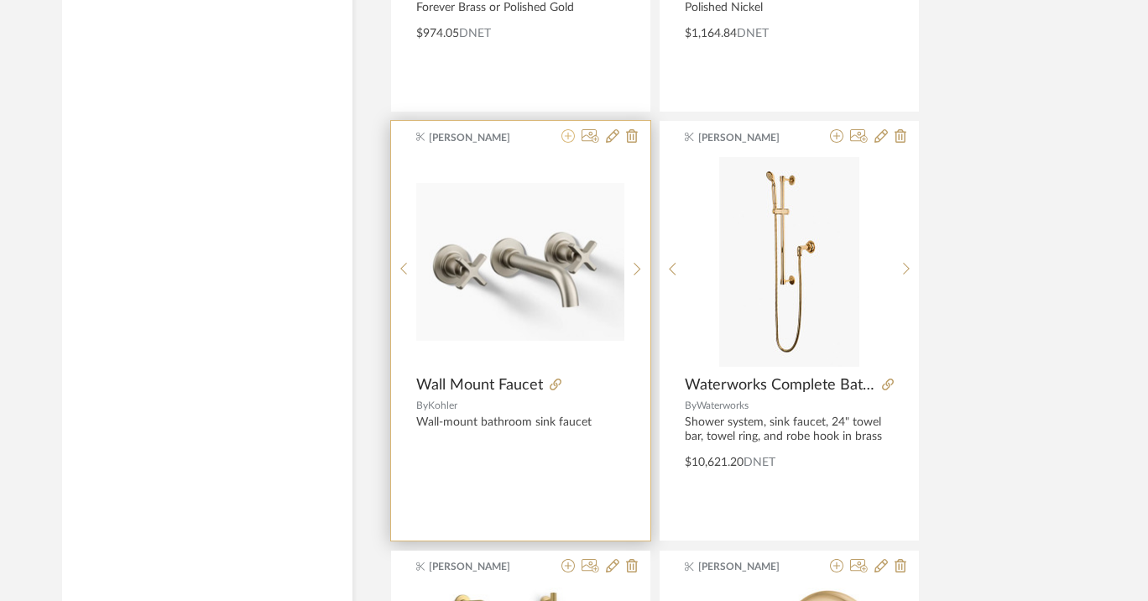
click at [568, 137] on icon at bounding box center [568, 135] width 13 height 13
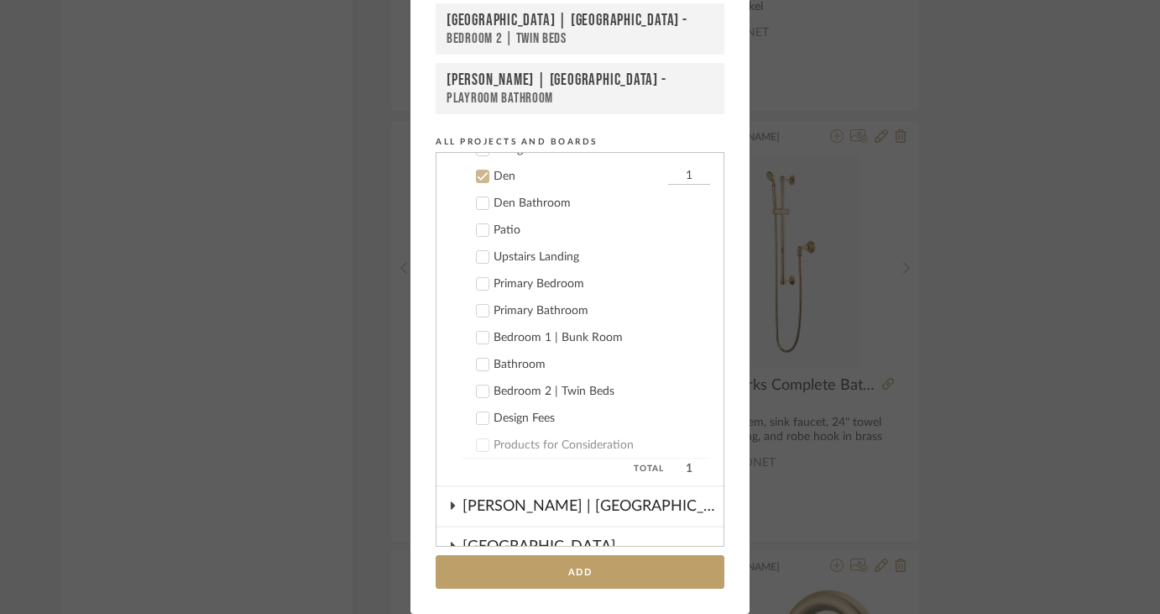
scroll to position [726, 0]
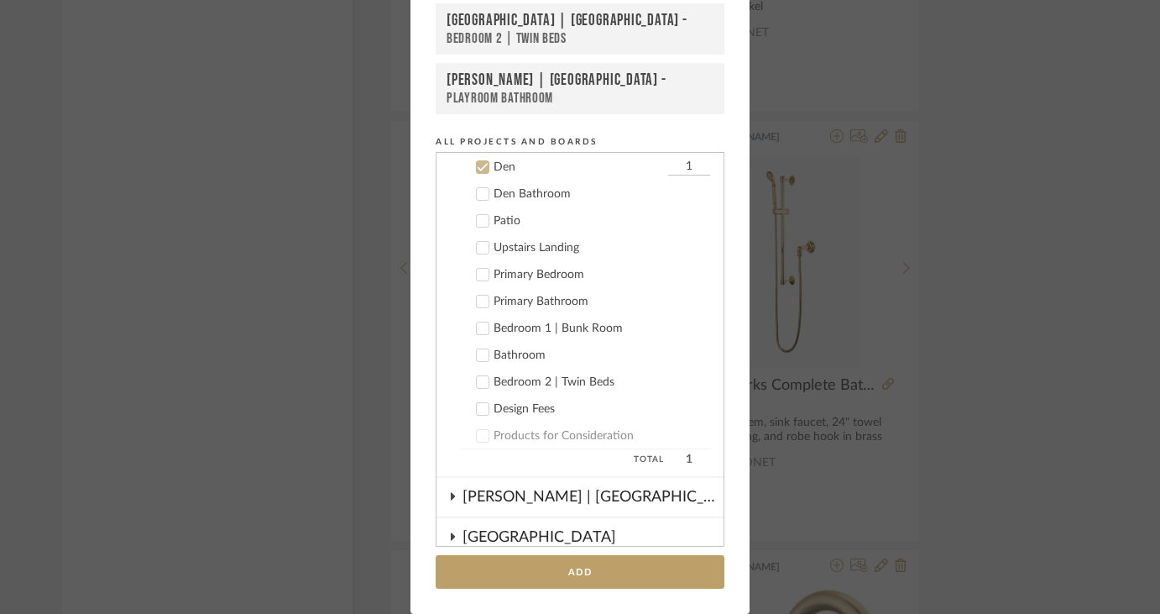
click at [478, 164] on icon at bounding box center [483, 167] width 12 height 12
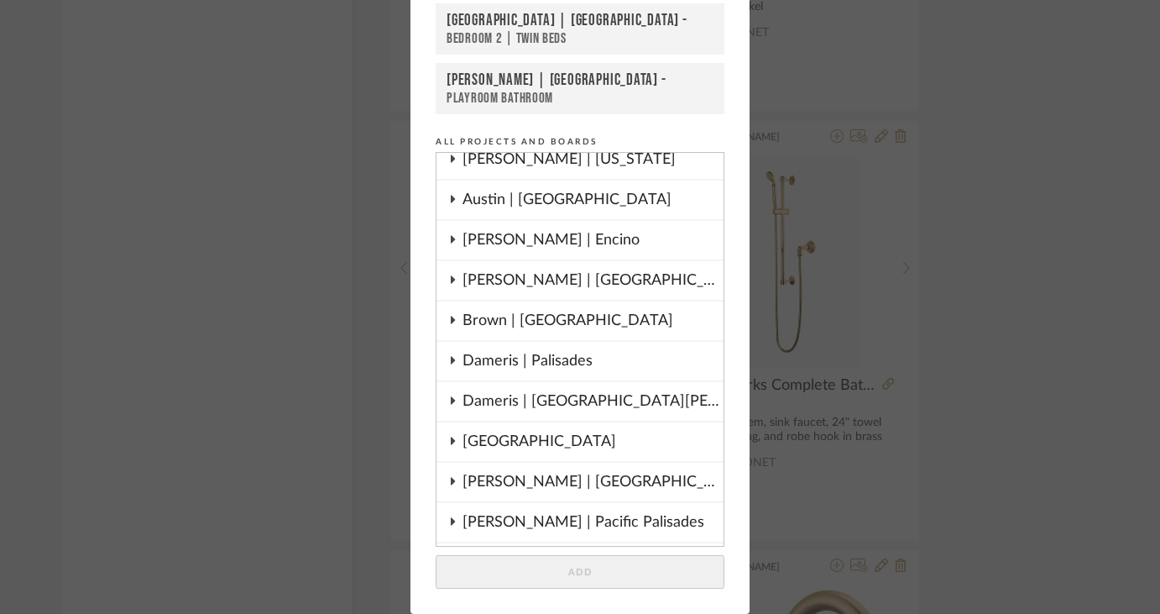
scroll to position [0, 0]
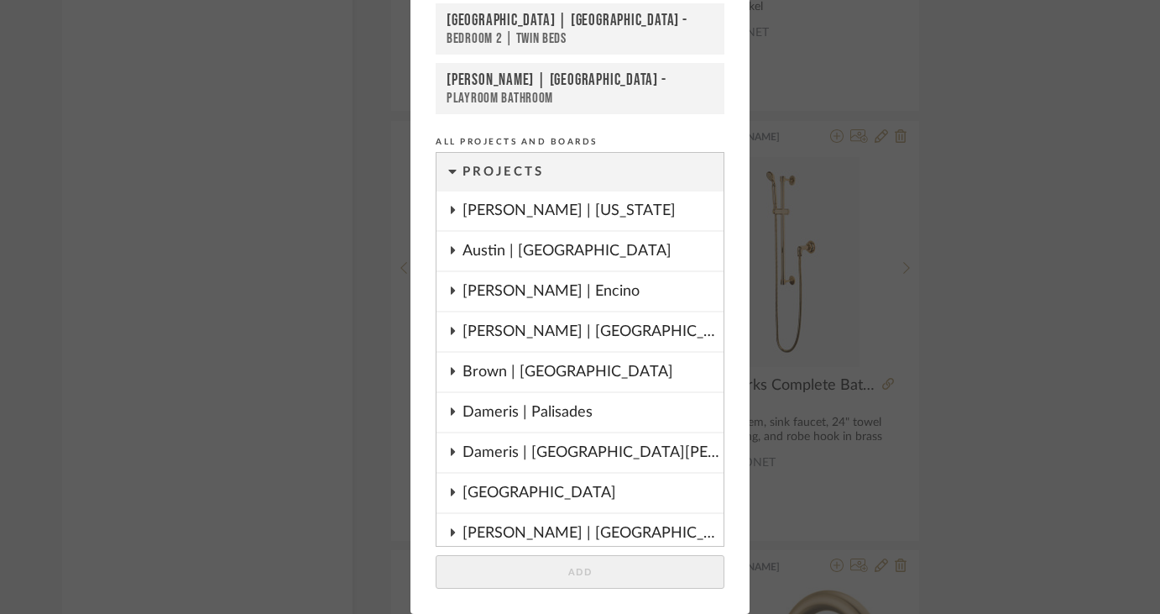
click at [451, 332] on icon at bounding box center [453, 331] width 4 height 8
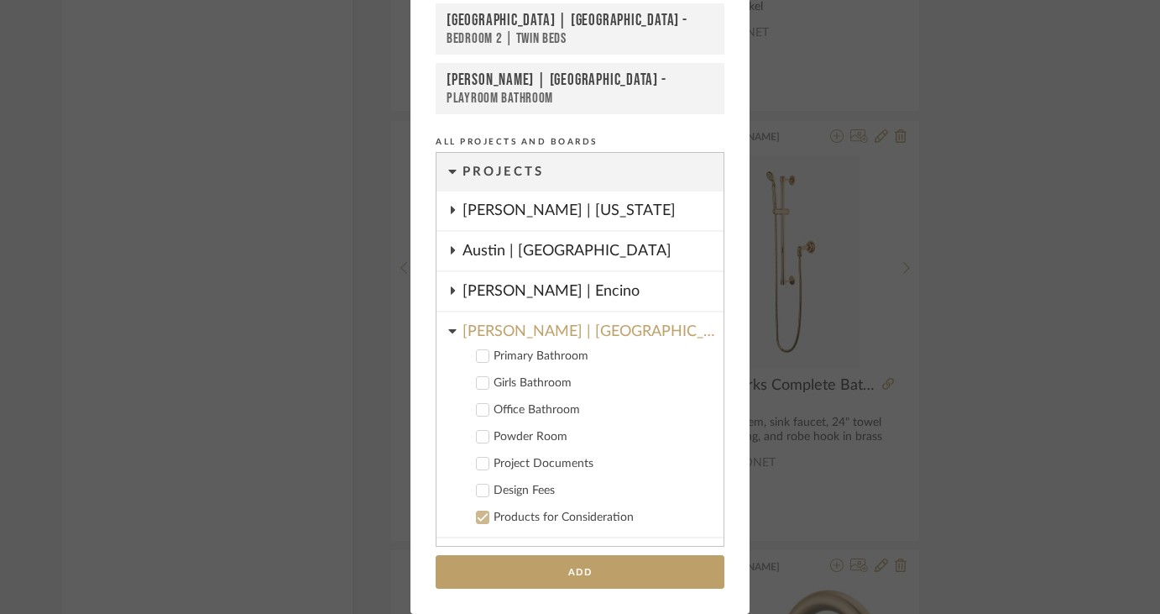
click at [479, 383] on icon at bounding box center [483, 383] width 12 height 12
click at [477, 410] on icon at bounding box center [483, 410] width 12 height 12
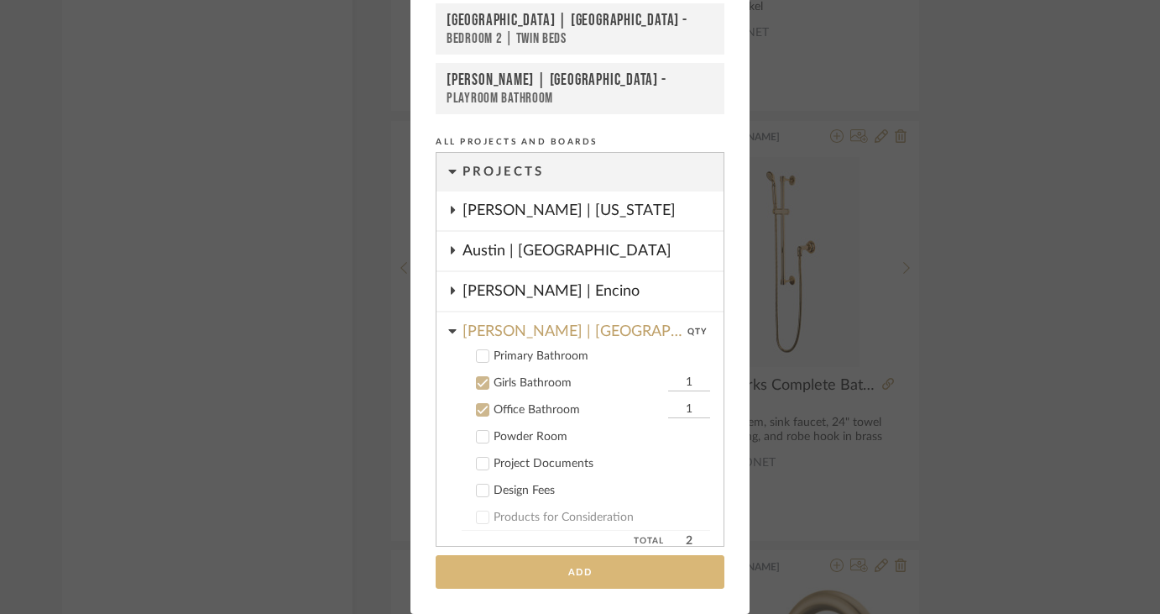
click at [663, 566] on button "Add" at bounding box center [580, 572] width 289 height 34
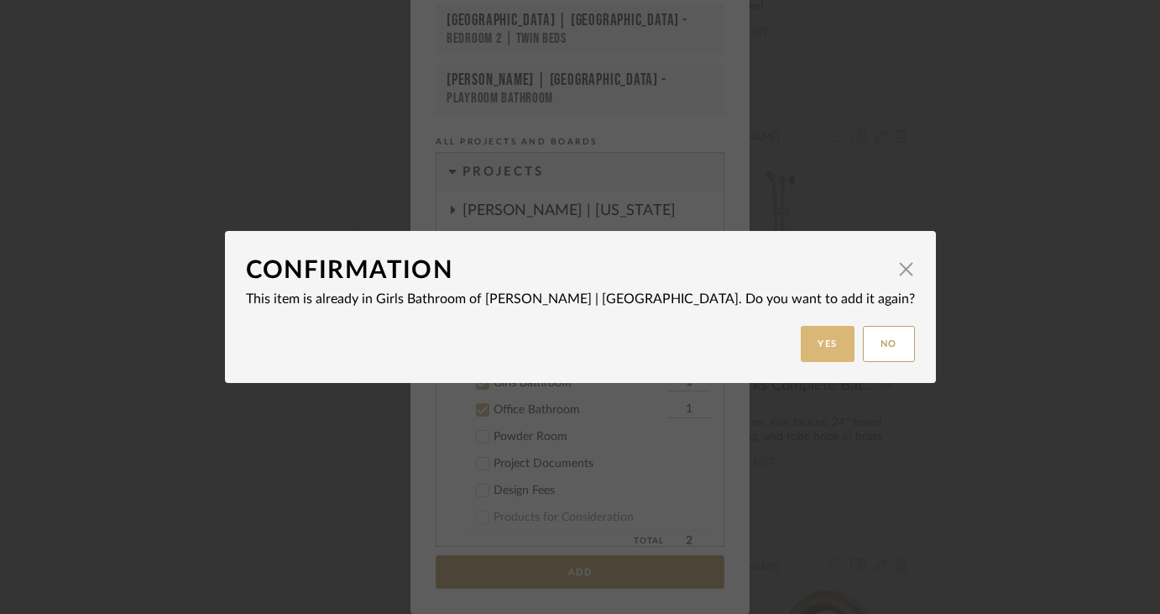
click at [801, 335] on button "Yes" at bounding box center [828, 344] width 54 height 36
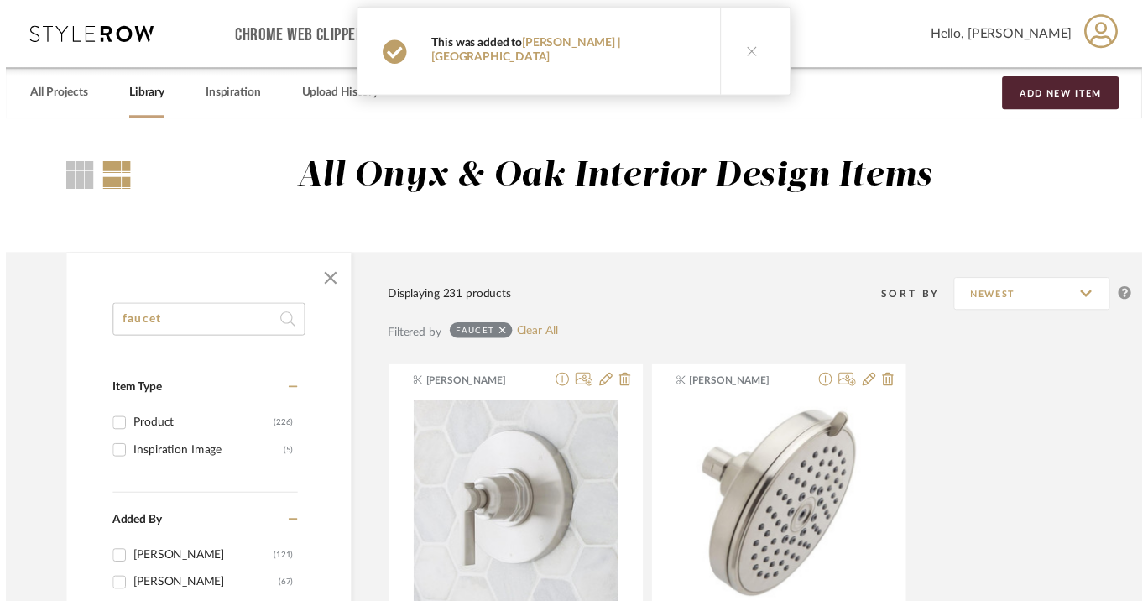
scroll to position [6260, 0]
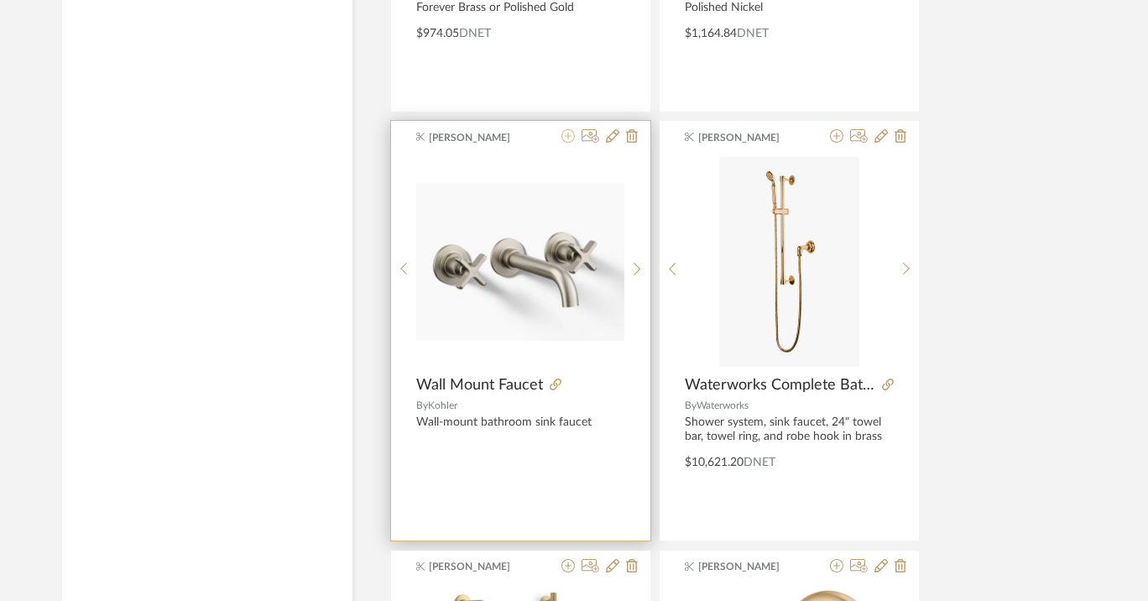
click at [568, 135] on icon at bounding box center [568, 135] width 13 height 13
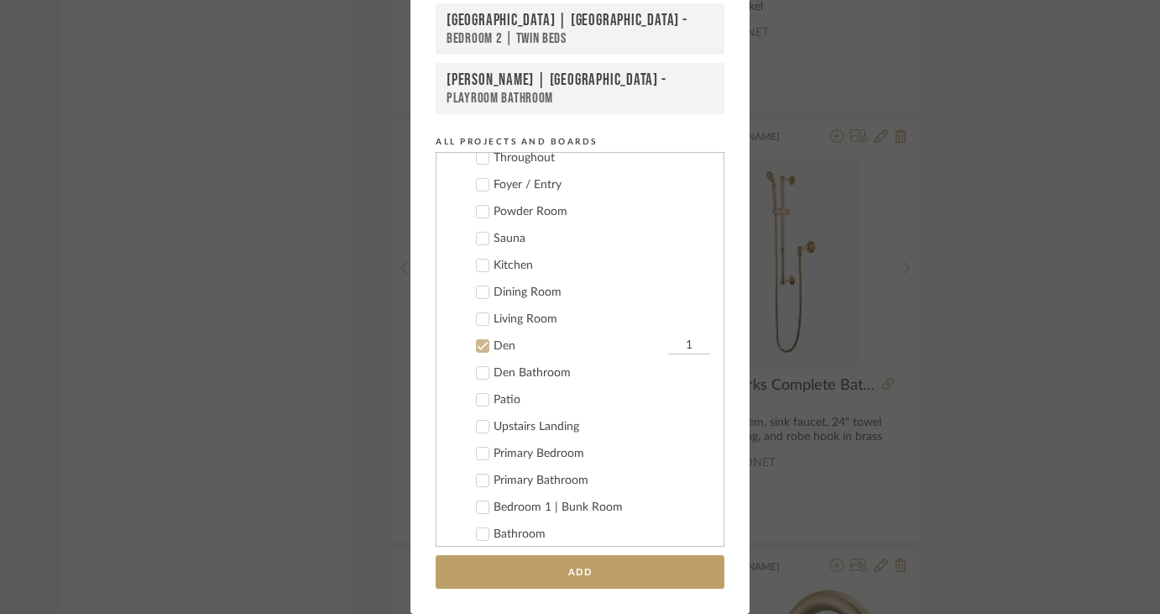
scroll to position [490, 0]
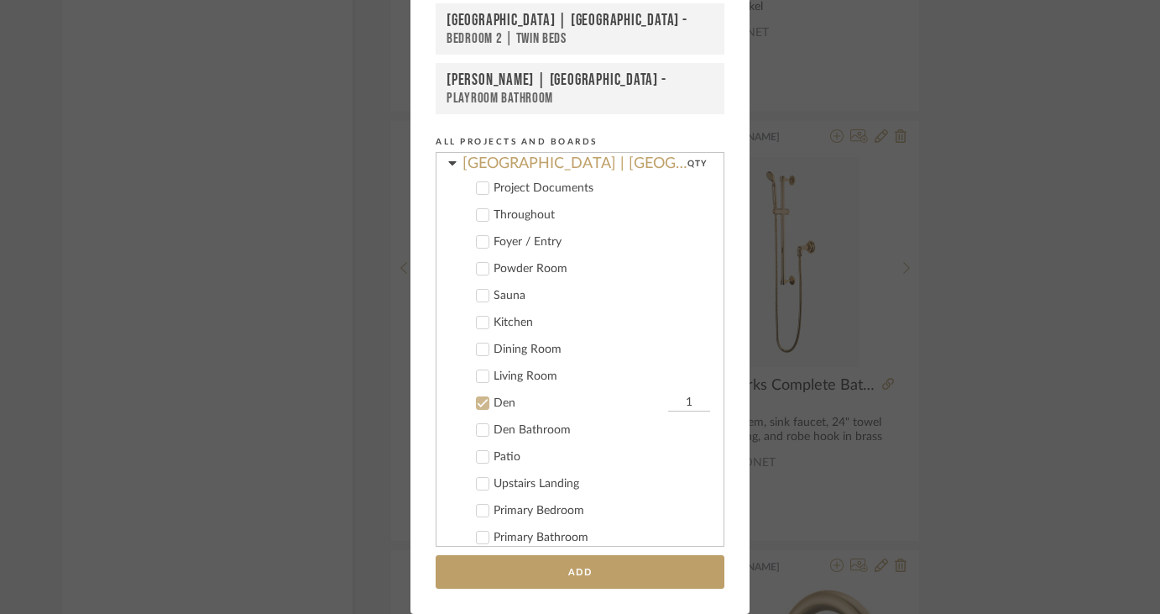
click at [478, 399] on icon at bounding box center [483, 403] width 12 height 12
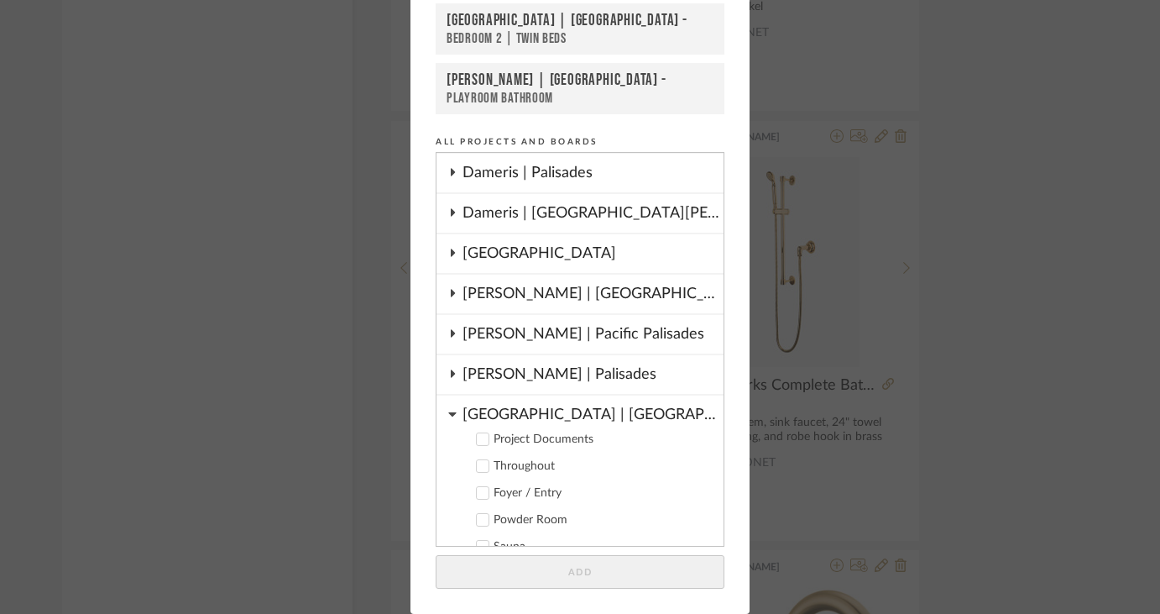
scroll to position [92, 0]
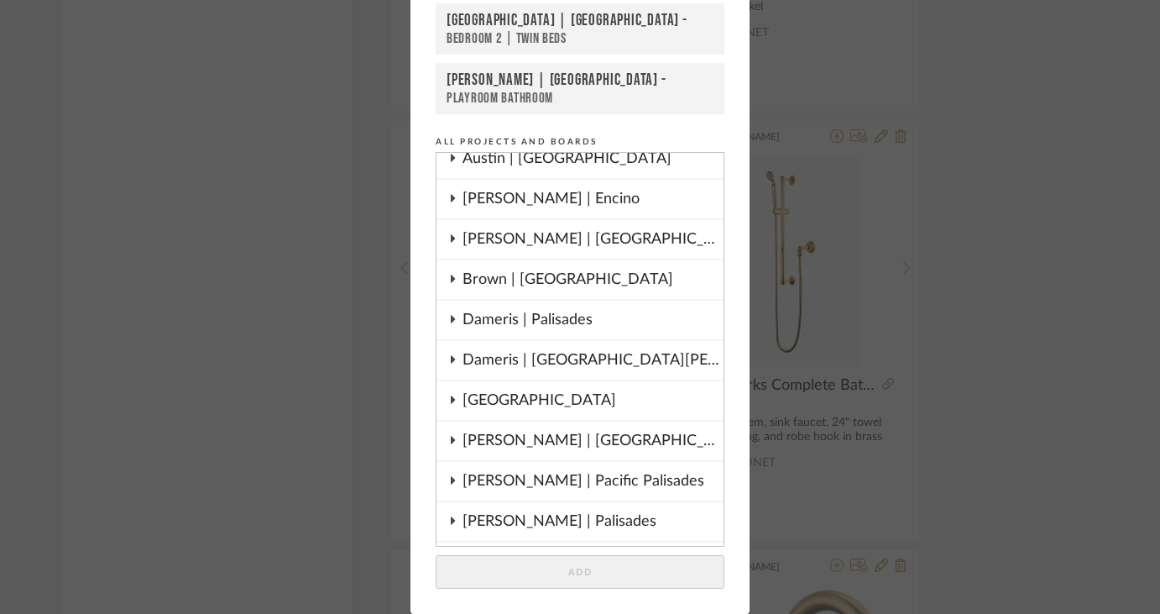
click at [451, 238] on icon at bounding box center [452, 238] width 13 height 8
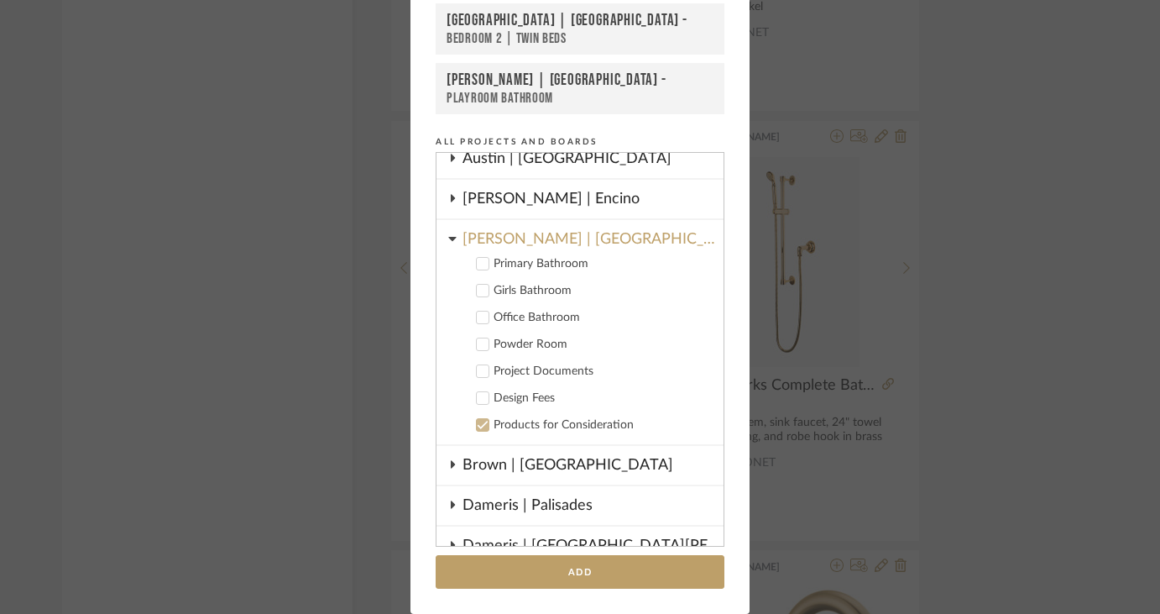
click at [478, 290] on icon at bounding box center [483, 291] width 11 height 8
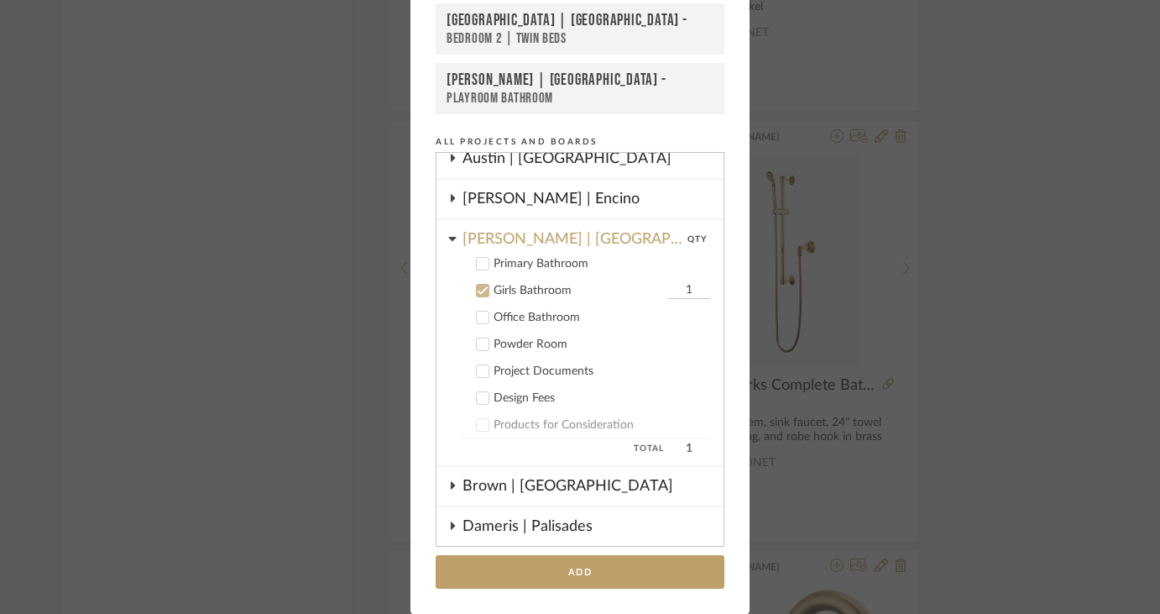
click at [477, 316] on icon at bounding box center [483, 317] width 12 height 12
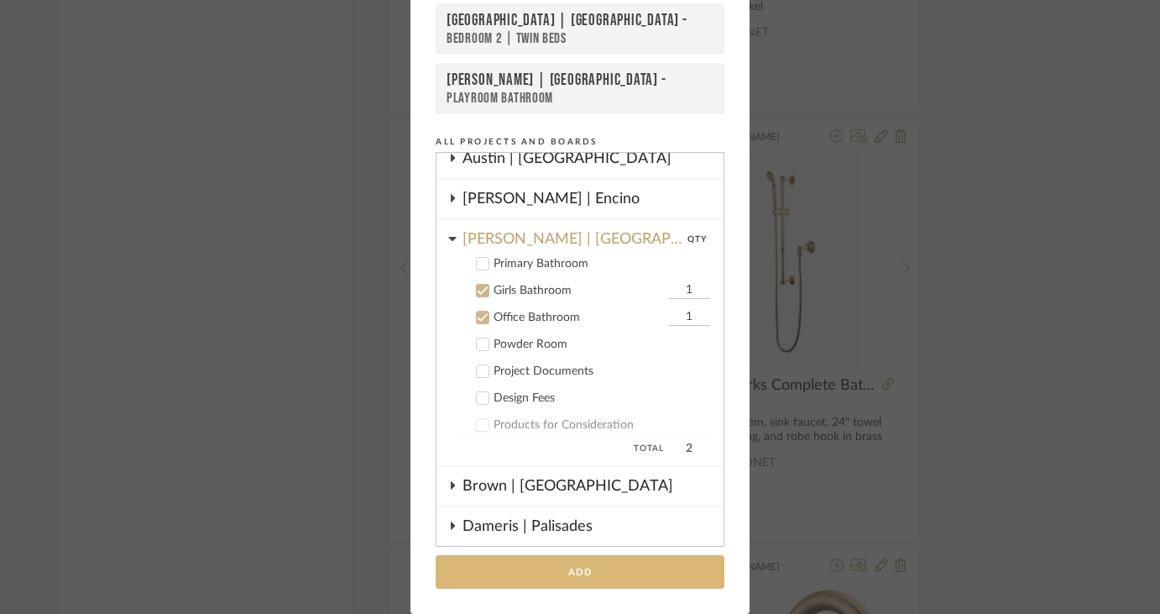
click at [611, 569] on button "Add" at bounding box center [580, 572] width 289 height 34
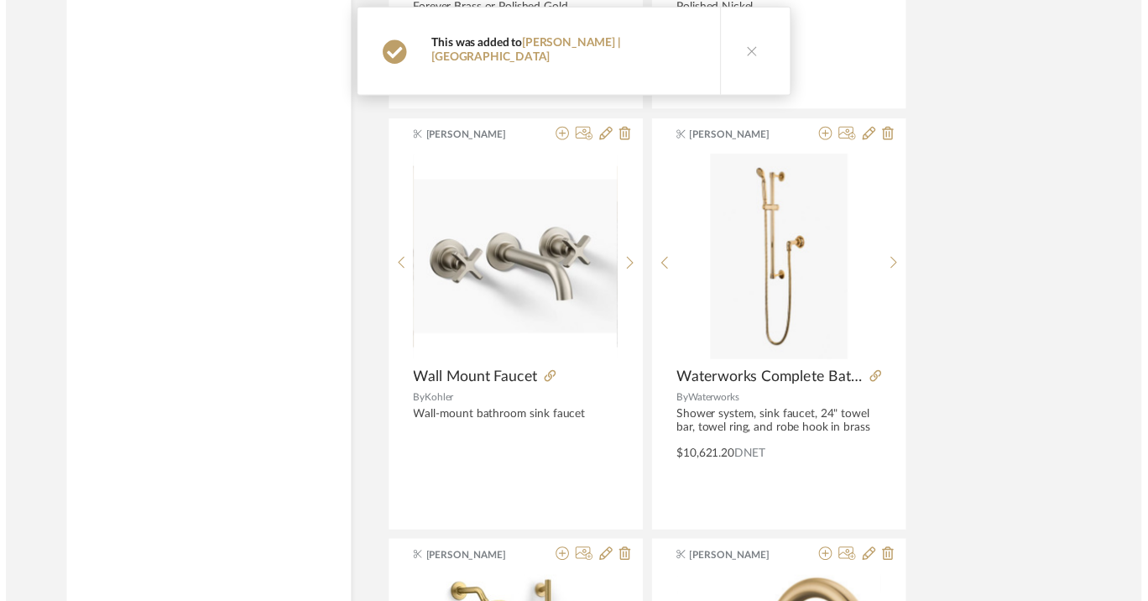
scroll to position [6260, 0]
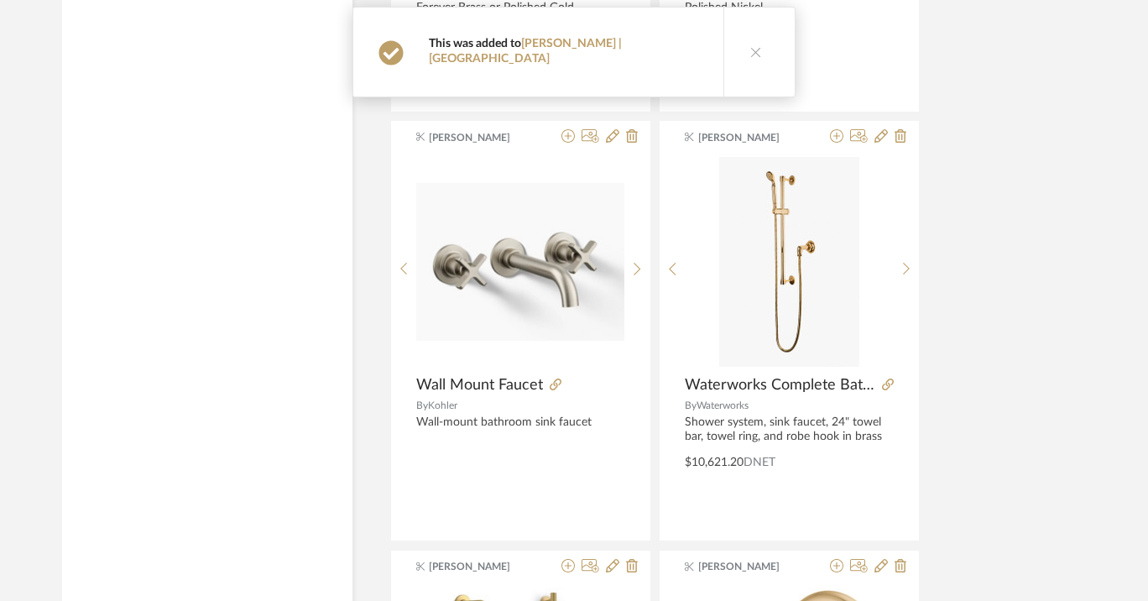
click at [750, 49] on icon at bounding box center [756, 52] width 12 height 12
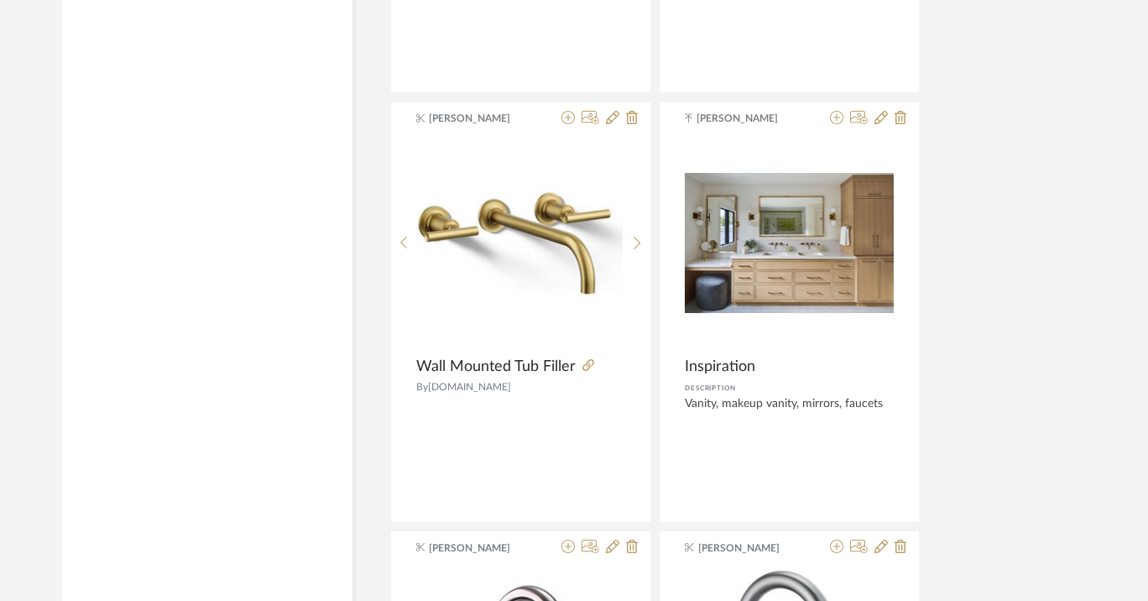
scroll to position [4903, 0]
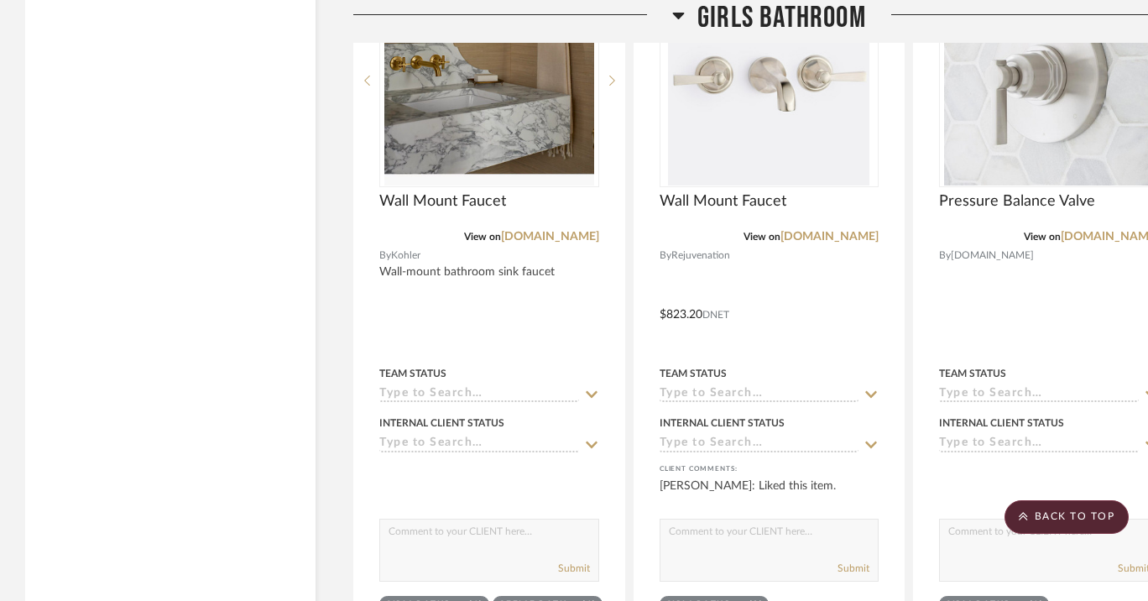
scroll to position [2943, 0]
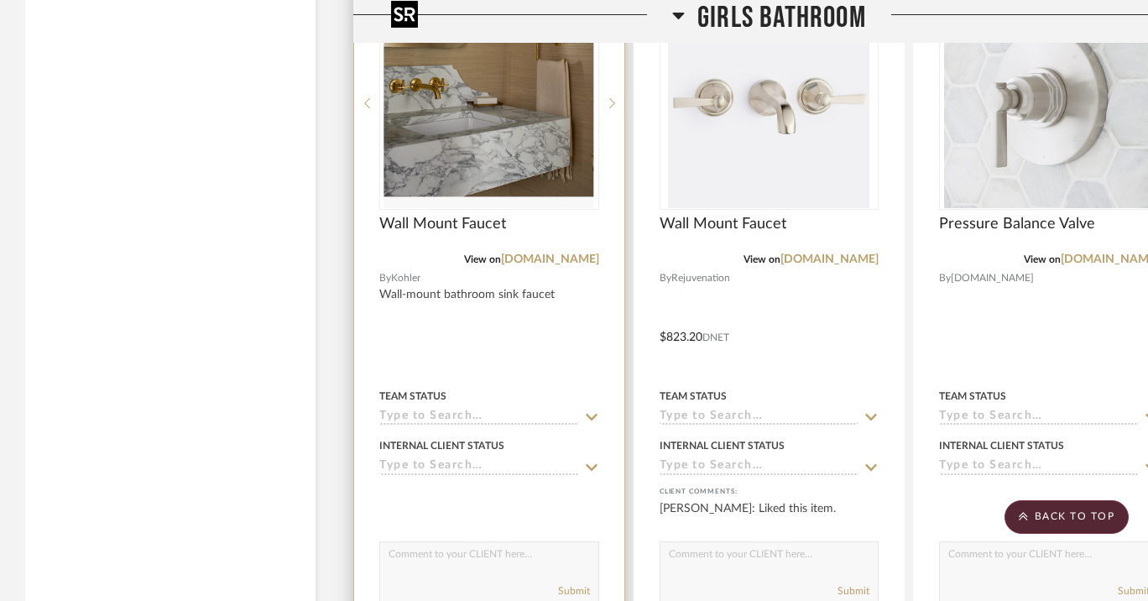
click at [531, 112] on img "0" at bounding box center [489, 103] width 210 height 210
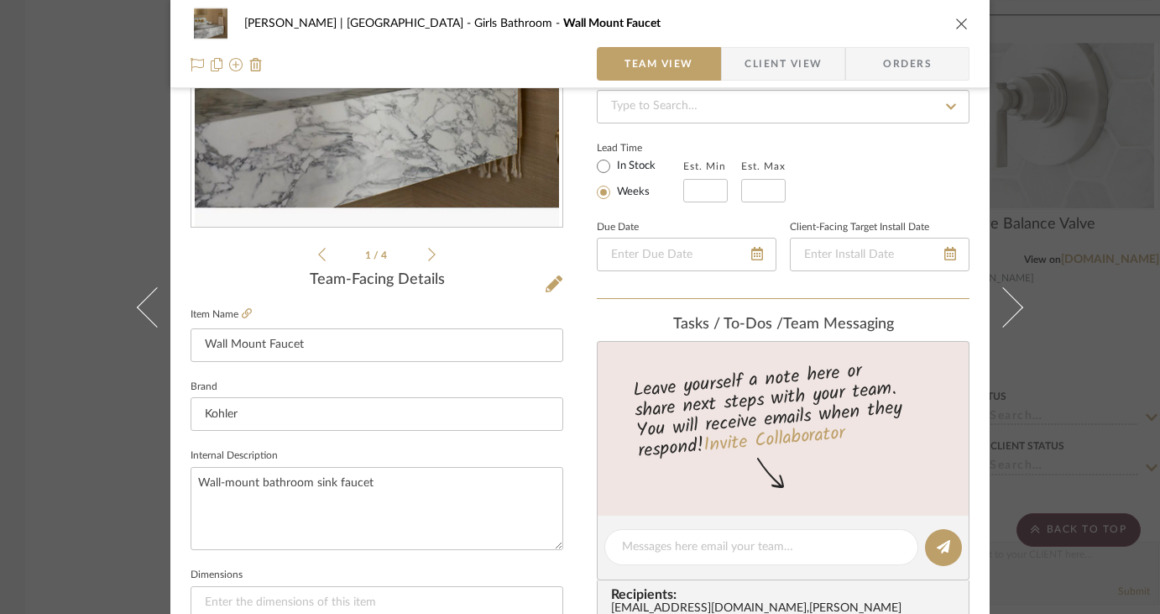
scroll to position [280, 0]
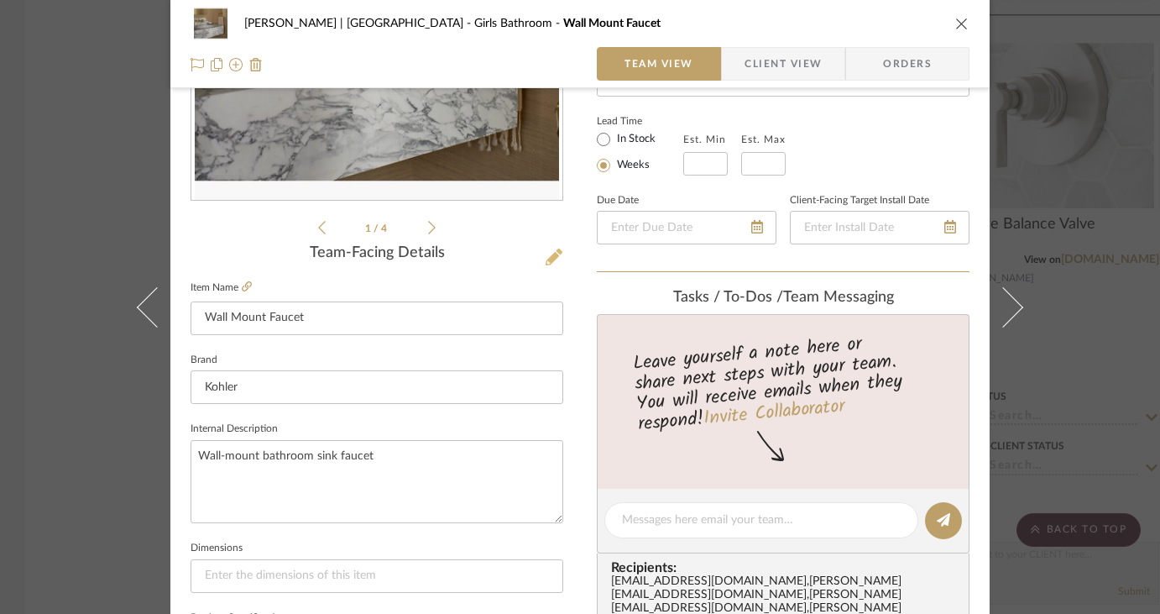
click at [548, 257] on icon at bounding box center [554, 256] width 17 height 17
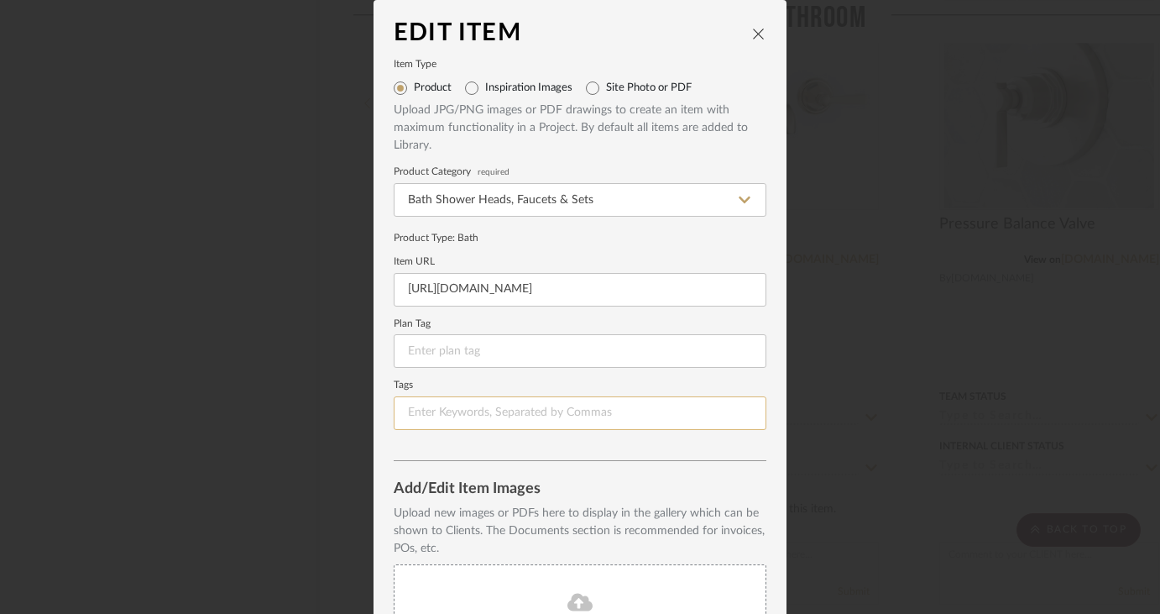
scroll to position [186, 0]
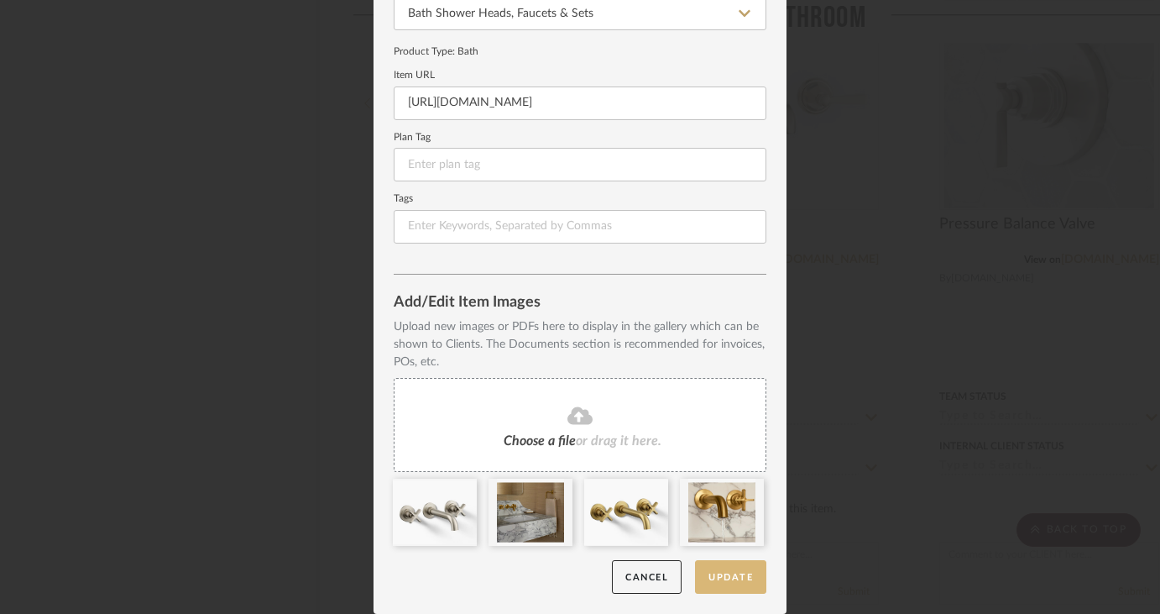
click at [717, 579] on button "Update" at bounding box center [730, 577] width 71 height 34
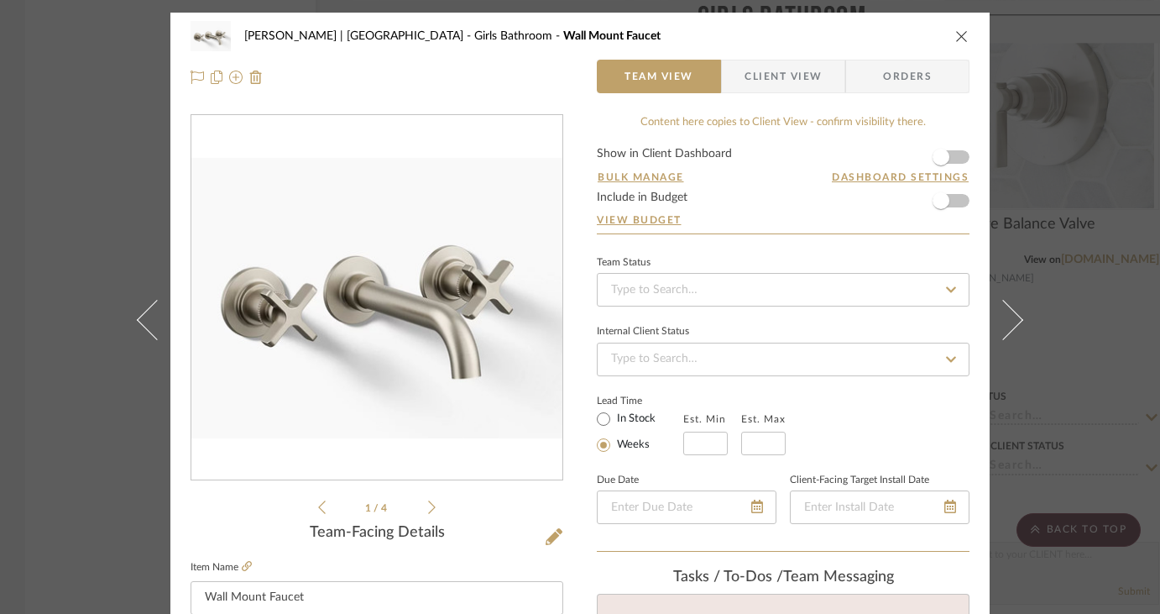
click at [958, 33] on icon "close" at bounding box center [961, 35] width 13 height 13
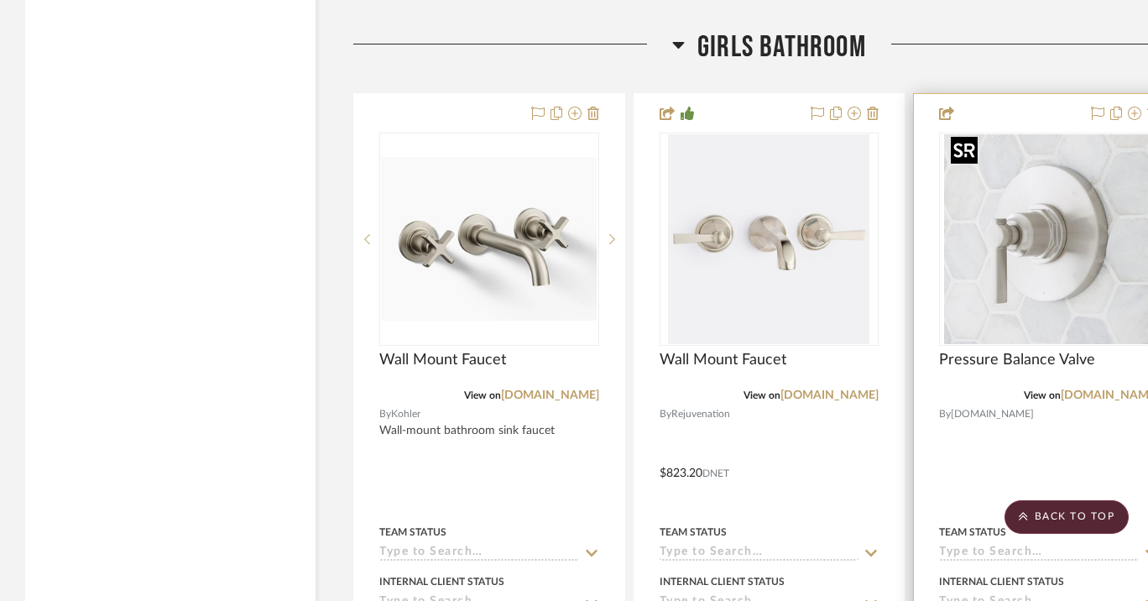
scroll to position [2793, 0]
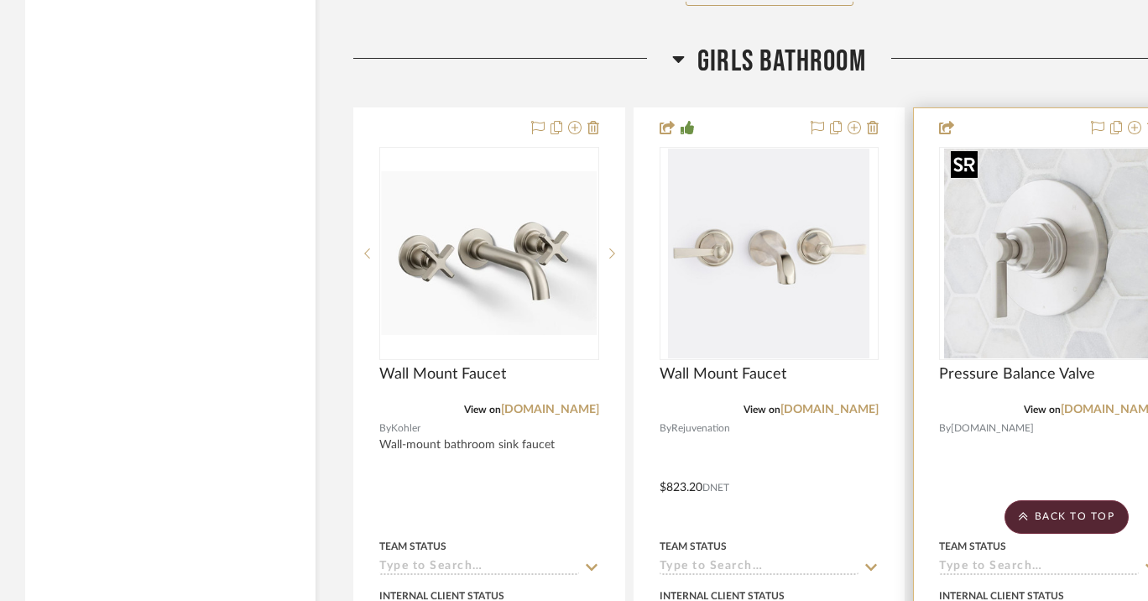
click at [1058, 178] on img "0" at bounding box center [1049, 254] width 210 height 210
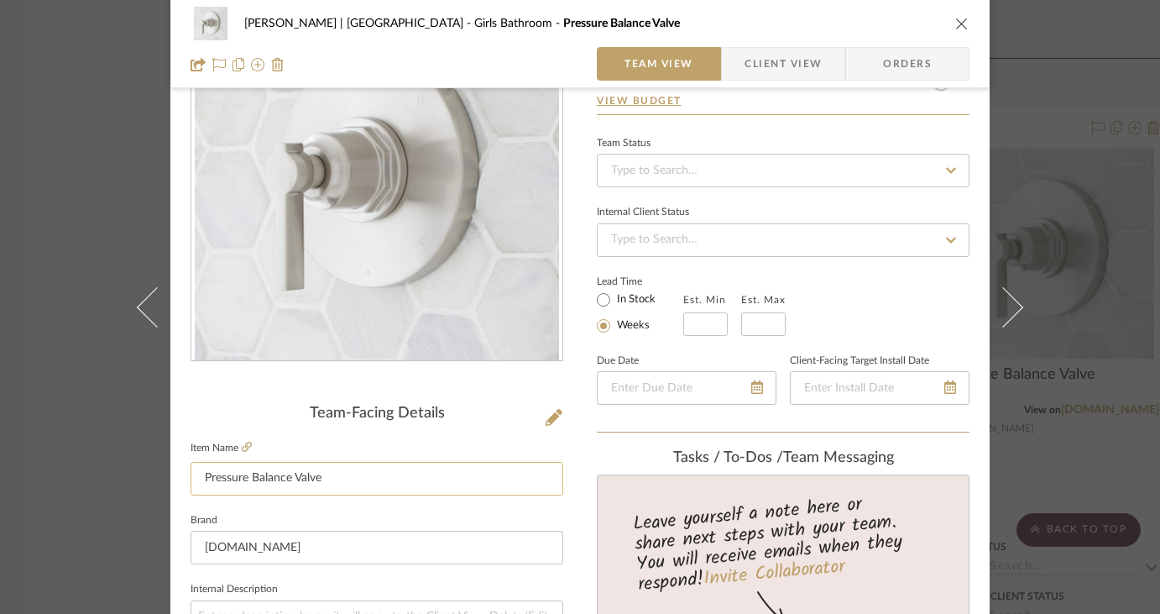
scroll to position [170, 0]
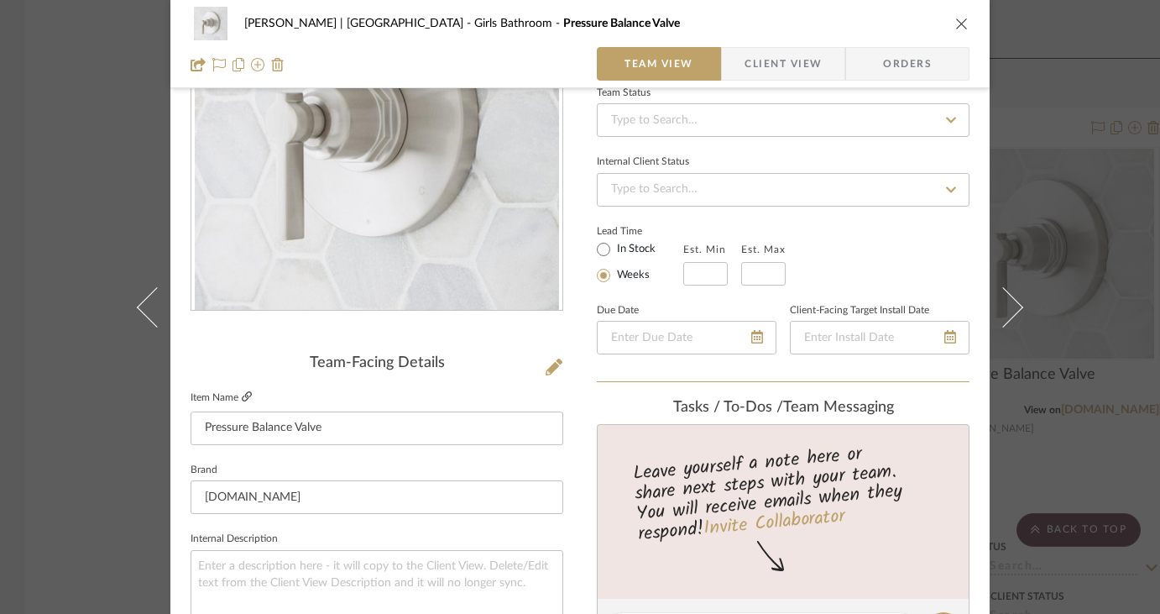
click at [242, 395] on icon at bounding box center [247, 396] width 10 height 10
click at [958, 22] on icon "close" at bounding box center [961, 23] width 13 height 13
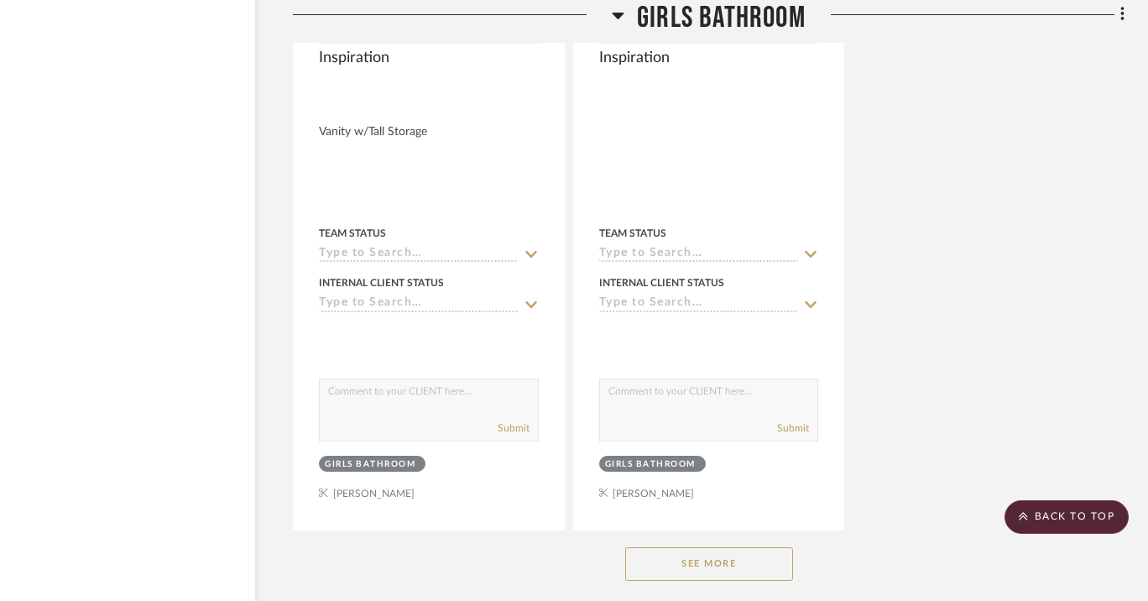
scroll to position [4900, 60]
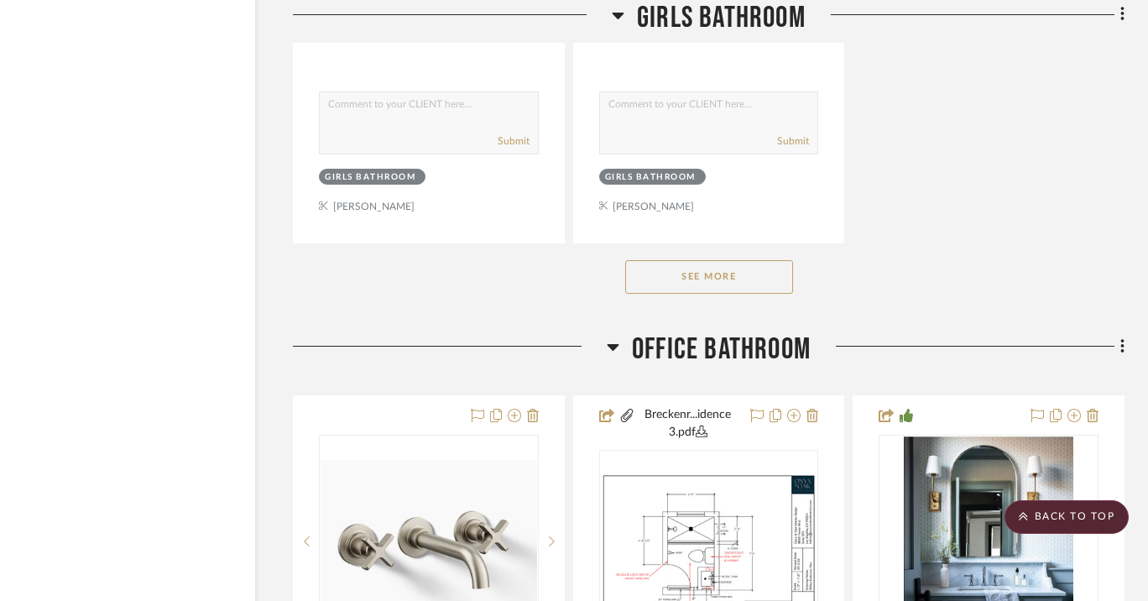
click at [757, 265] on button "See More" at bounding box center [709, 277] width 168 height 34
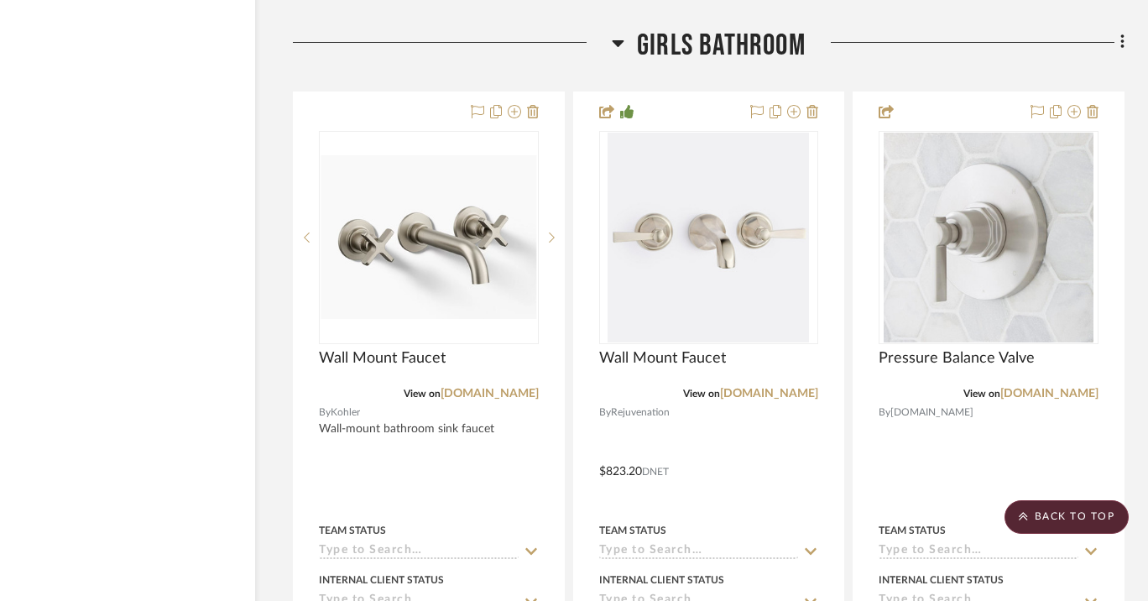
scroll to position [2874, 60]
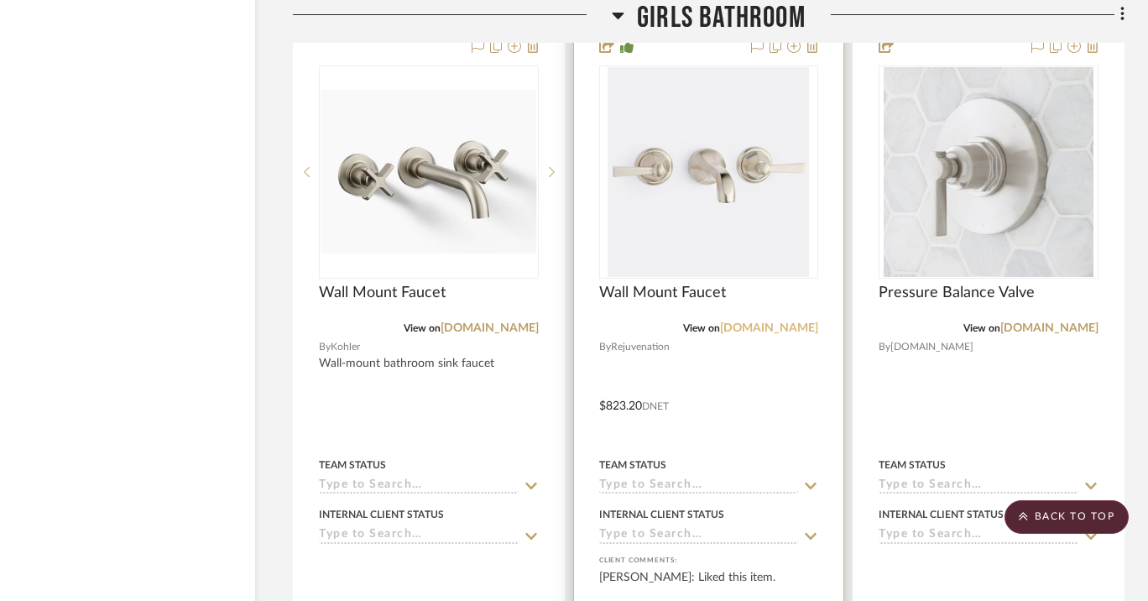
click at [786, 322] on link "[DOMAIN_NAME]" at bounding box center [769, 328] width 98 height 12
